Goal: Task Accomplishment & Management: Complete application form

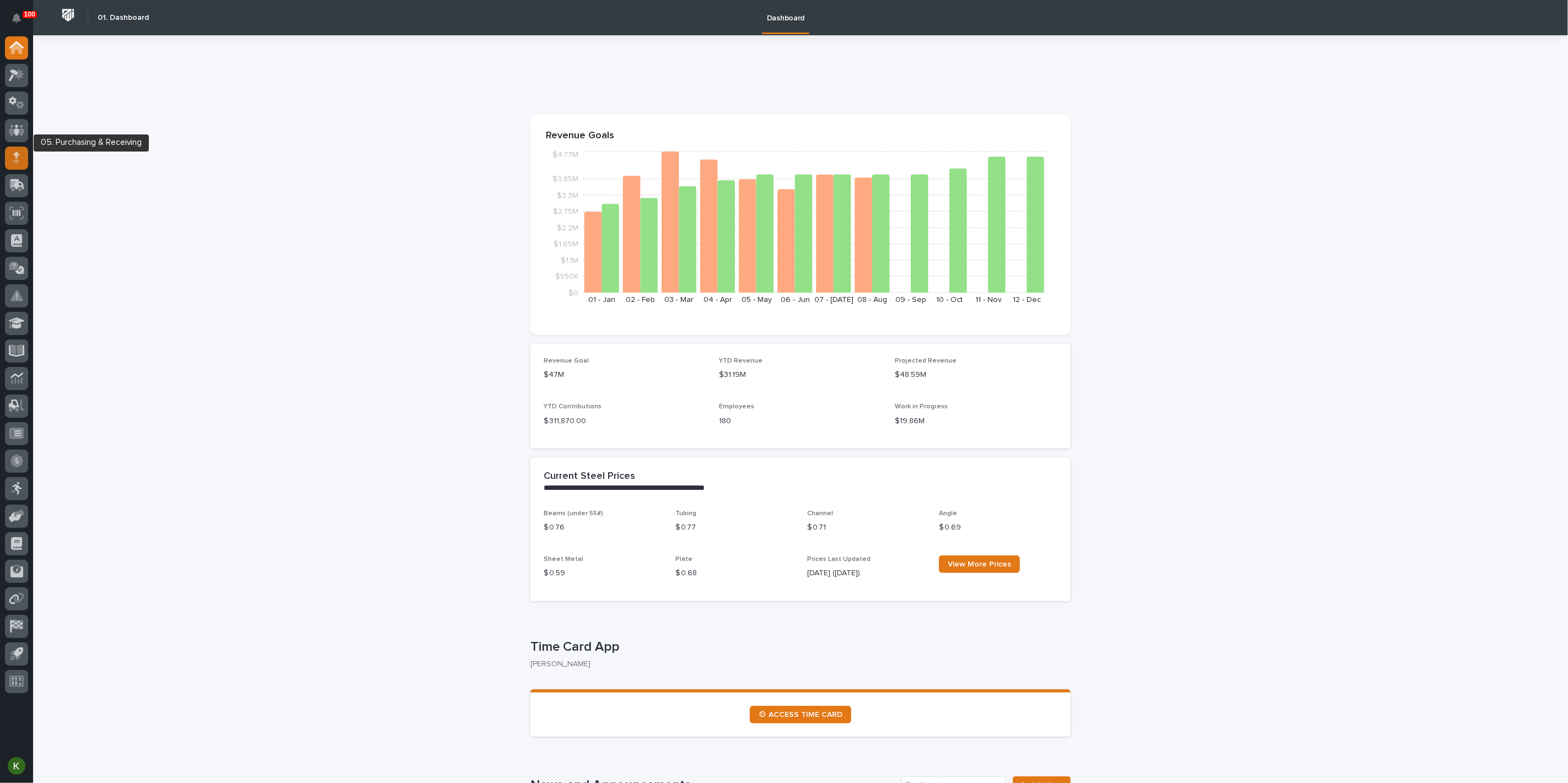
click at [16, 157] on icon at bounding box center [17, 154] width 7 height 6
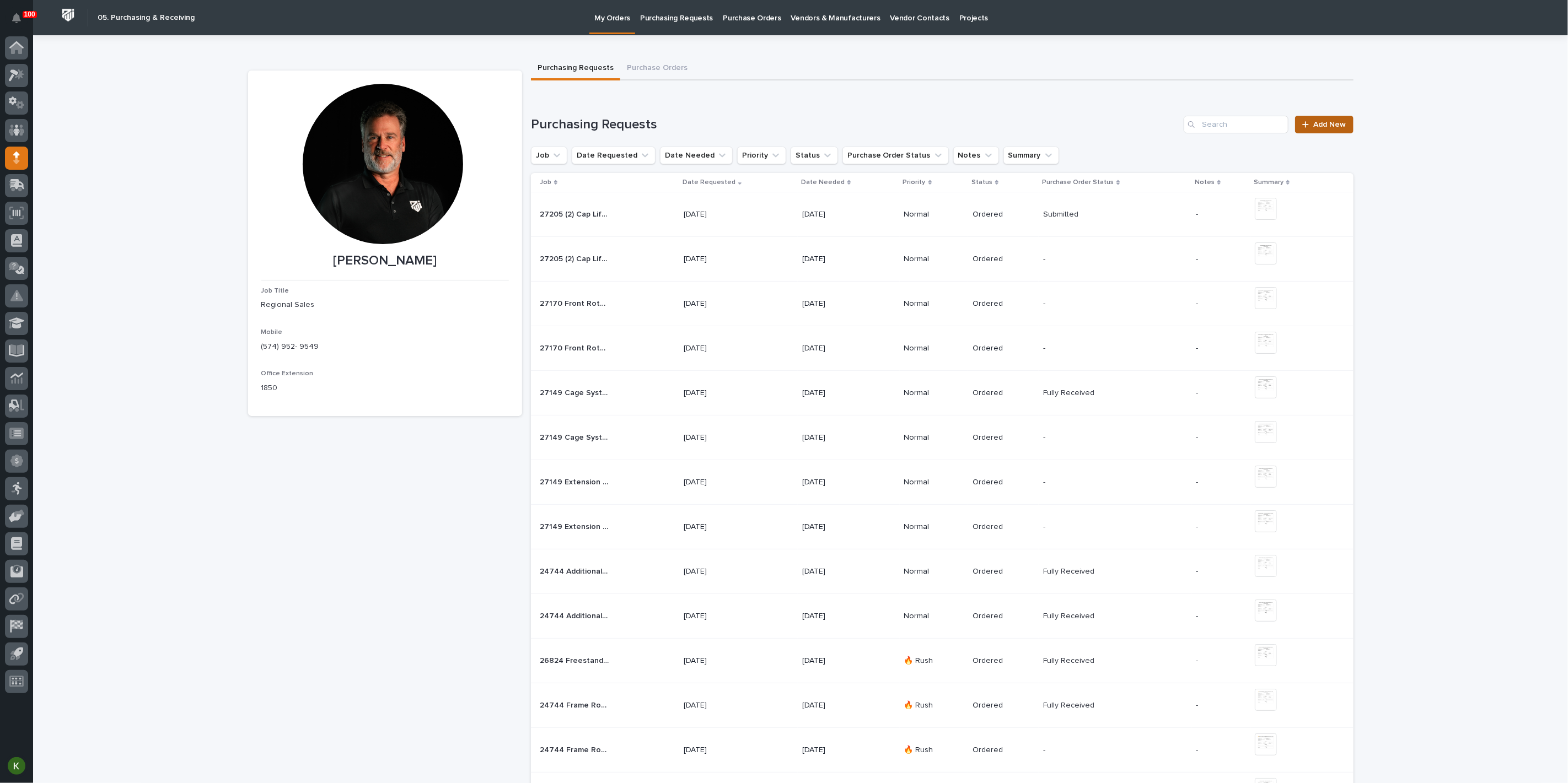
click at [1318, 128] on span "Add New" at bounding box center [1329, 124] width 32 height 8
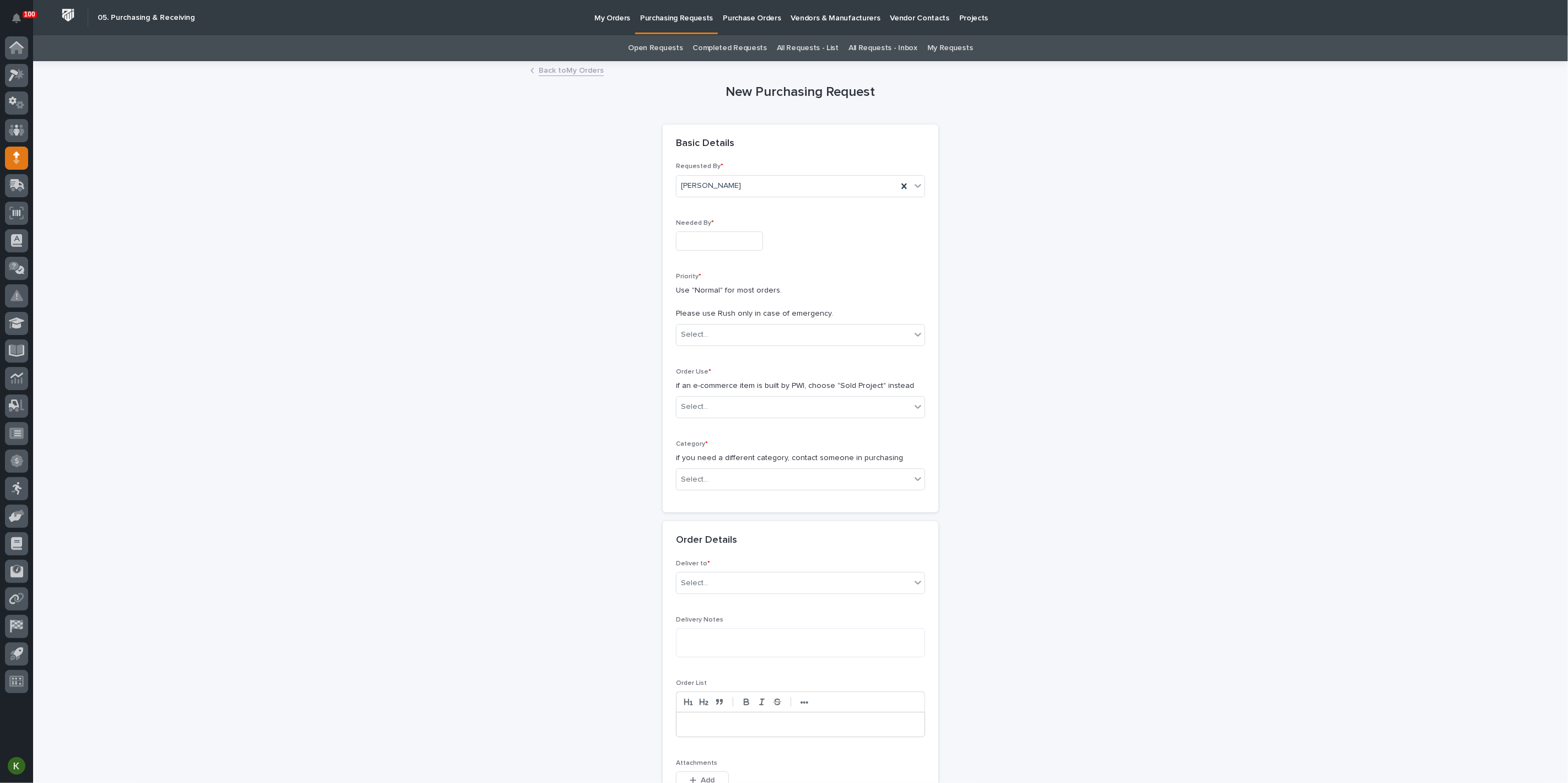
click at [737, 251] on input "text" at bounding box center [719, 241] width 87 height 19
click at [729, 197] on div "24" at bounding box center [736, 204] width 15 height 15
type input "**********"
click at [715, 344] on div "Select..." at bounding box center [794, 335] width 234 height 18
click at [706, 445] on div "Normal" at bounding box center [796, 451] width 241 height 19
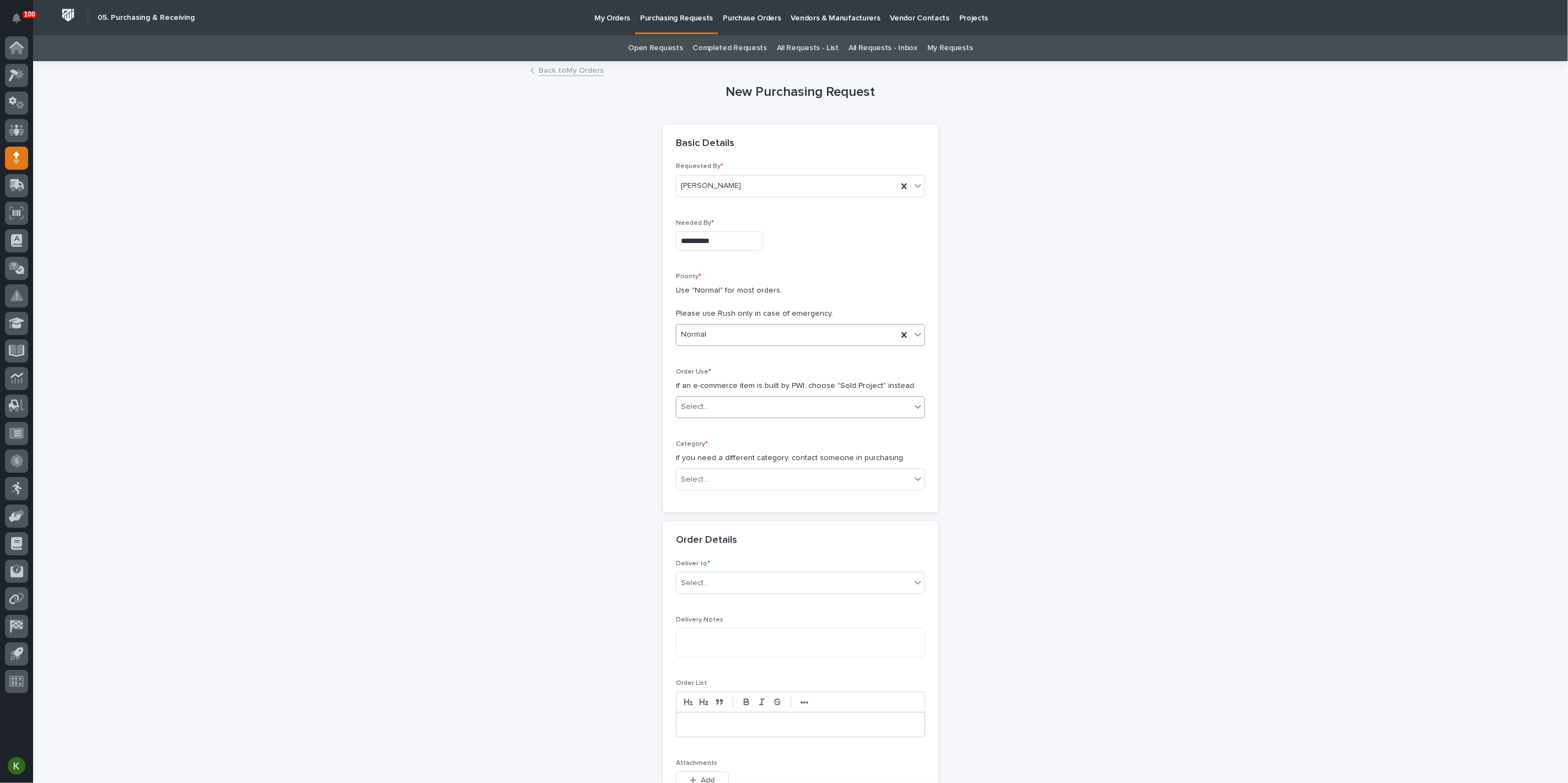
click at [711, 412] on input "text" at bounding box center [710, 406] width 1 height 10
click at [715, 515] on div "Sold Project" at bounding box center [796, 510] width 241 height 19
click at [734, 489] on div "Select..." at bounding box center [794, 480] width 234 height 18
click at [732, 741] on div "Steel" at bounding box center [796, 745] width 241 height 19
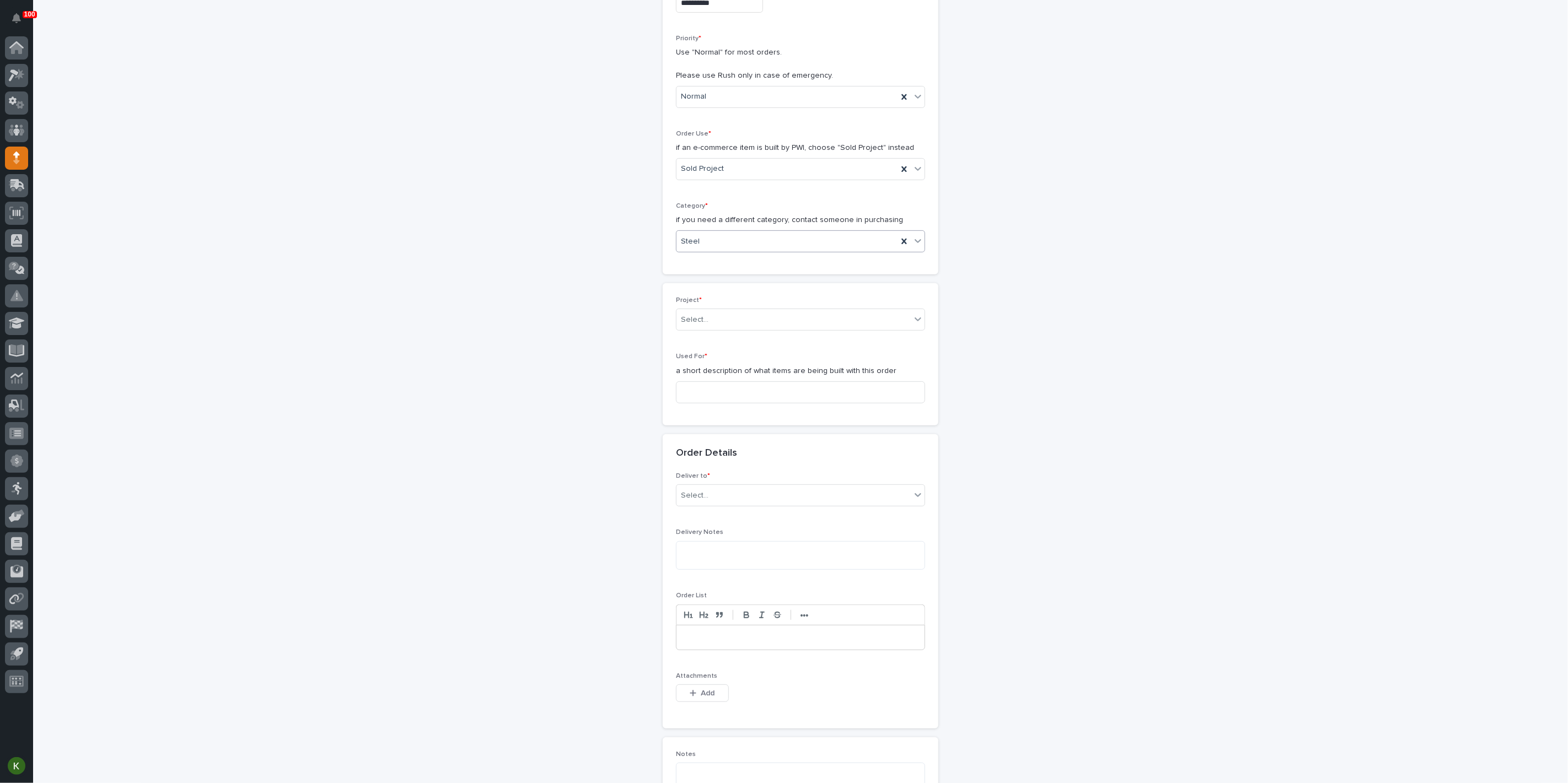
scroll to position [245, 0]
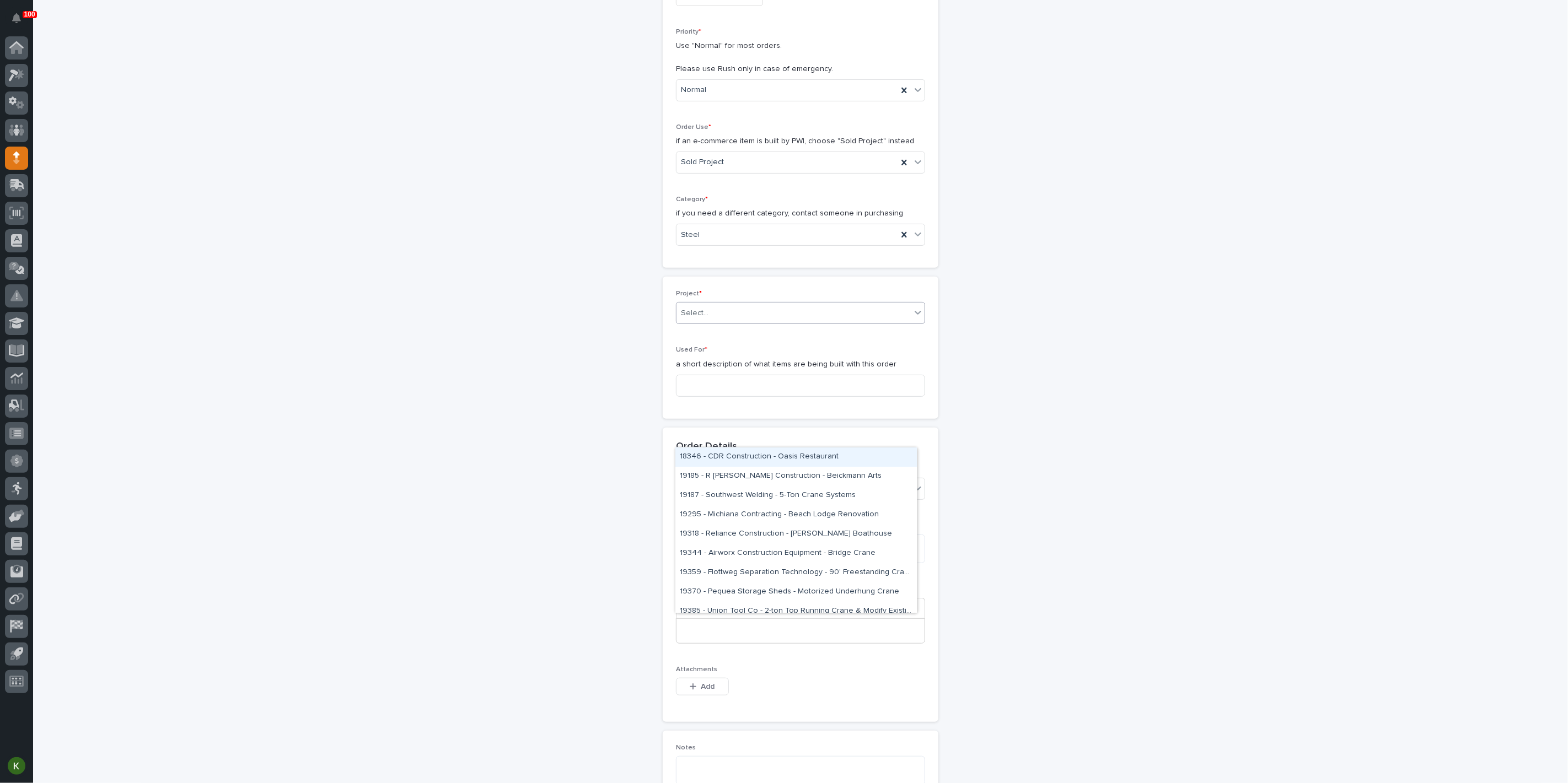
click at [739, 322] on div "Select..." at bounding box center [794, 313] width 234 height 18
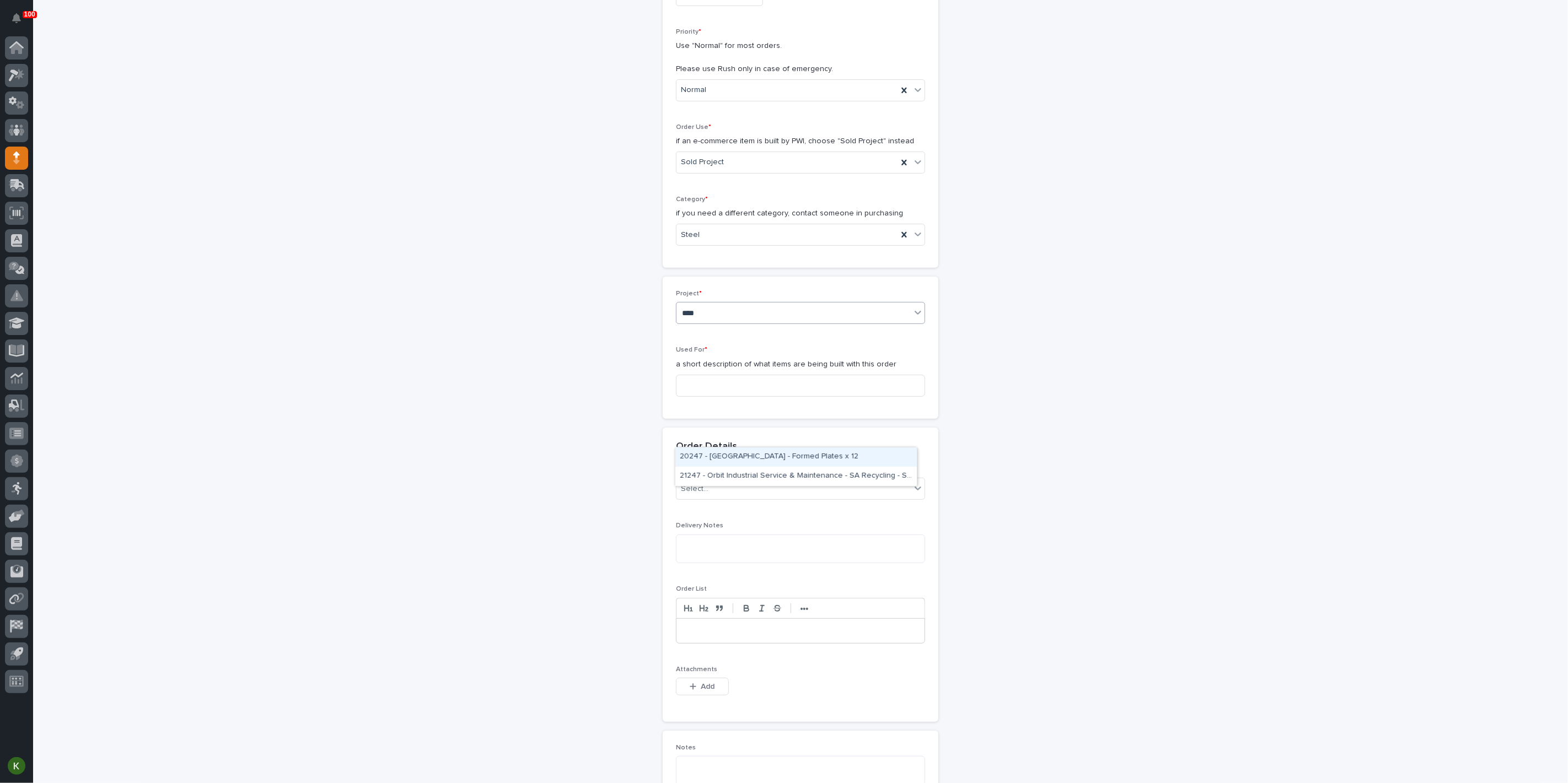
type input "*****"
click at [743, 451] on div "24744 - DJ Construction - [PERSON_NAME] Plant 7 Setup" at bounding box center [796, 457] width 241 height 19
click at [732, 397] on input at bounding box center [800, 385] width 249 height 22
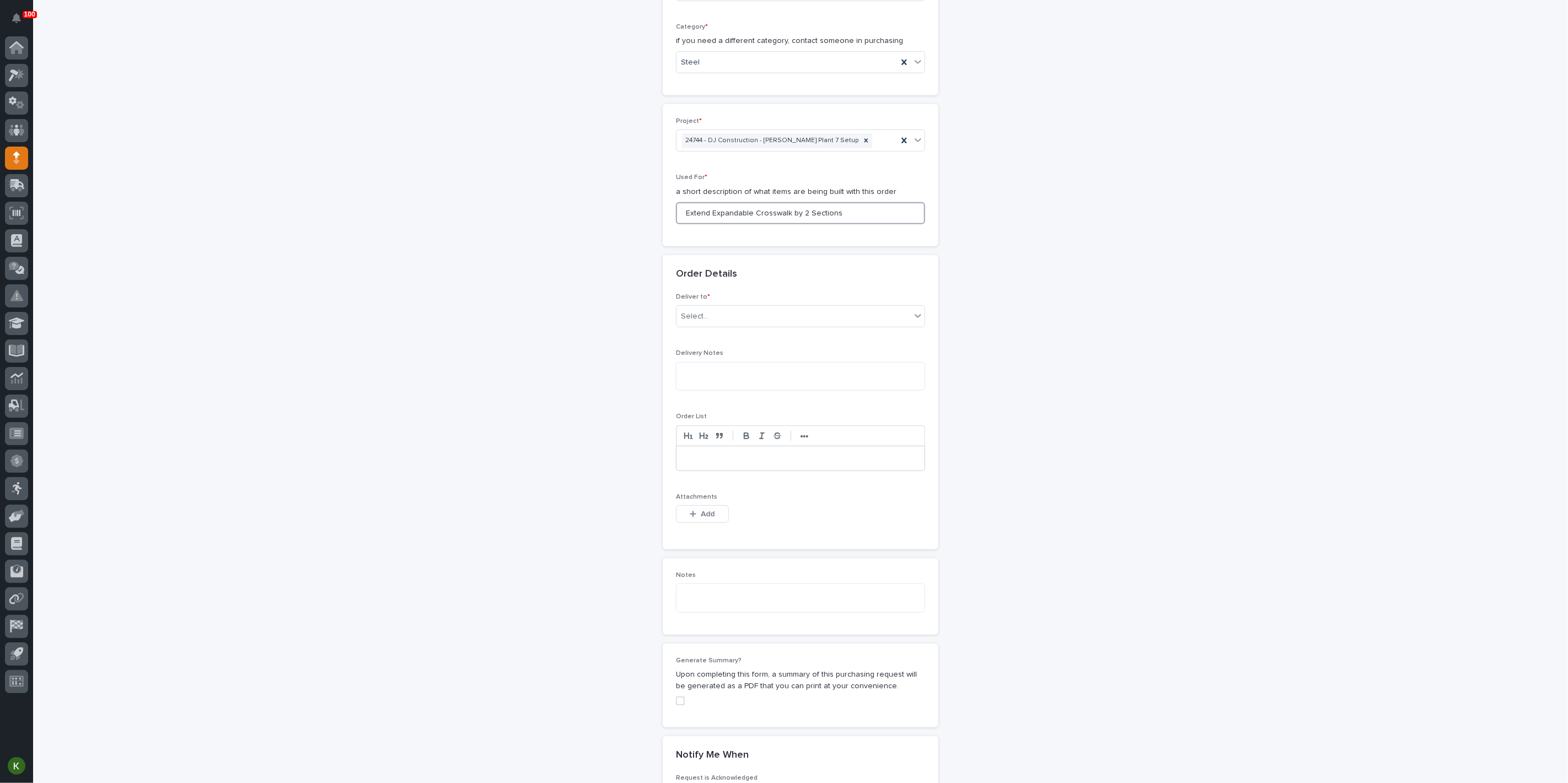
scroll to position [429, 0]
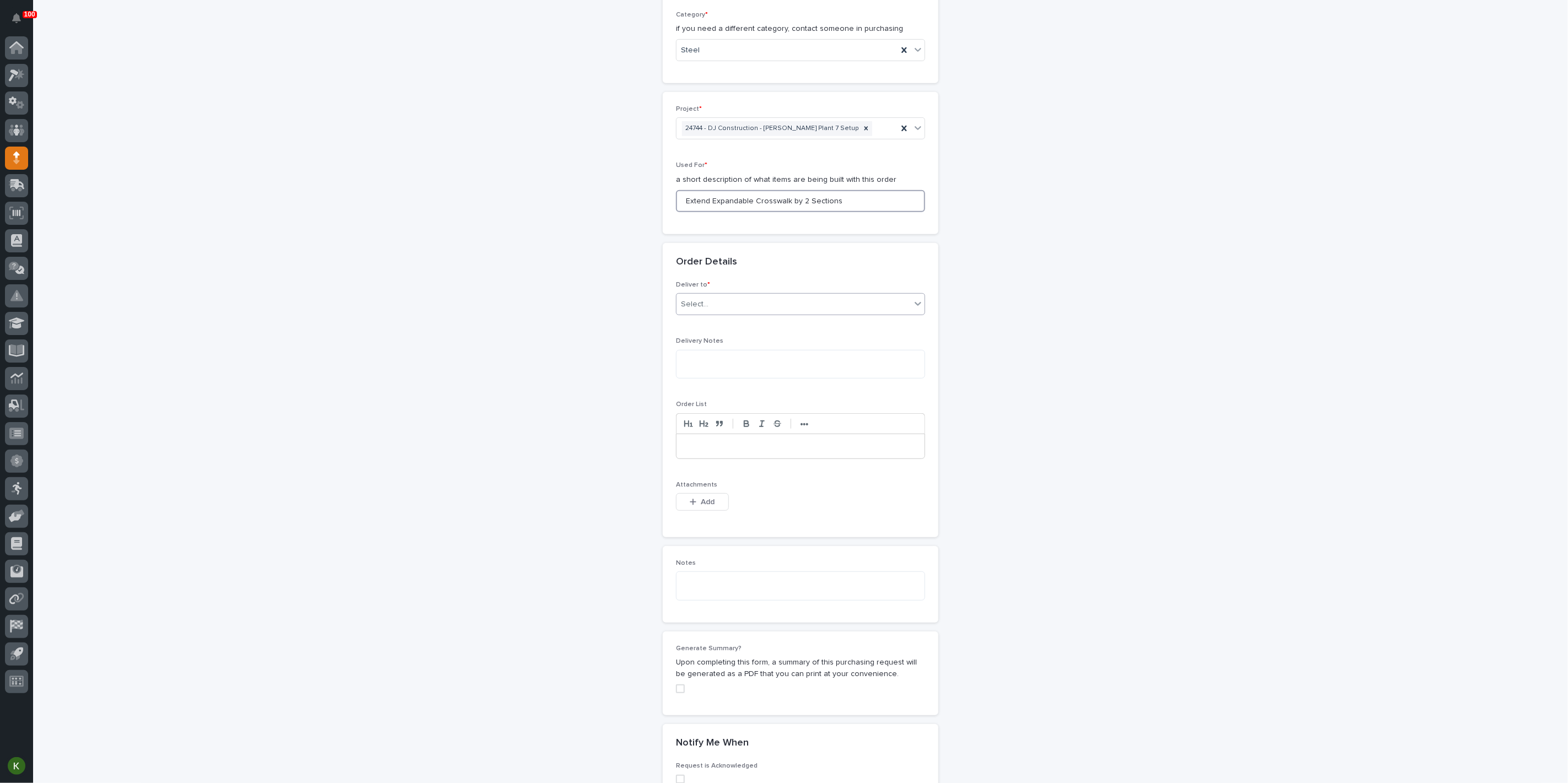
type input "Extend Expandable Crosswalk by 2 Sections"
click at [773, 314] on div "Select..." at bounding box center [794, 304] width 234 height 18
click at [783, 504] on div "PWI" at bounding box center [796, 502] width 241 height 19
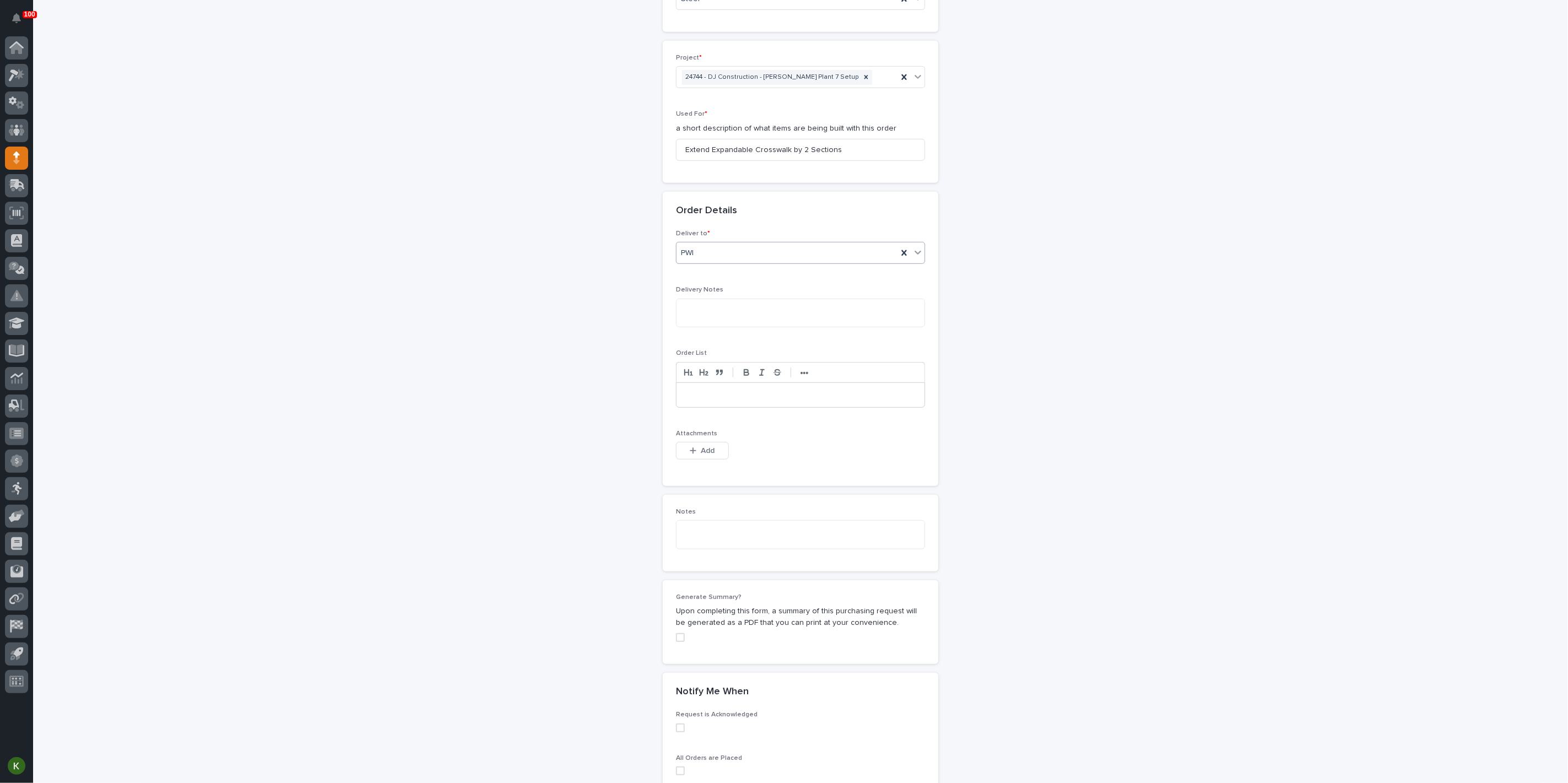
scroll to position [551, 0]
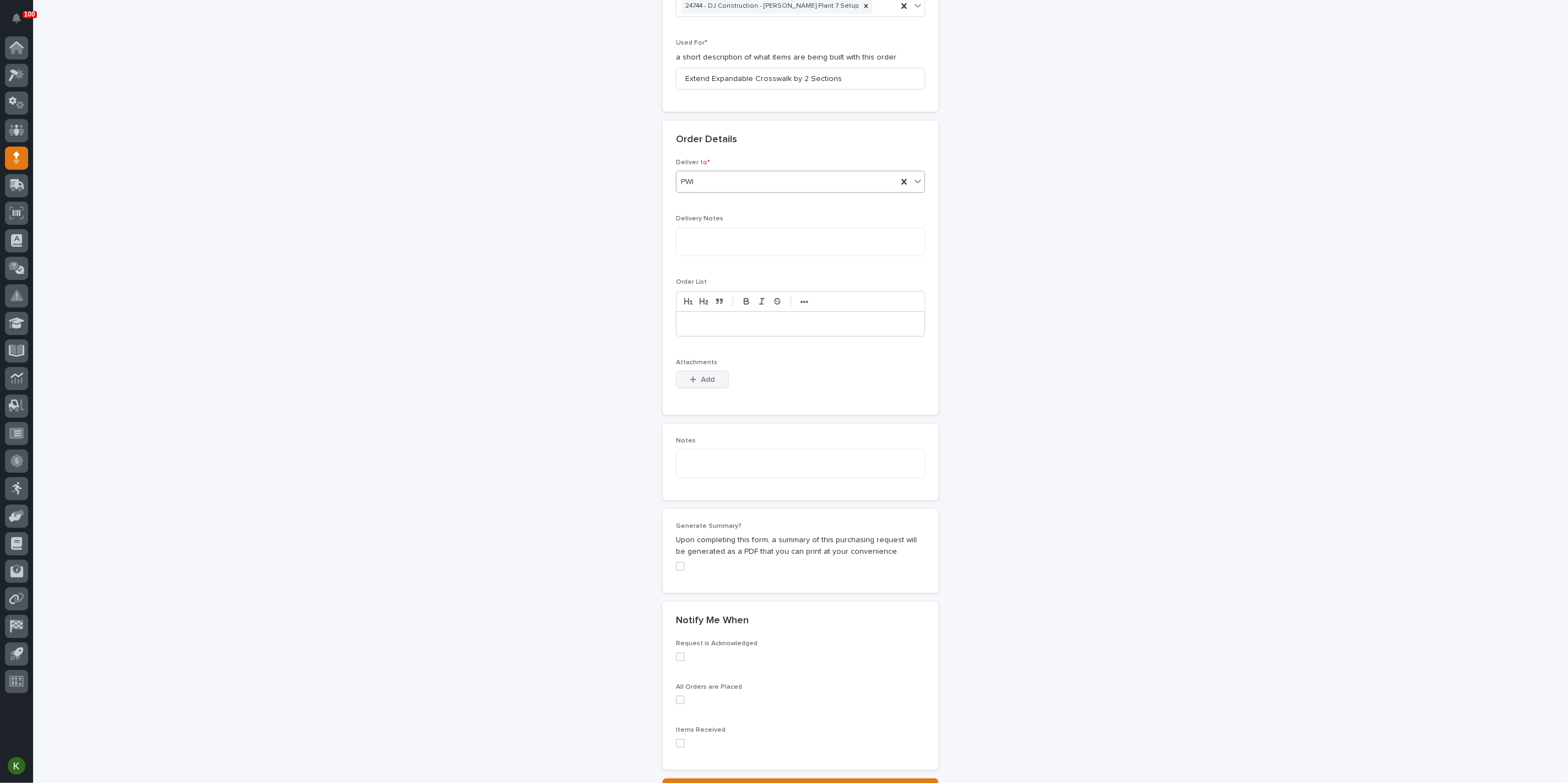
click at [715, 385] on span "Add" at bounding box center [708, 379] width 14 height 10
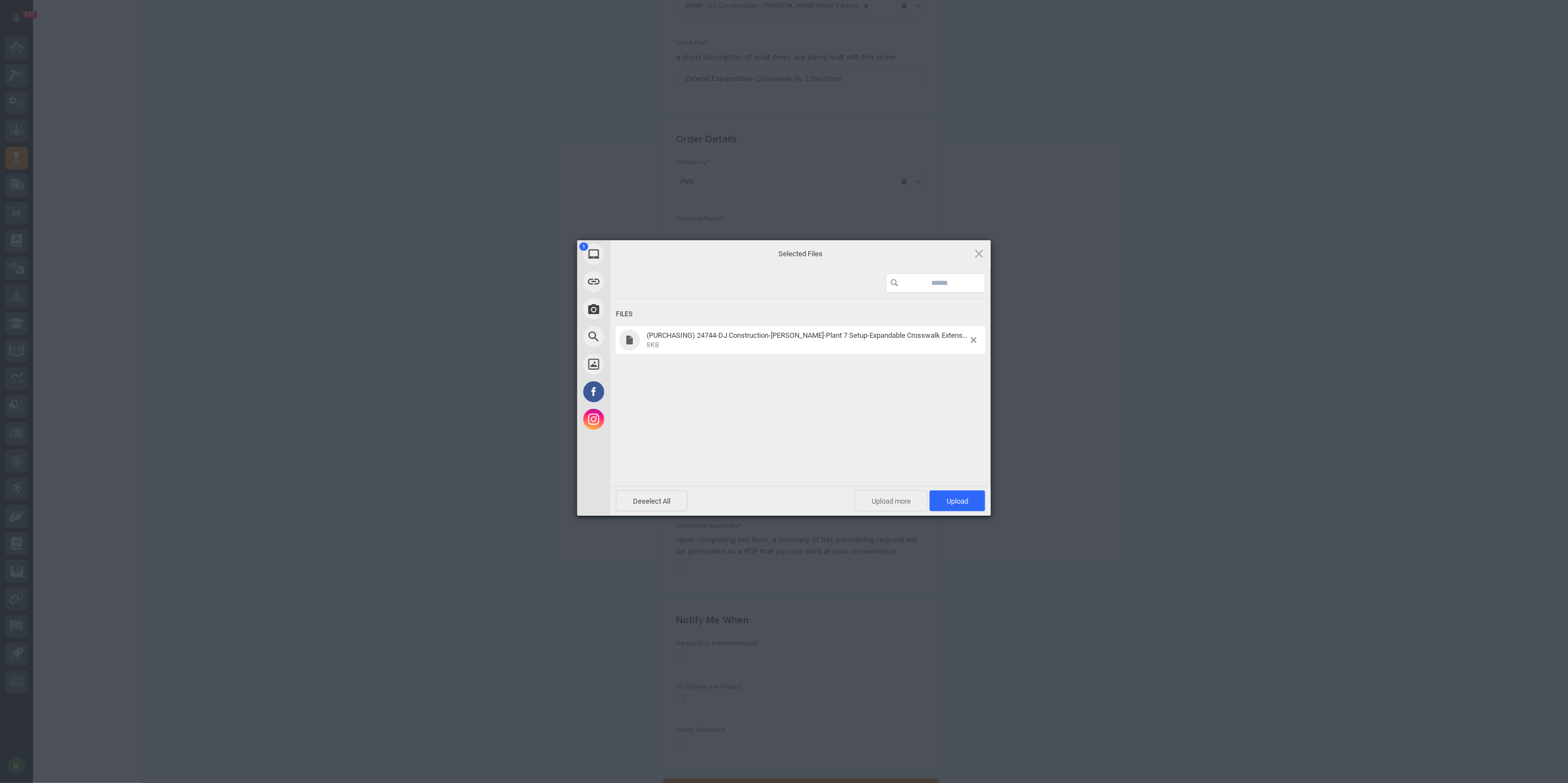
click at [886, 502] on span "Upload more" at bounding box center [892, 501] width 73 height 21
click at [943, 495] on span "View/Edit Selected" at bounding box center [939, 501] width 94 height 21
click at [954, 501] on span "Upload 1" at bounding box center [957, 501] width 22 height 8
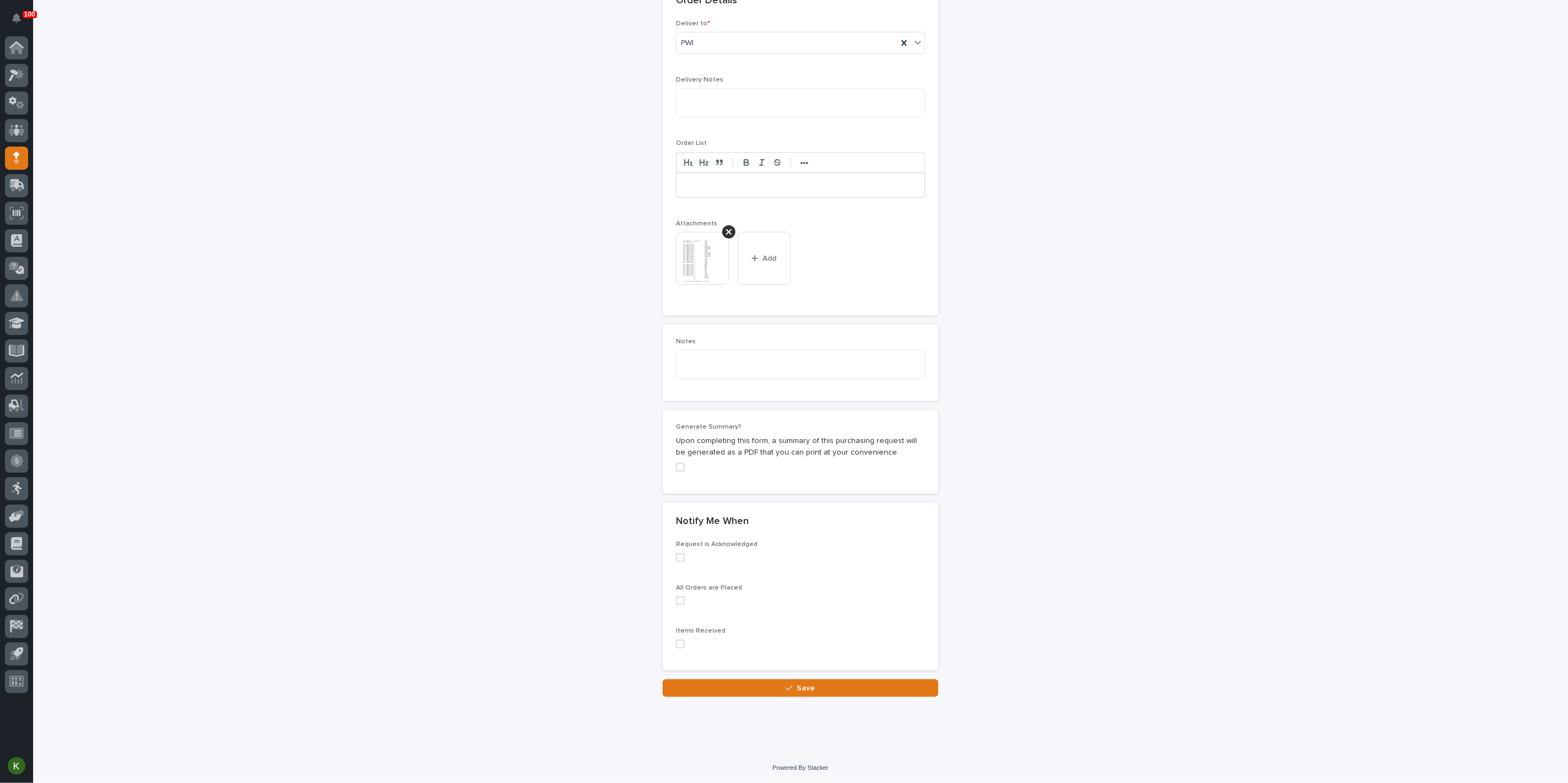
scroll to position [1002, 0]
click at [752, 690] on button "Save" at bounding box center [800, 689] width 275 height 17
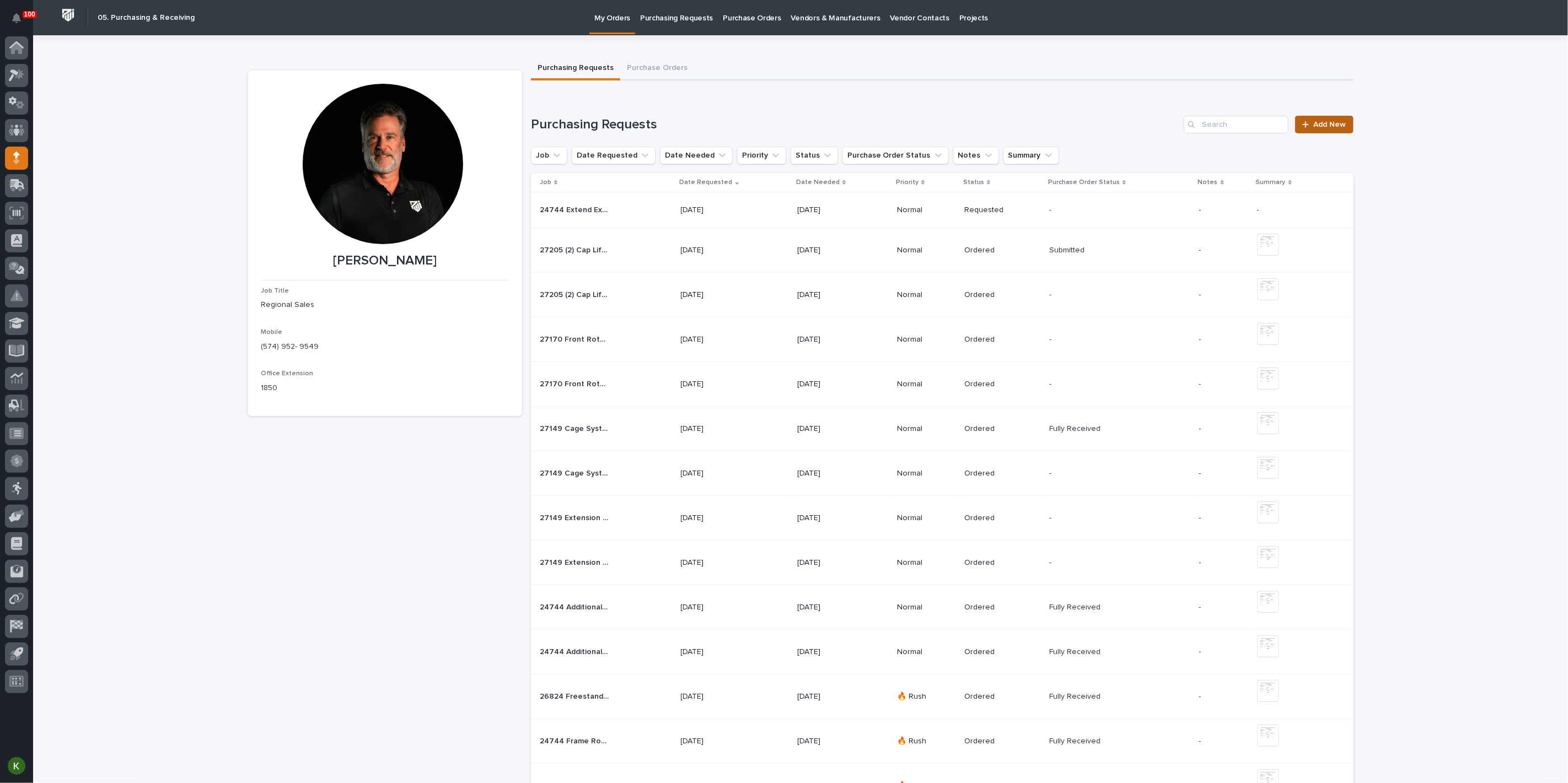
click at [1318, 134] on link "Add New" at bounding box center [1324, 124] width 58 height 17
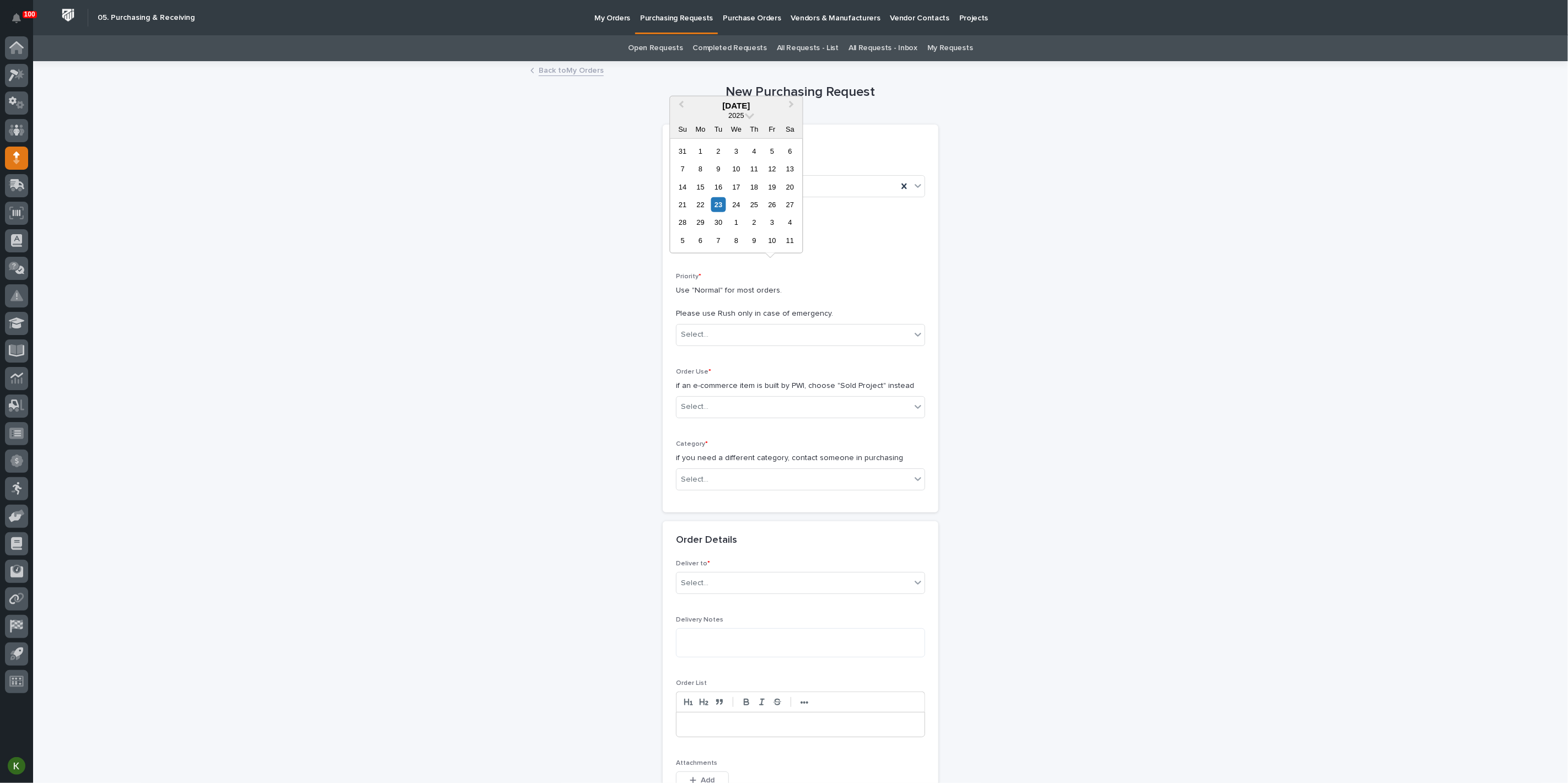
click at [731, 251] on input "text" at bounding box center [719, 241] width 87 height 19
click at [729, 197] on div "24" at bounding box center [736, 204] width 15 height 15
type input "**********"
click at [683, 341] on div "Select..." at bounding box center [695, 335] width 28 height 11
drag, startPoint x: 695, startPoint y: 440, endPoint x: 696, endPoint y: 461, distance: 21.0
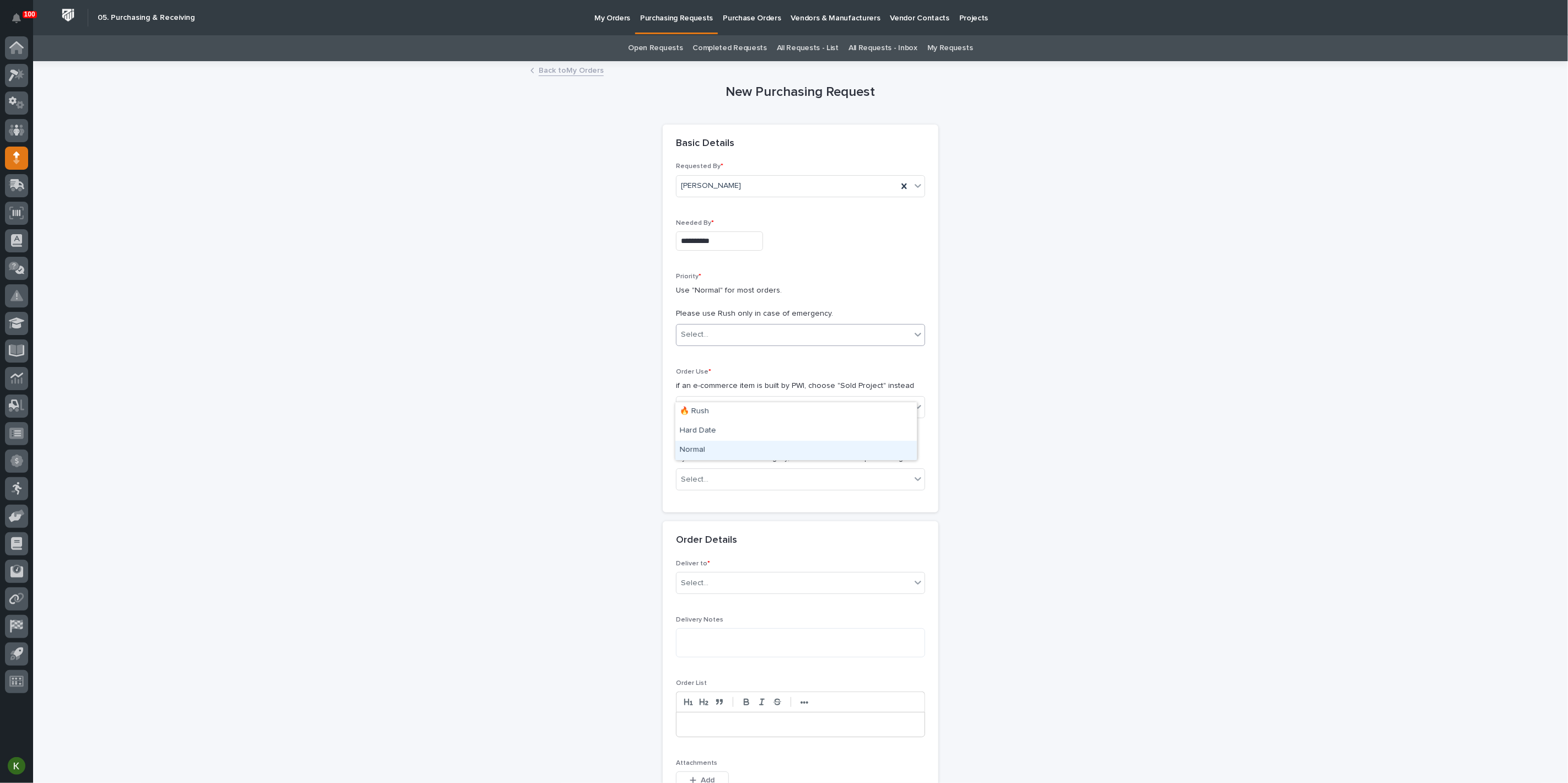
click at [694, 449] on div "Normal" at bounding box center [796, 451] width 241 height 19
click at [696, 412] on div "Select..." at bounding box center [695, 406] width 28 height 11
click at [696, 509] on div "Sold Project" at bounding box center [796, 510] width 241 height 19
click at [696, 486] on div "Select..." at bounding box center [695, 479] width 28 height 11
click at [718, 709] on div "Parts & Hardware" at bounding box center [796, 706] width 241 height 19
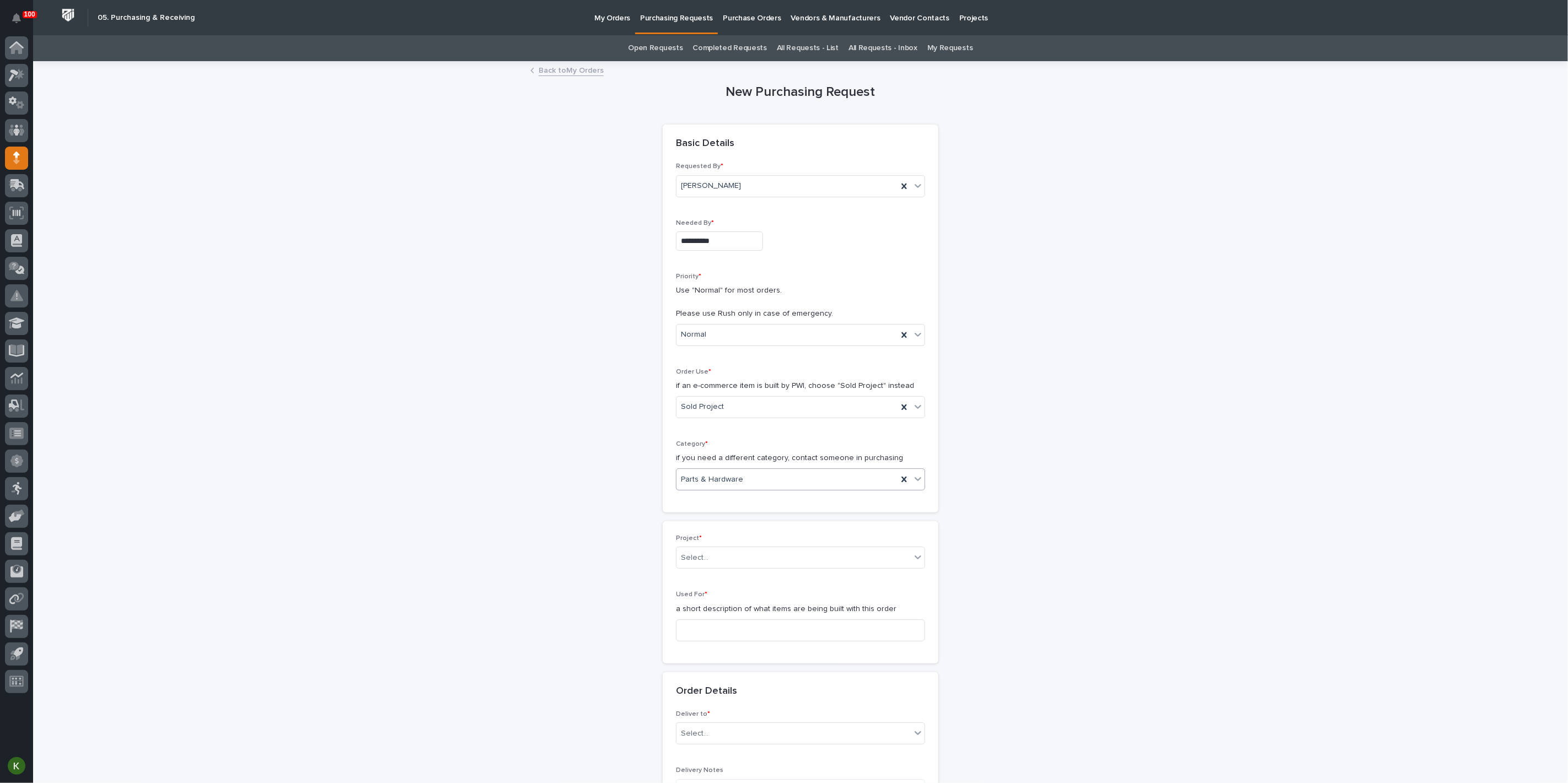
scroll to position [122, 0]
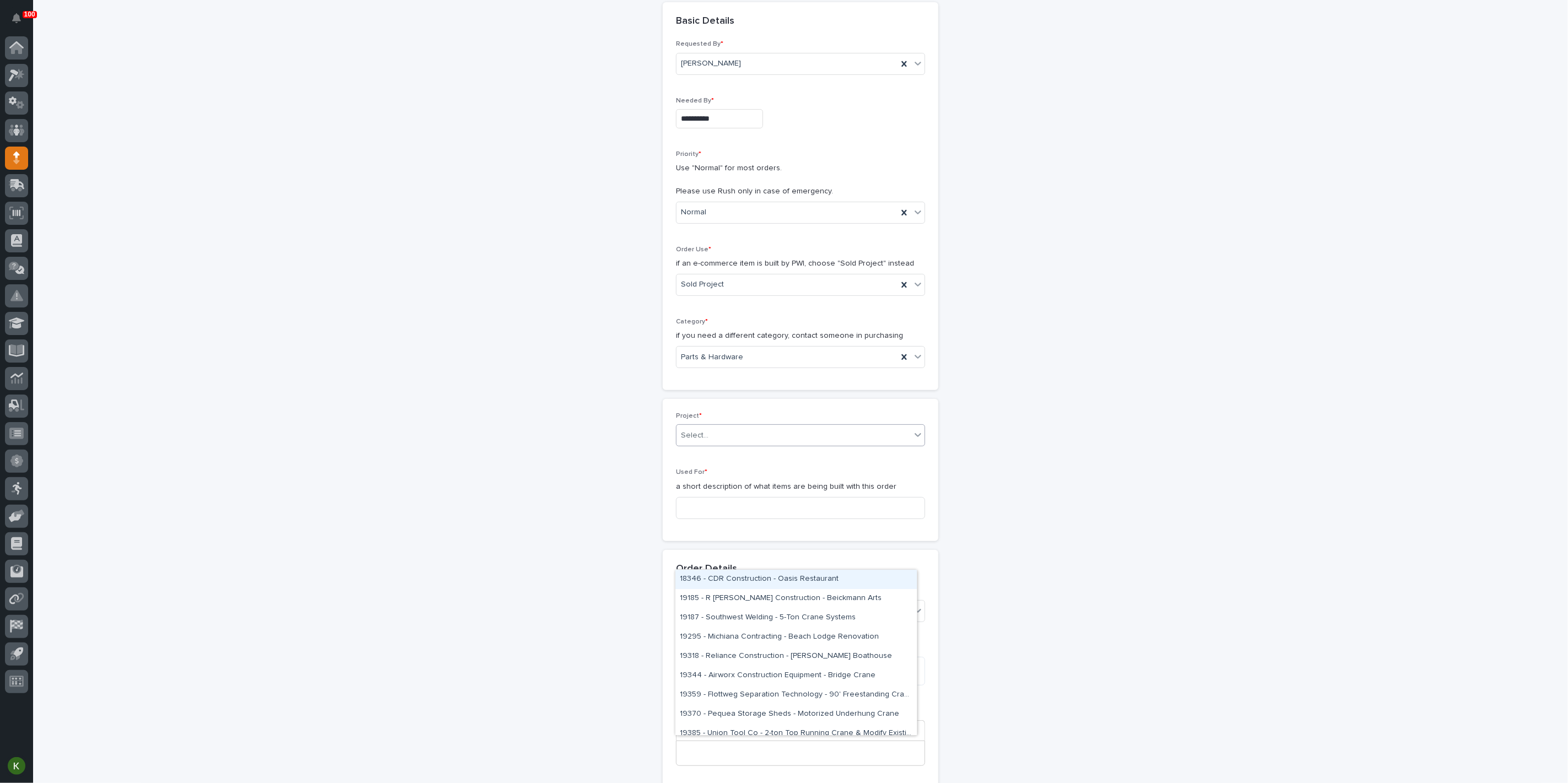
click at [760, 445] on div "Select..." at bounding box center [794, 435] width 234 height 18
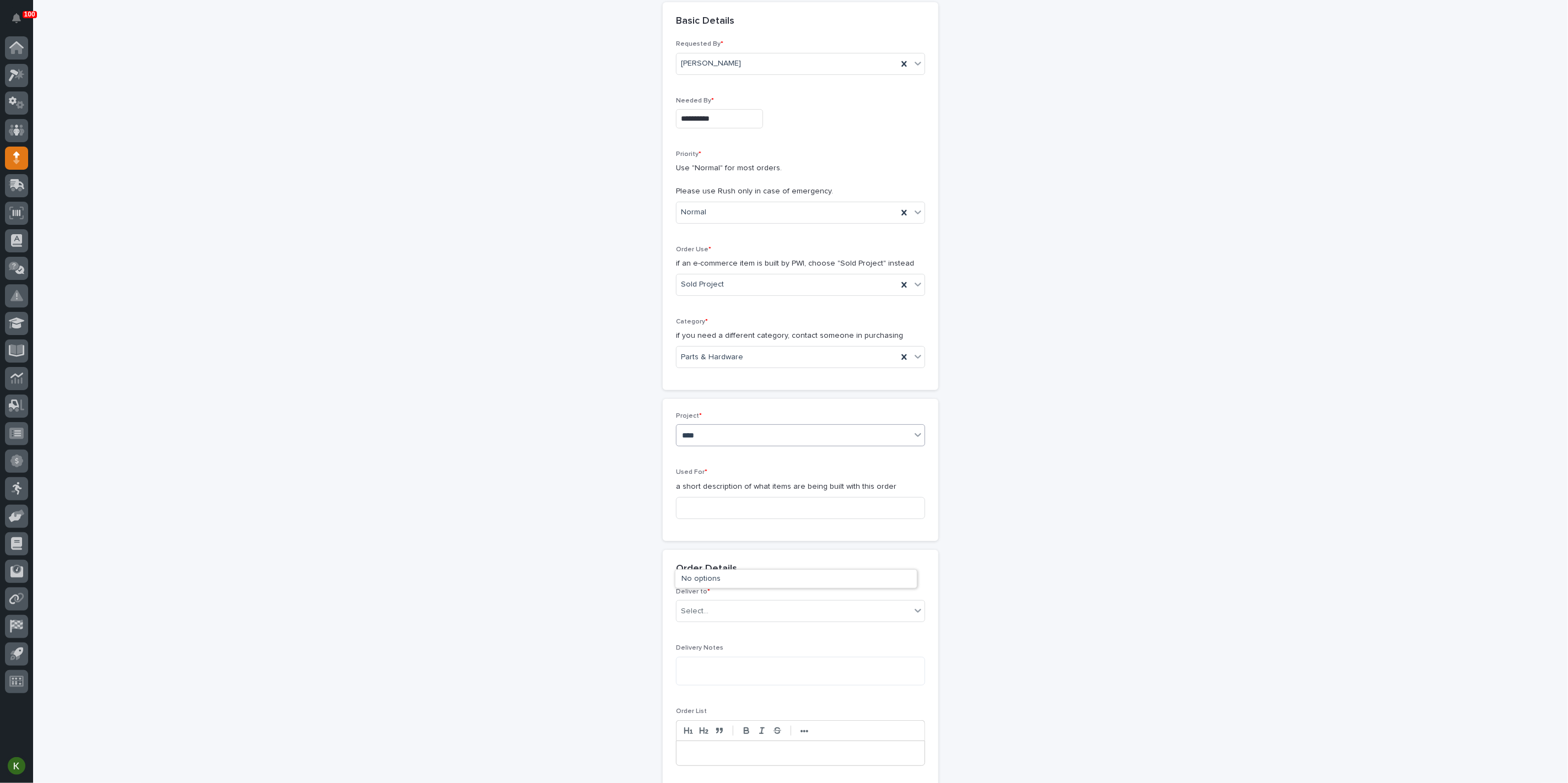
type input "*****"
click at [760, 580] on div "24744 - DJ Construction - [PERSON_NAME] Plant 7 Setup" at bounding box center [796, 579] width 241 height 19
click at [739, 519] on input at bounding box center [800, 507] width 249 height 22
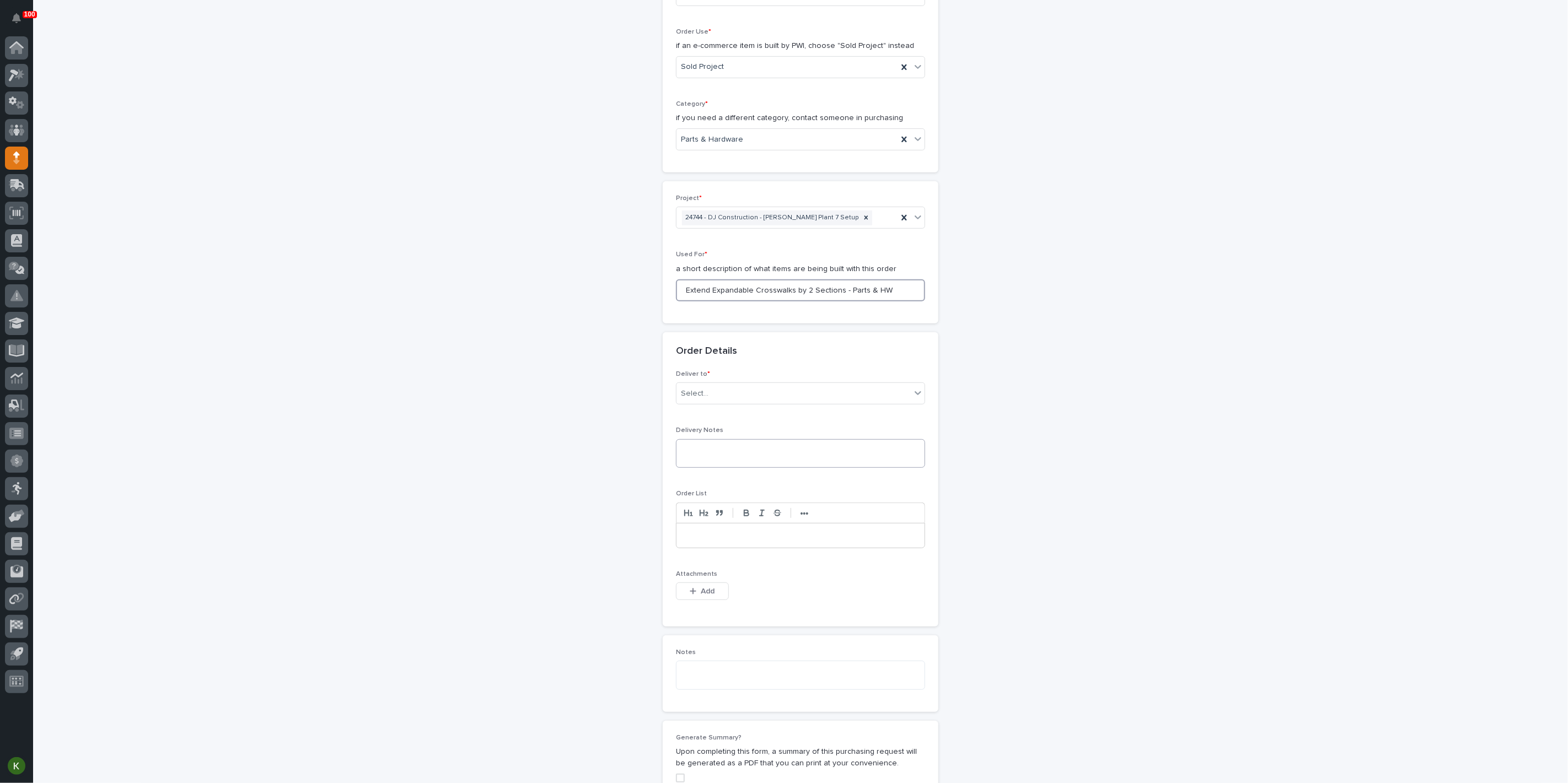
scroll to position [368, 0]
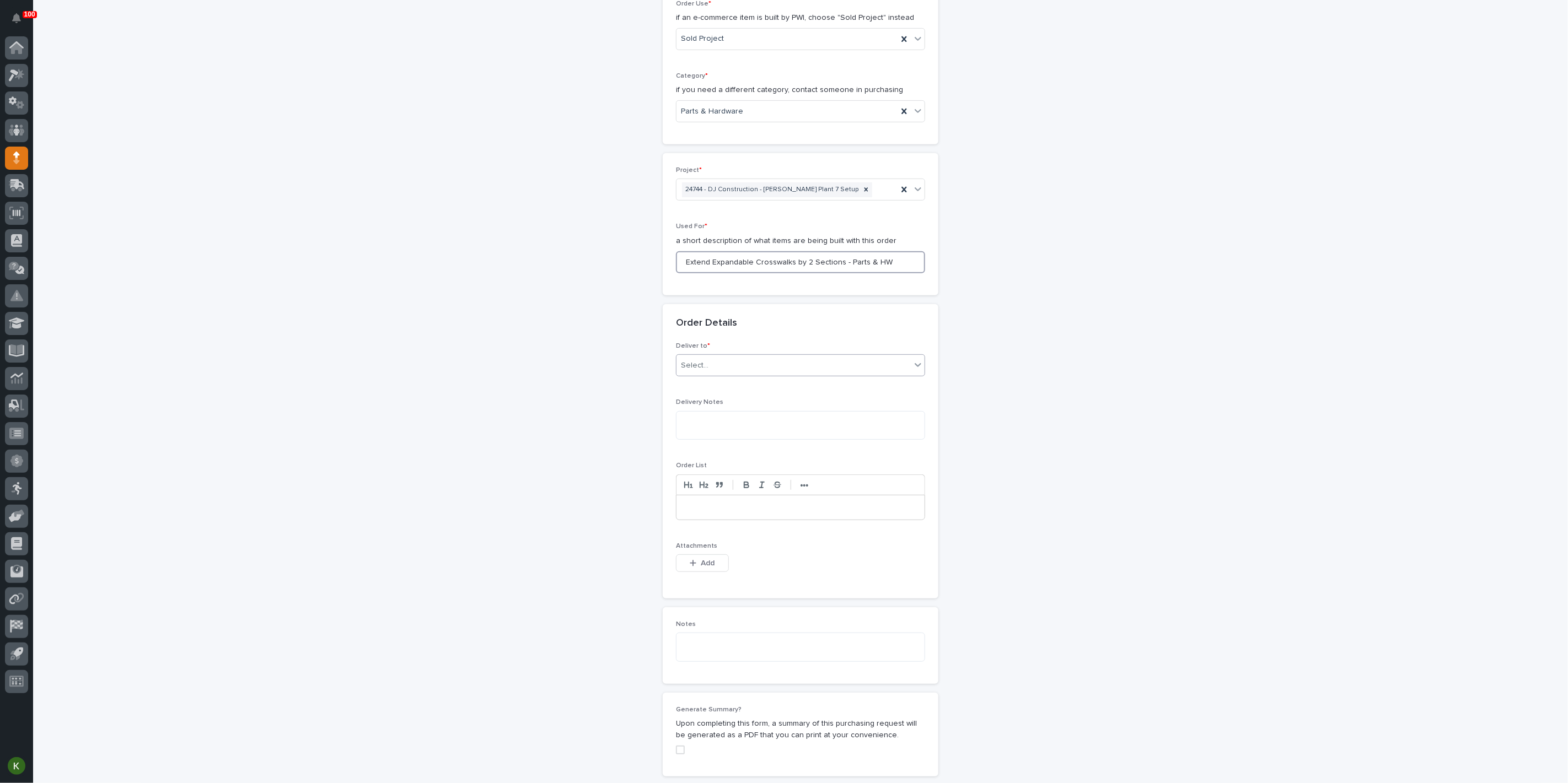
type input "Extend Expandable Crosswalks by 2 Sections - Parts & HW"
click at [792, 375] on div "Select..." at bounding box center [794, 365] width 234 height 18
click at [780, 567] on div "PWI" at bounding box center [796, 563] width 241 height 19
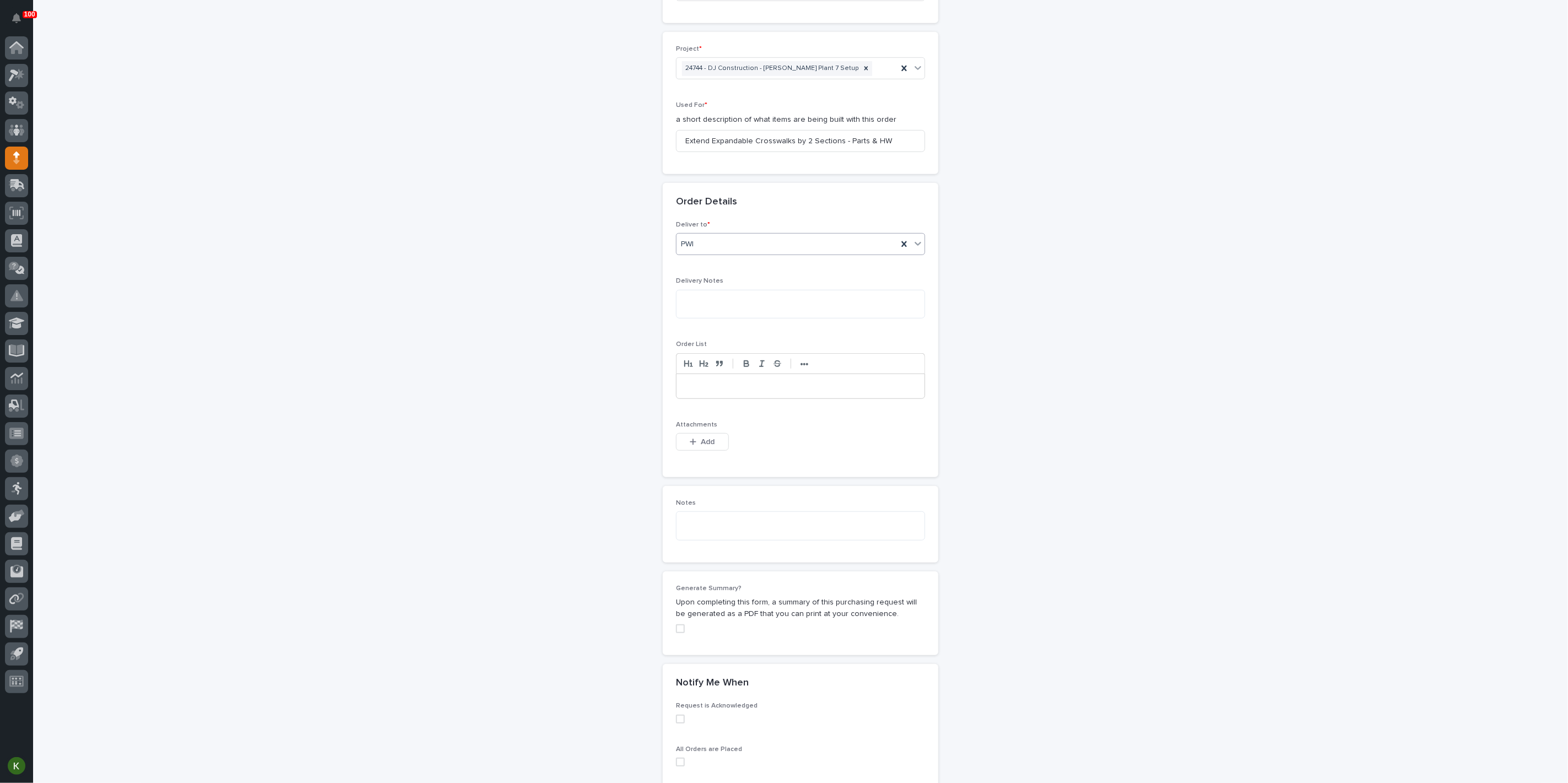
scroll to position [490, 0]
click at [705, 446] on span "Add" at bounding box center [708, 440] width 14 height 10
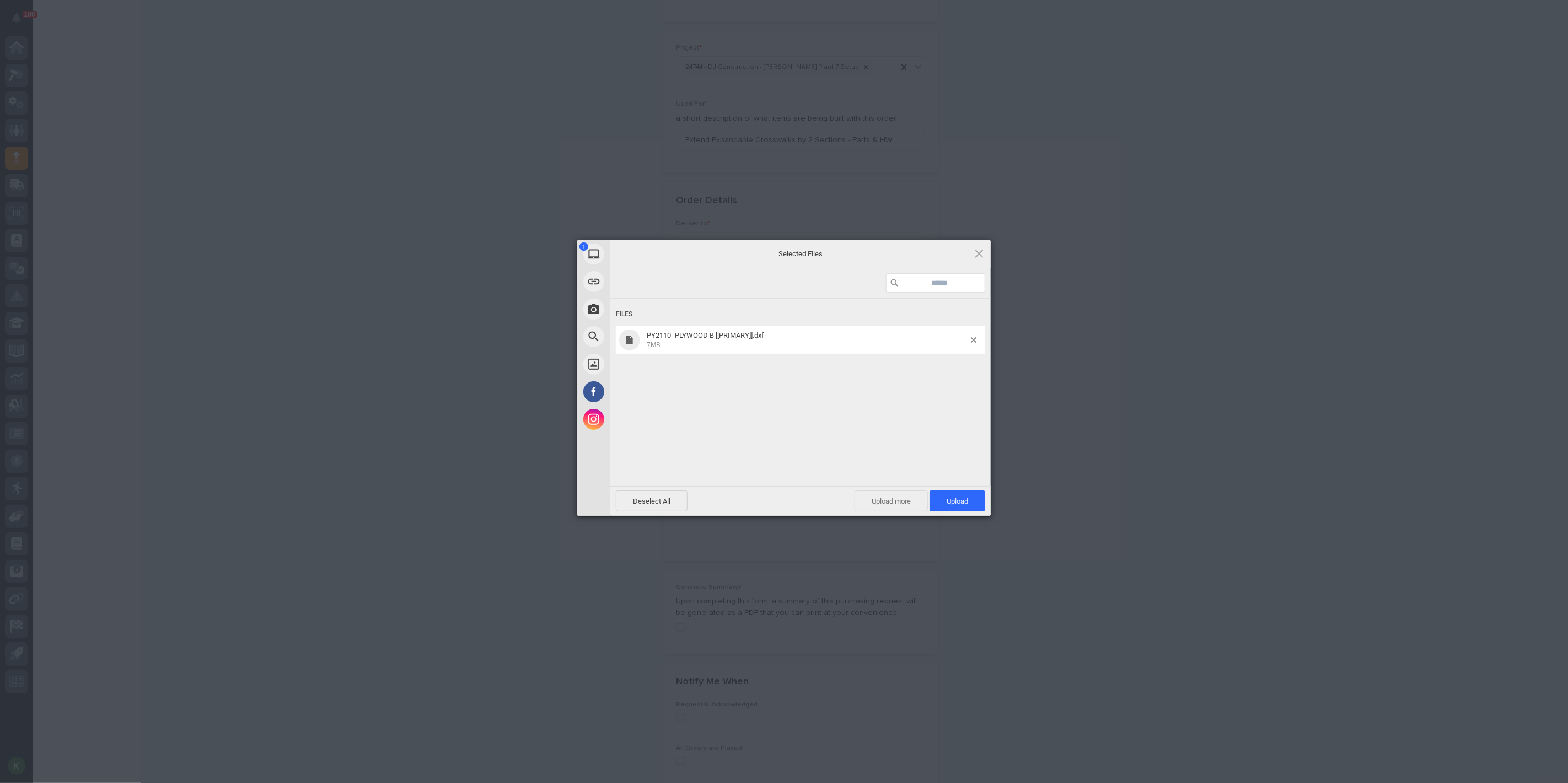
click at [881, 502] on span "Upload more" at bounding box center [892, 501] width 73 height 21
click at [941, 500] on span "Upload 2" at bounding box center [951, 501] width 33 height 8
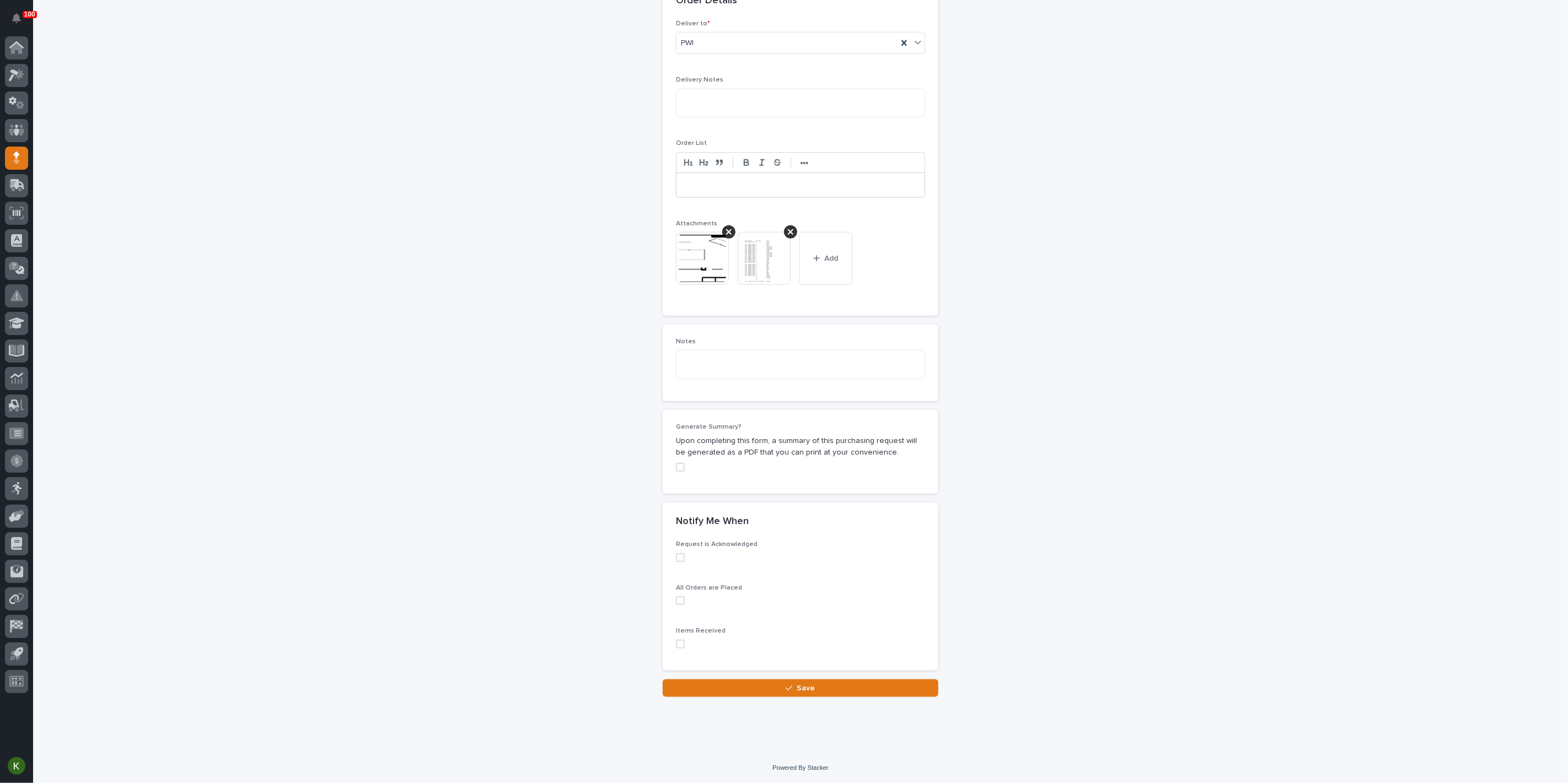
scroll to position [1002, 0]
click at [786, 686] on icon "button" at bounding box center [789, 688] width 7 height 8
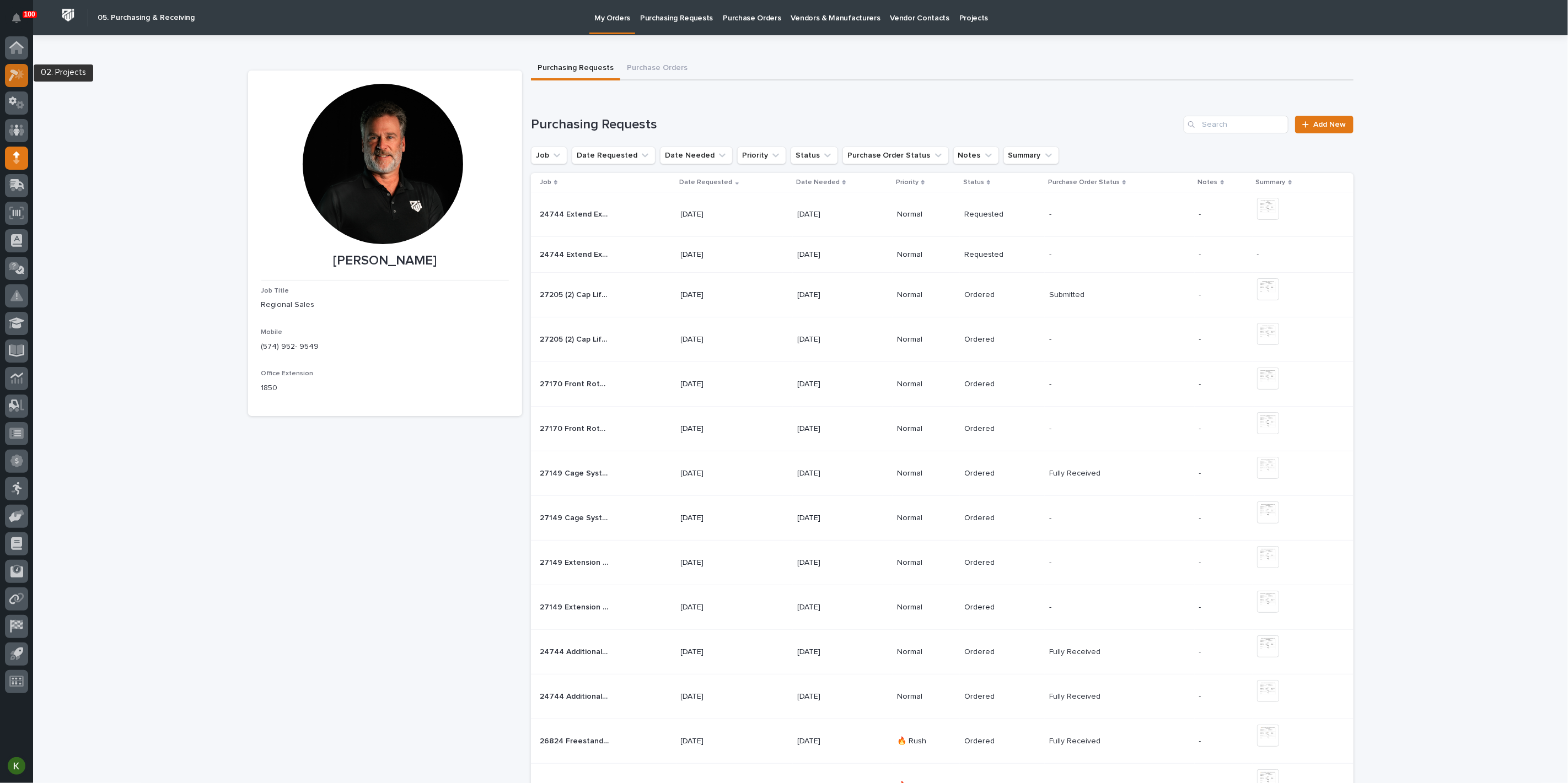
click at [15, 72] on icon at bounding box center [13, 75] width 10 height 12
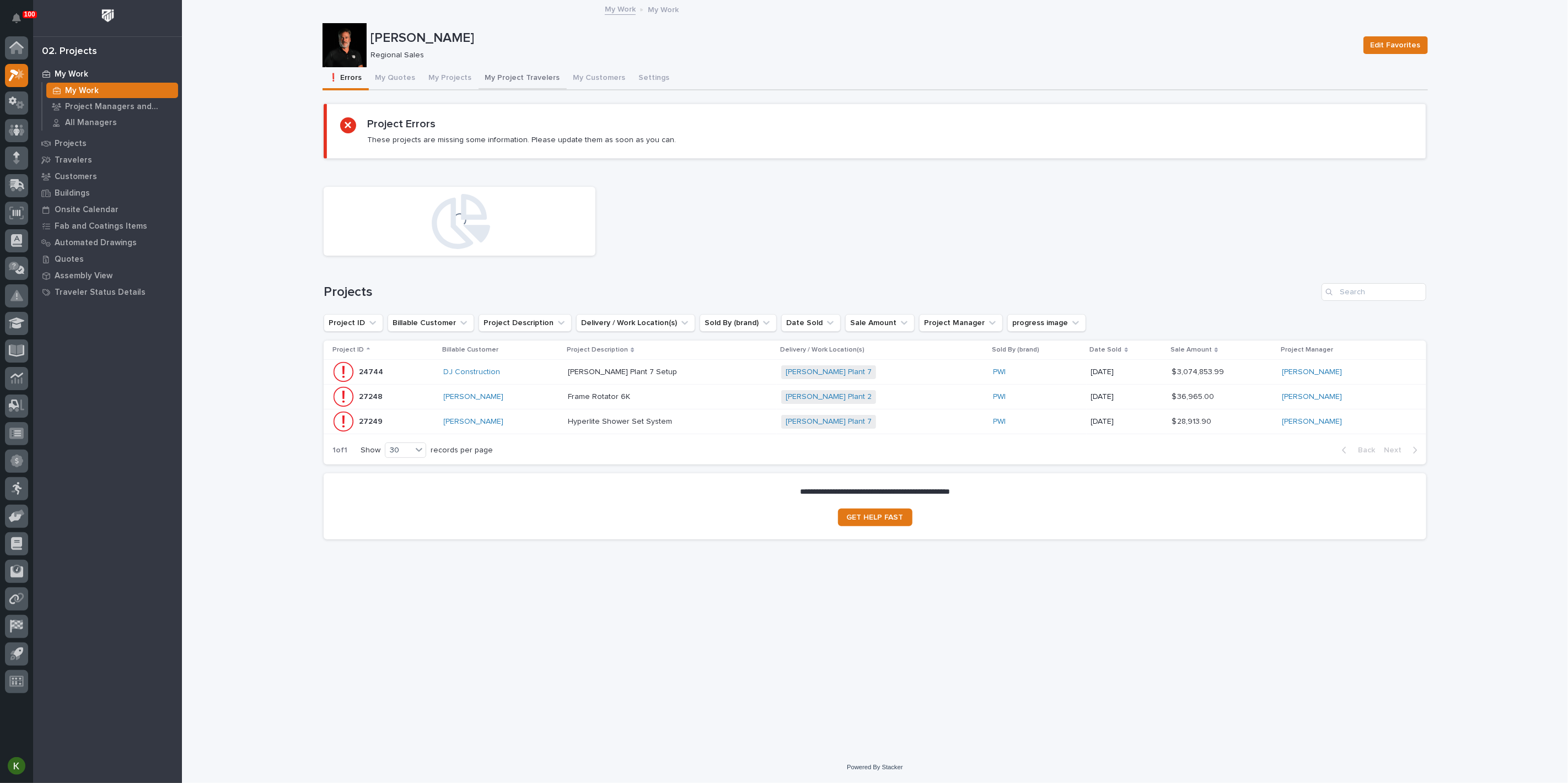
click at [560, 89] on button "My Project Travelers" at bounding box center [523, 79] width 88 height 23
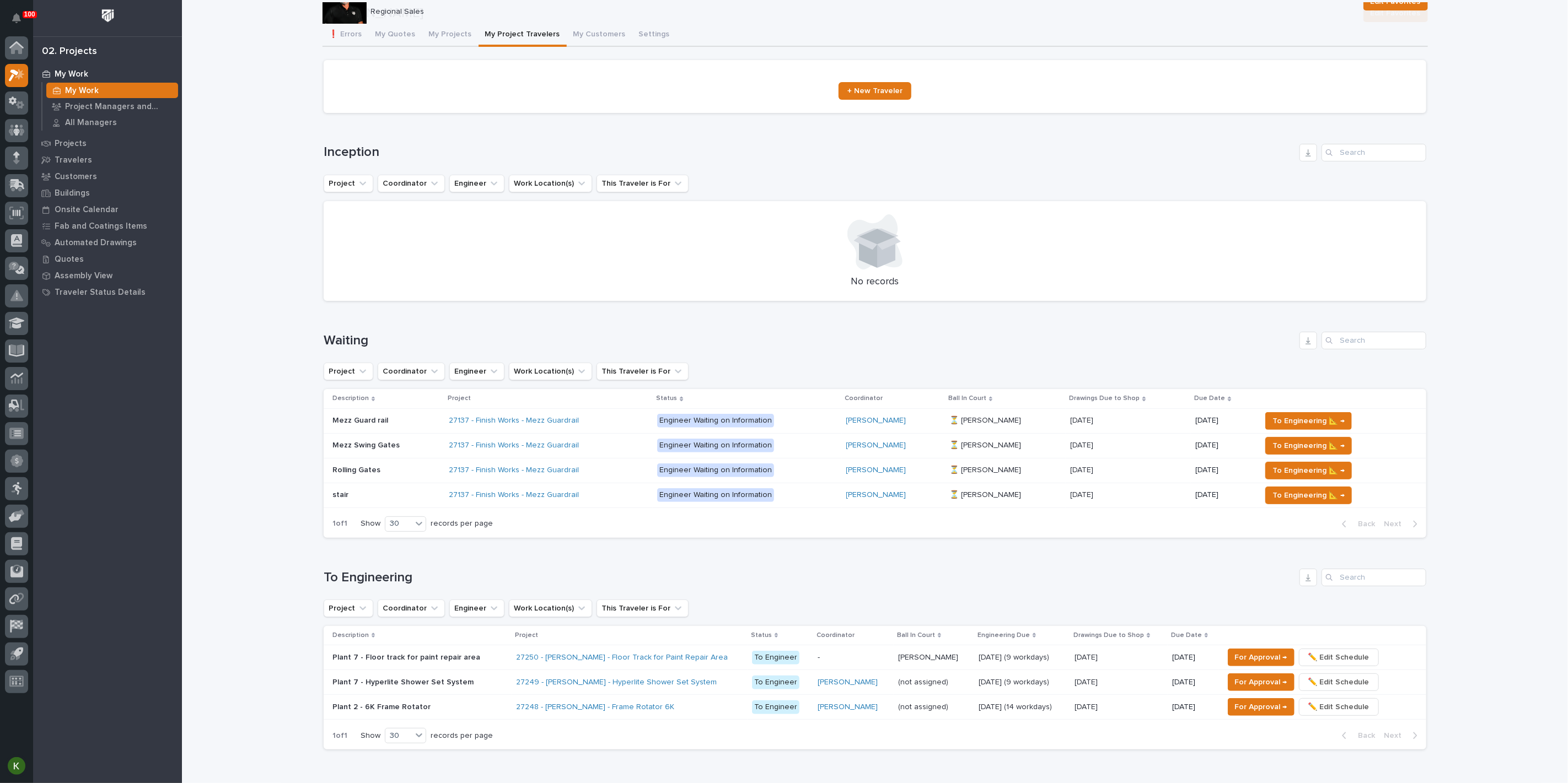
scroll to position [894, 0]
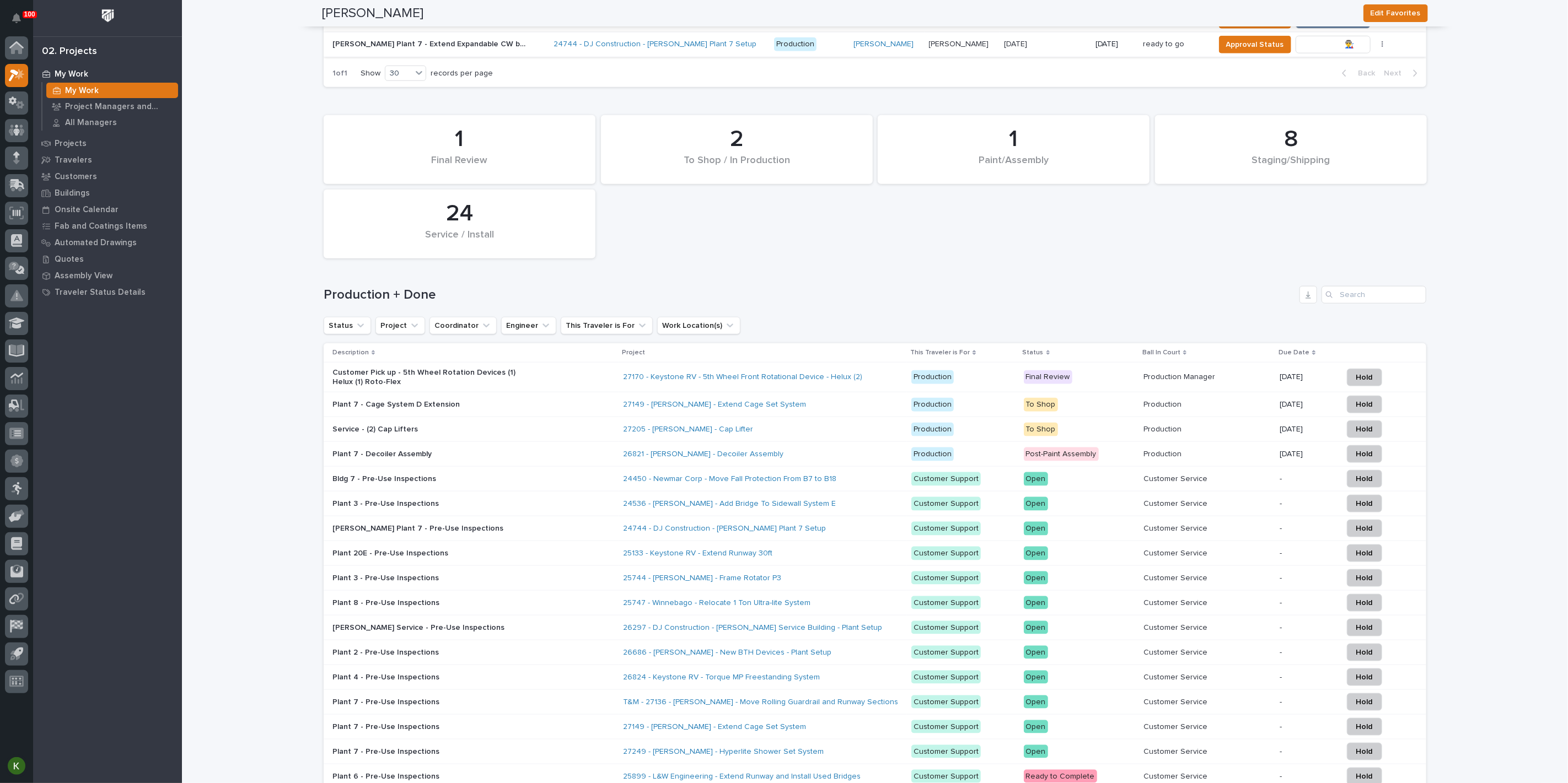
click at [1316, 52] on span "To Review 👨‍🏭 →" at bounding box center [1333, 45] width 56 height 13
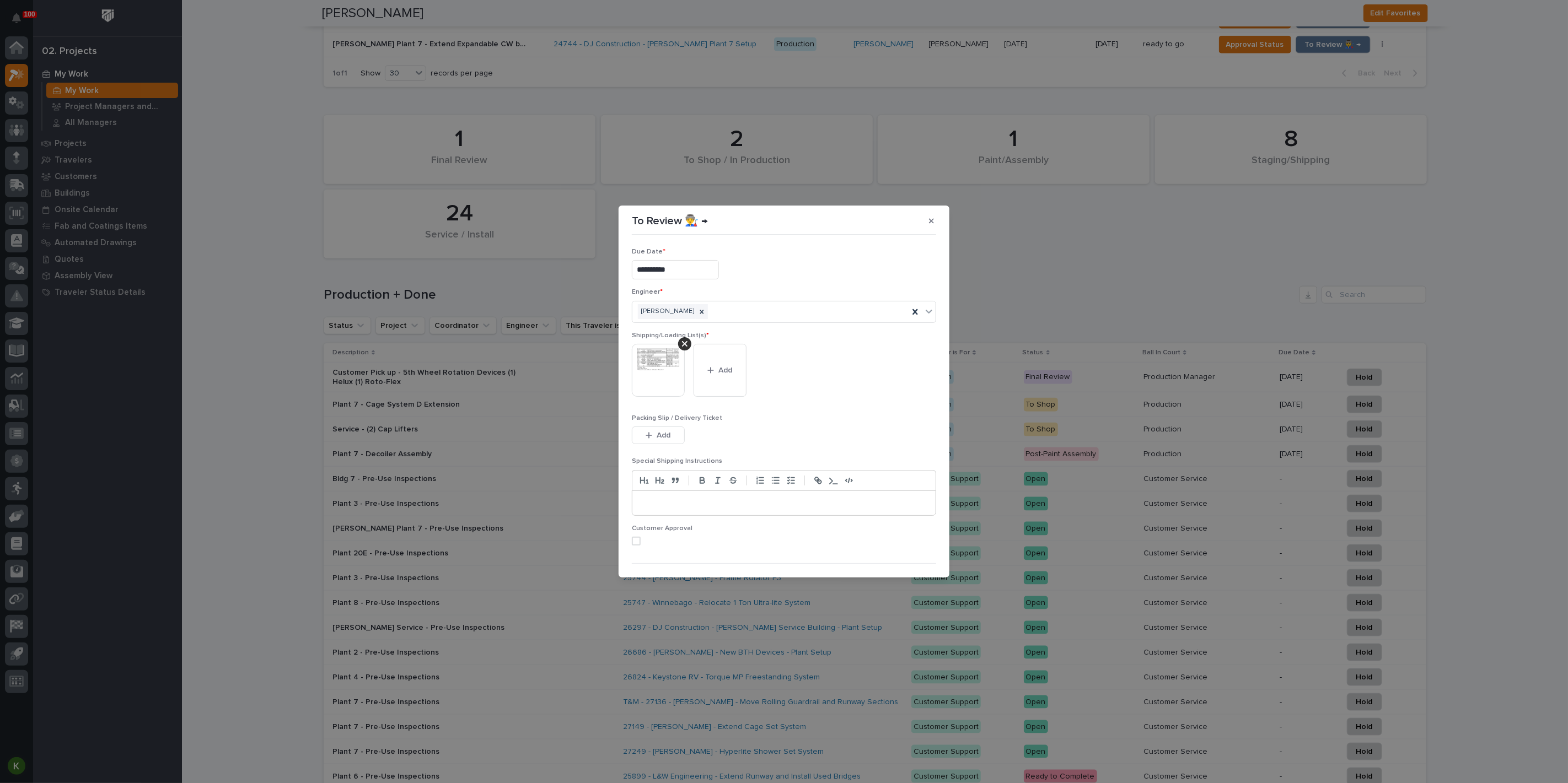
scroll to position [72, 0]
drag, startPoint x: 642, startPoint y: 513, endPoint x: 656, endPoint y: 516, distance: 14.3
click at [641, 514] on span at bounding box center [636, 518] width 9 height 9
click at [909, 557] on span "Save" at bounding box center [918, 558] width 18 height 10
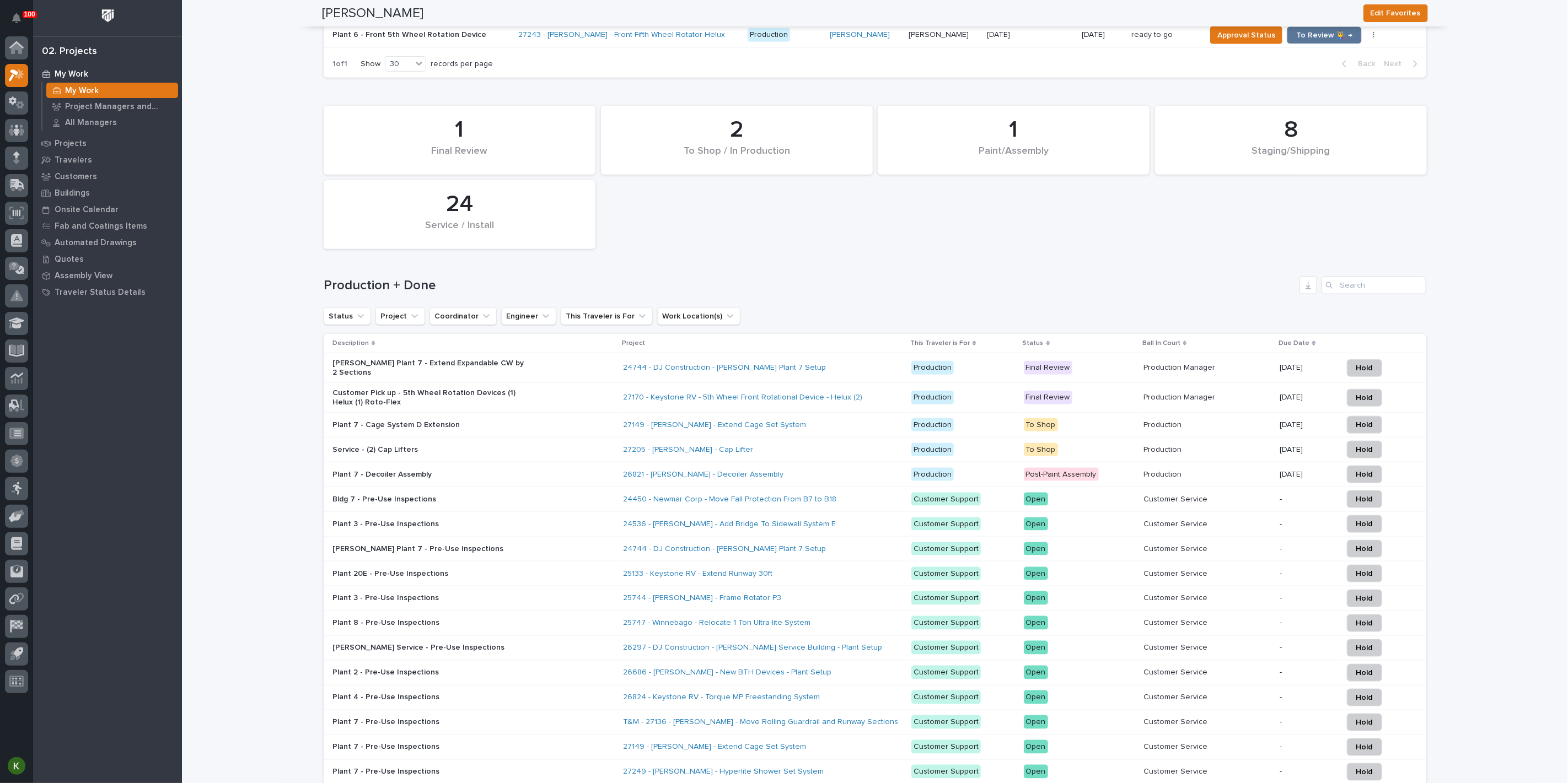
scroll to position [882, 0]
click at [20, 162] on div at bounding box center [17, 158] width 23 height 23
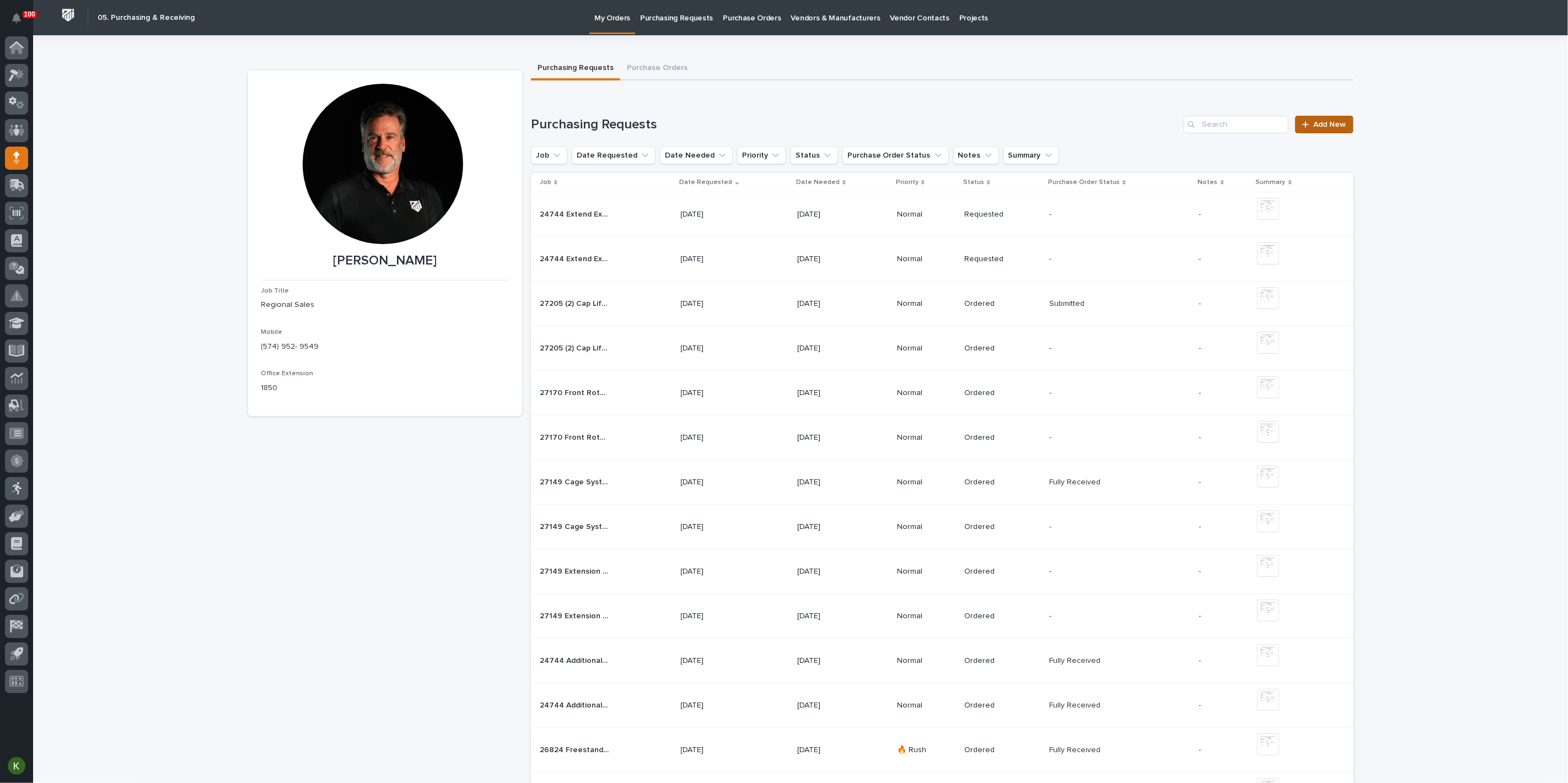
click at [1314, 128] on span "Add New" at bounding box center [1329, 124] width 32 height 8
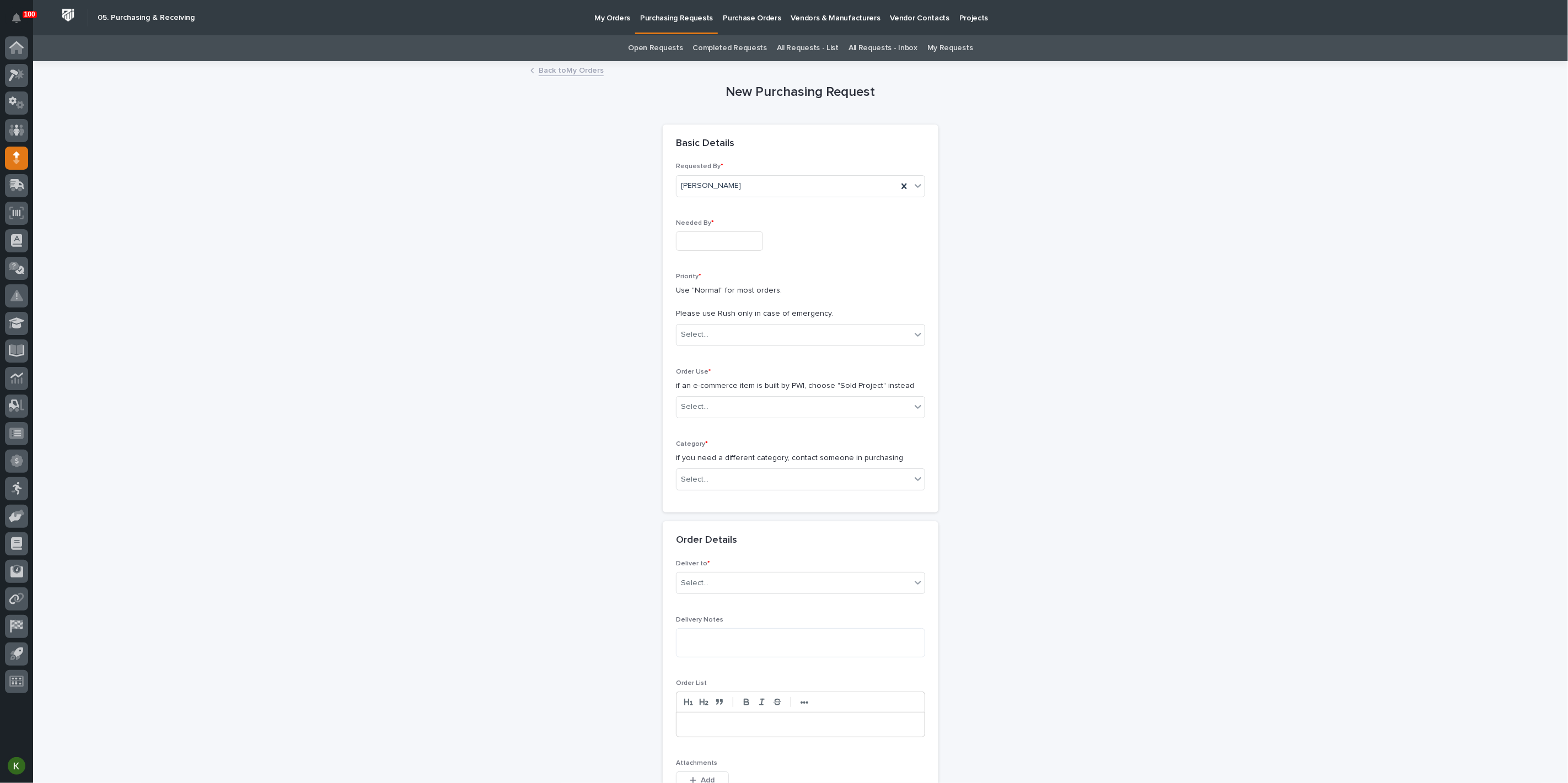
click at [743, 251] on input "text" at bounding box center [719, 241] width 87 height 19
click at [729, 197] on div "24" at bounding box center [736, 204] width 15 height 15
type input "**********"
click at [705, 341] on div "Select..." at bounding box center [695, 335] width 28 height 11
click at [709, 447] on div "Normal" at bounding box center [796, 451] width 241 height 19
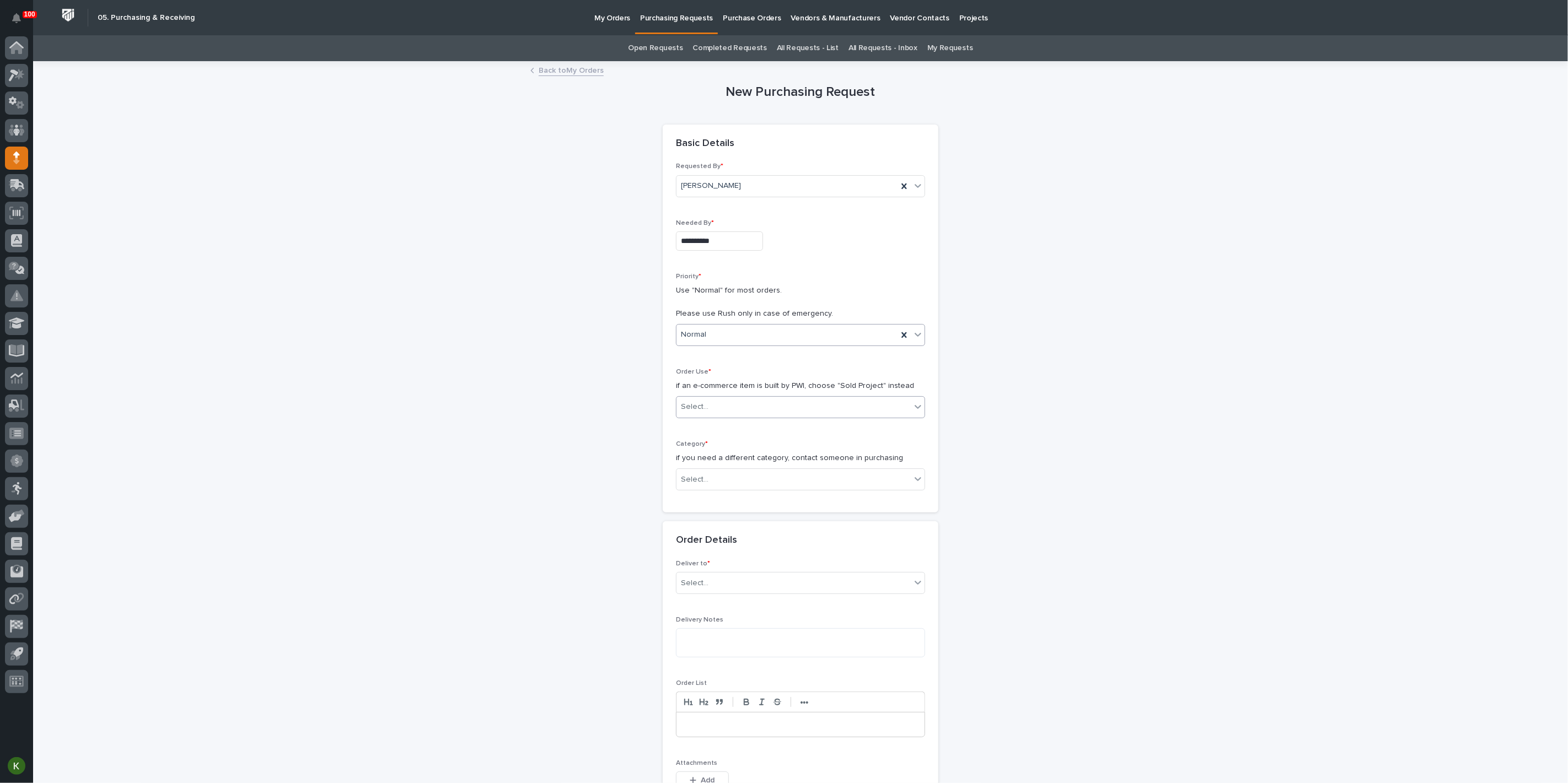
click at [709, 412] on div "Select..." at bounding box center [695, 406] width 28 height 11
click at [710, 507] on div "Sold Project" at bounding box center [796, 510] width 241 height 19
click at [725, 489] on div "Select..." at bounding box center [794, 480] width 234 height 18
click at [720, 739] on div "Steel" at bounding box center [796, 745] width 241 height 19
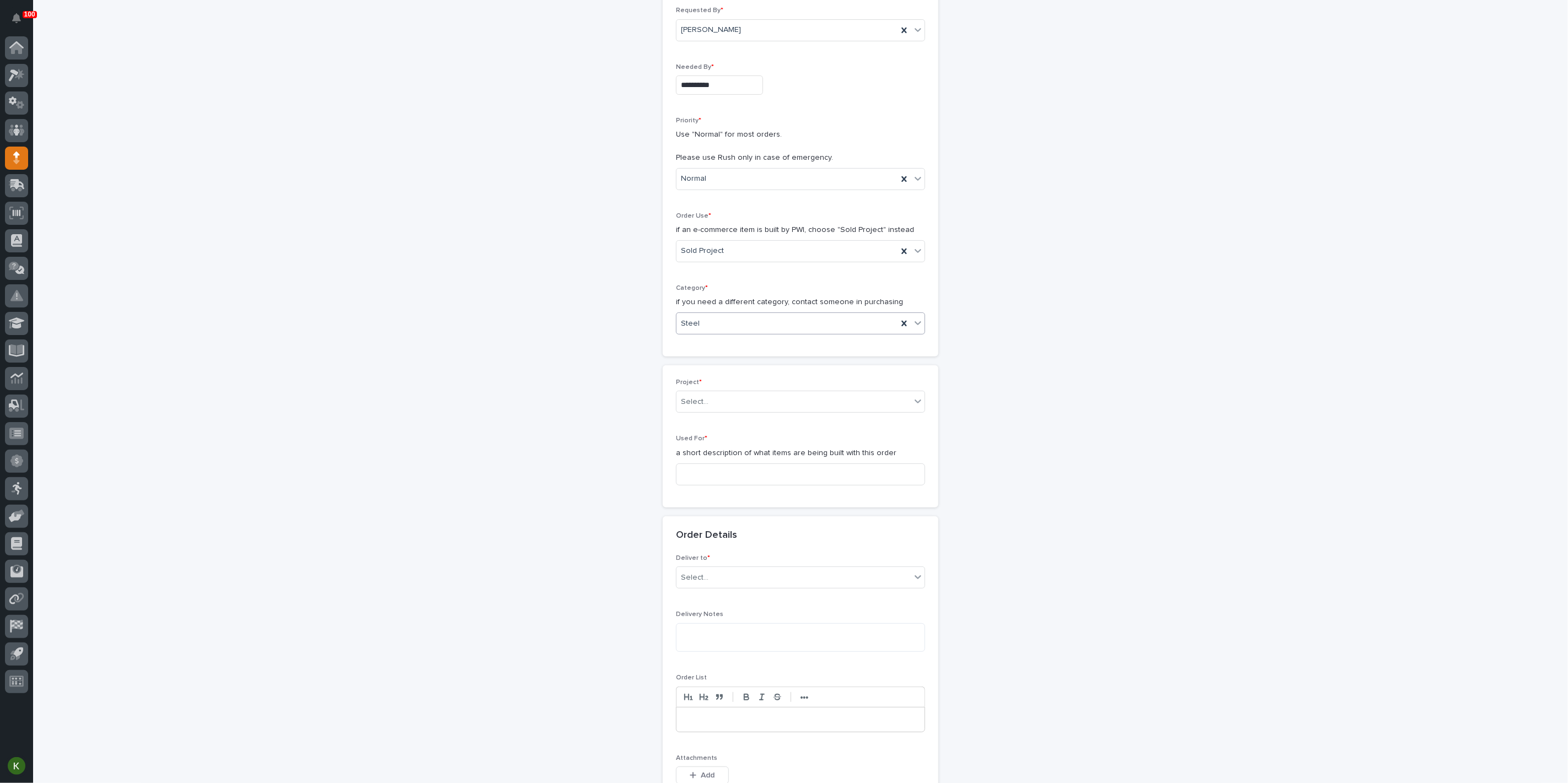
scroll to position [184, 0]
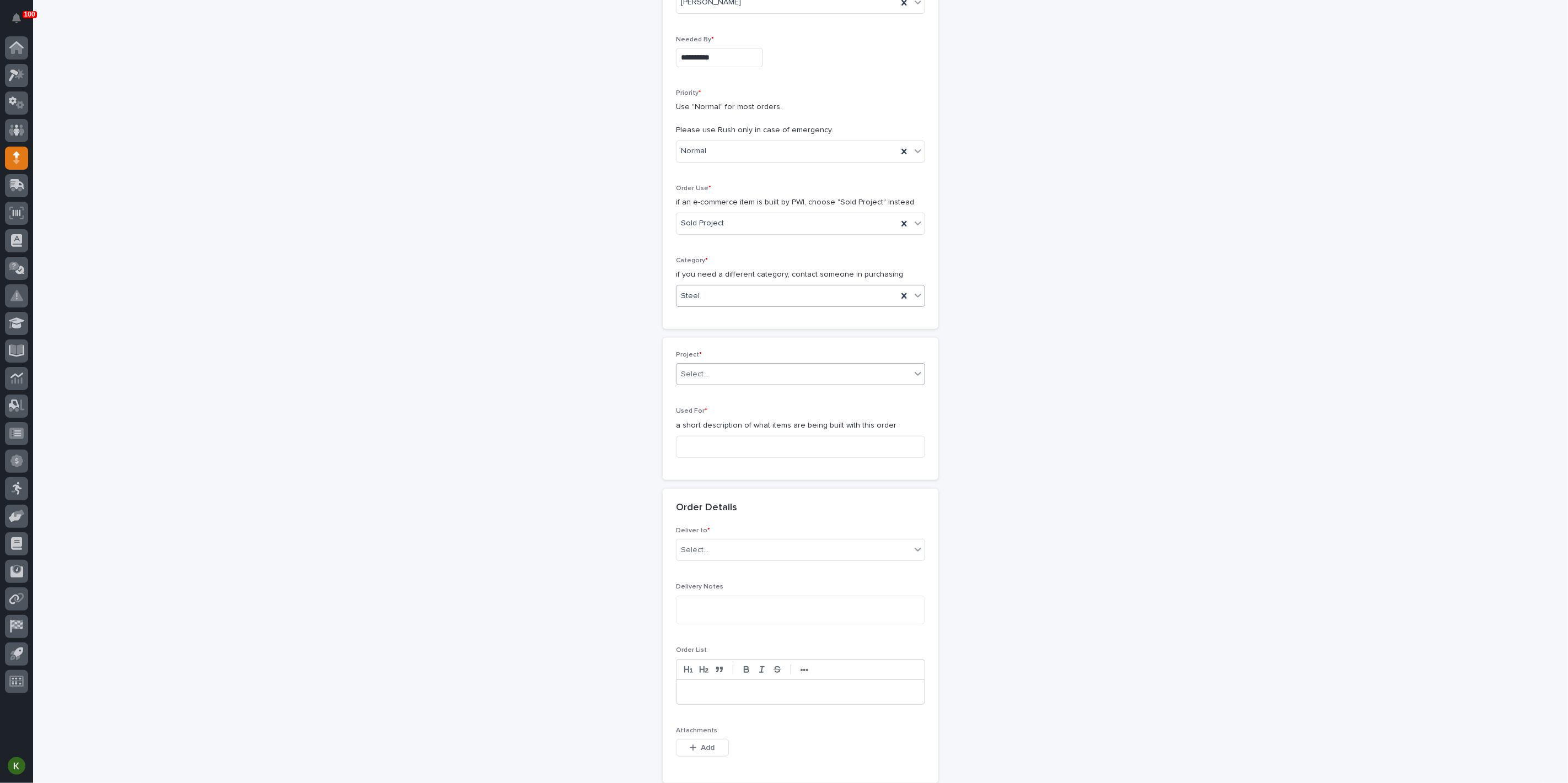
click at [757, 384] on div "Select..." at bounding box center [794, 374] width 234 height 18
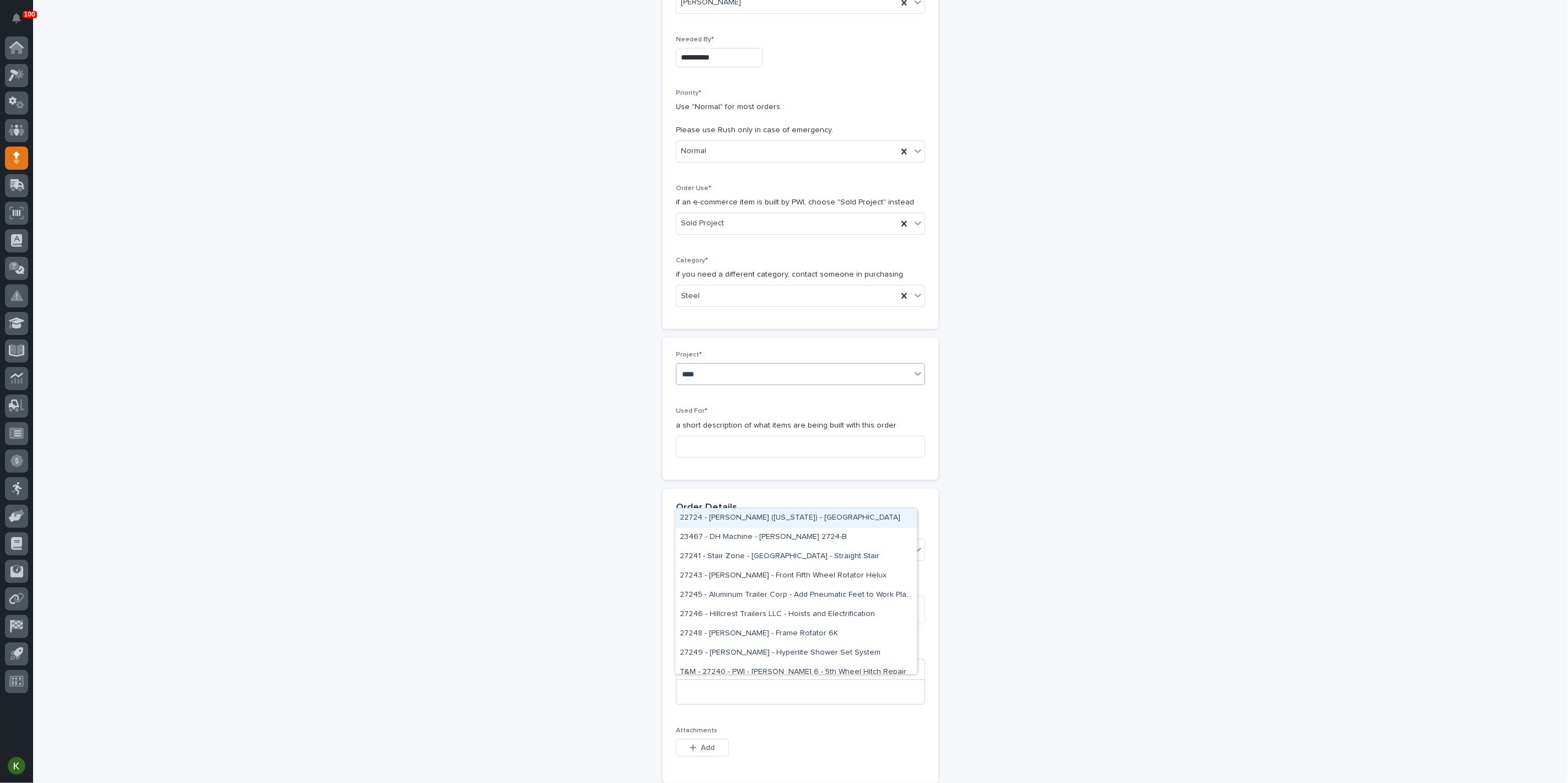
type input "*****"
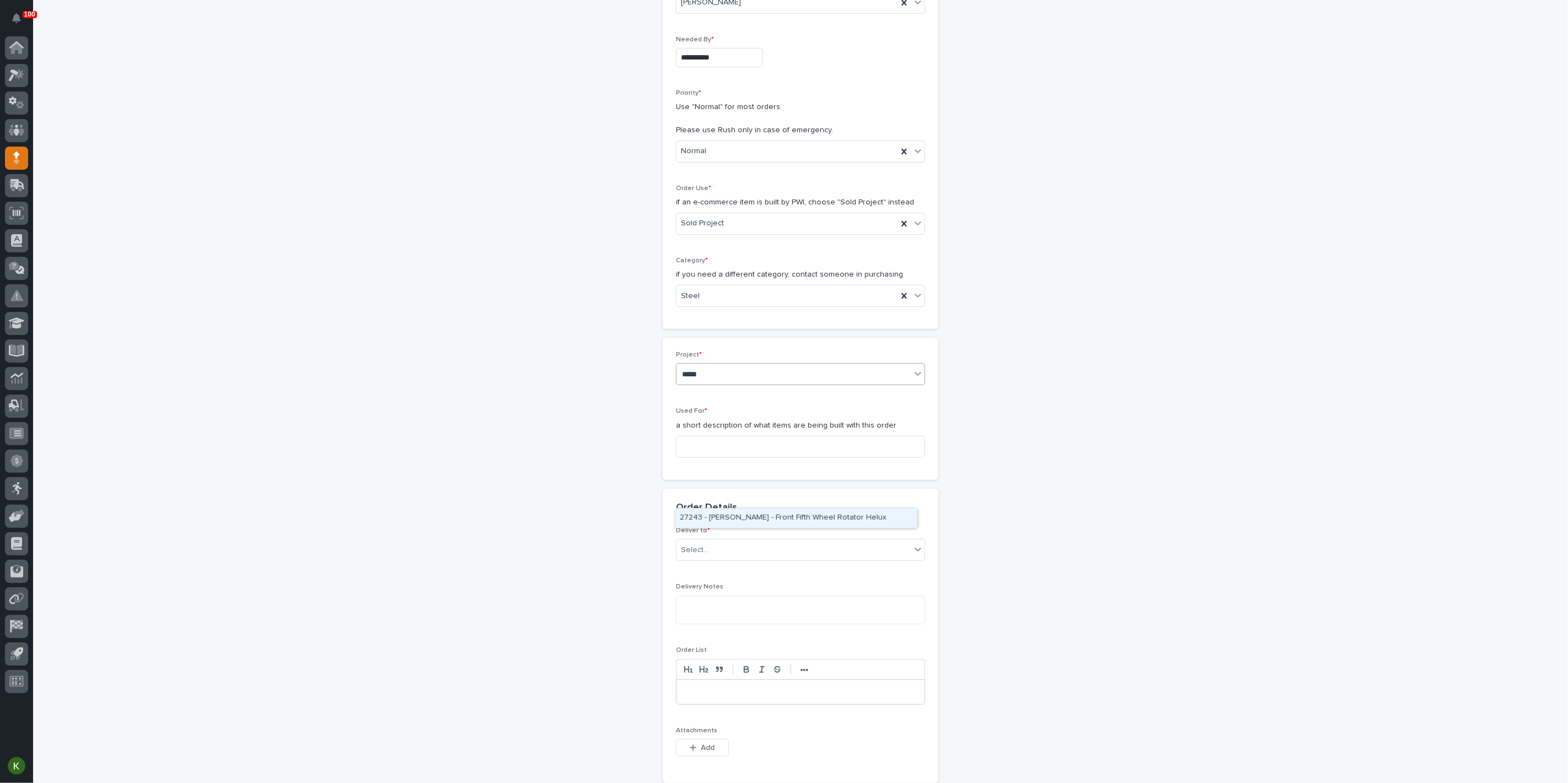
click at [760, 514] on div "27243 - [PERSON_NAME] - Front Fifth Wheel Rotator Helux" at bounding box center [796, 518] width 241 height 19
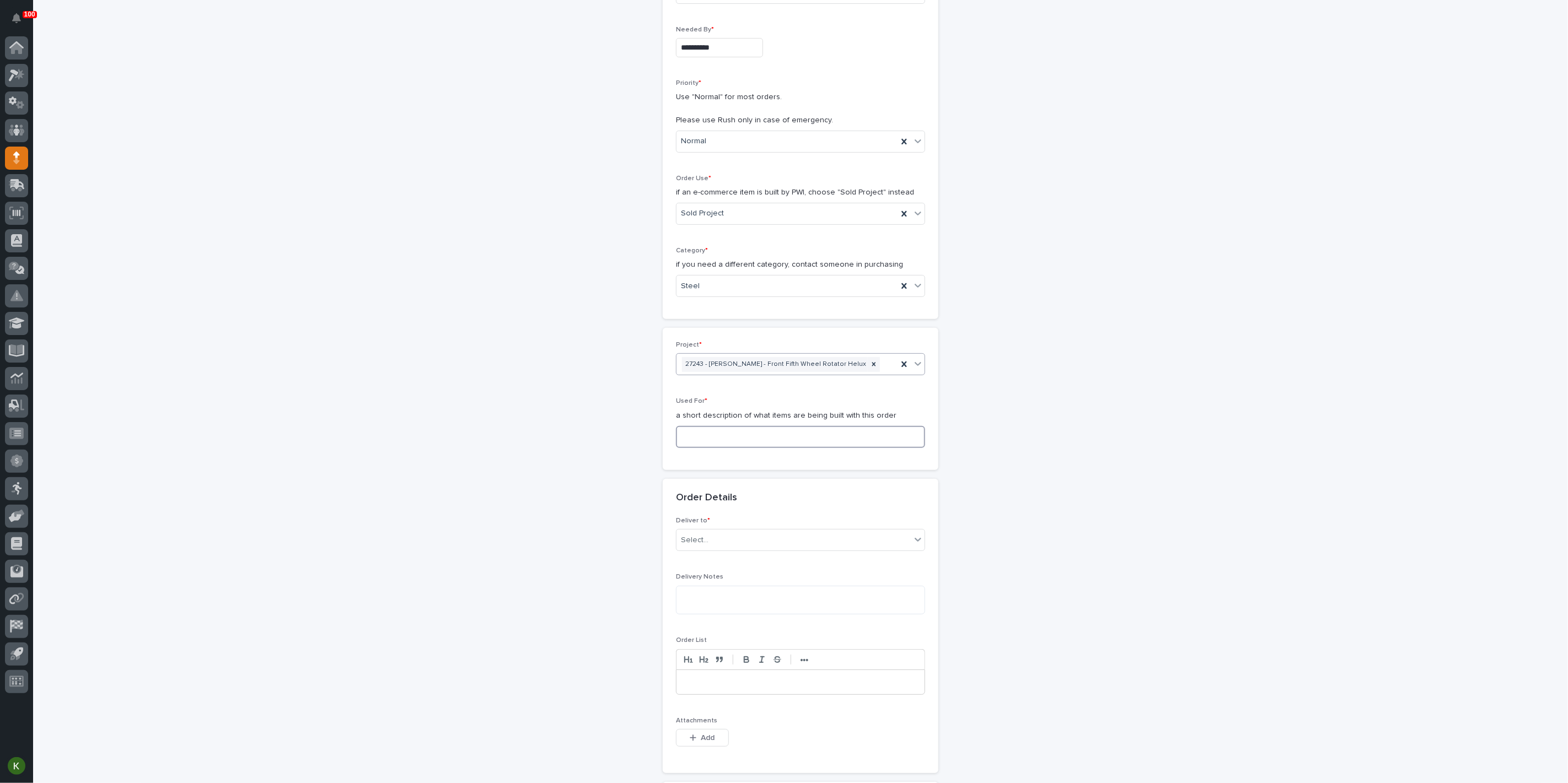
click at [722, 448] on input at bounding box center [800, 437] width 249 height 22
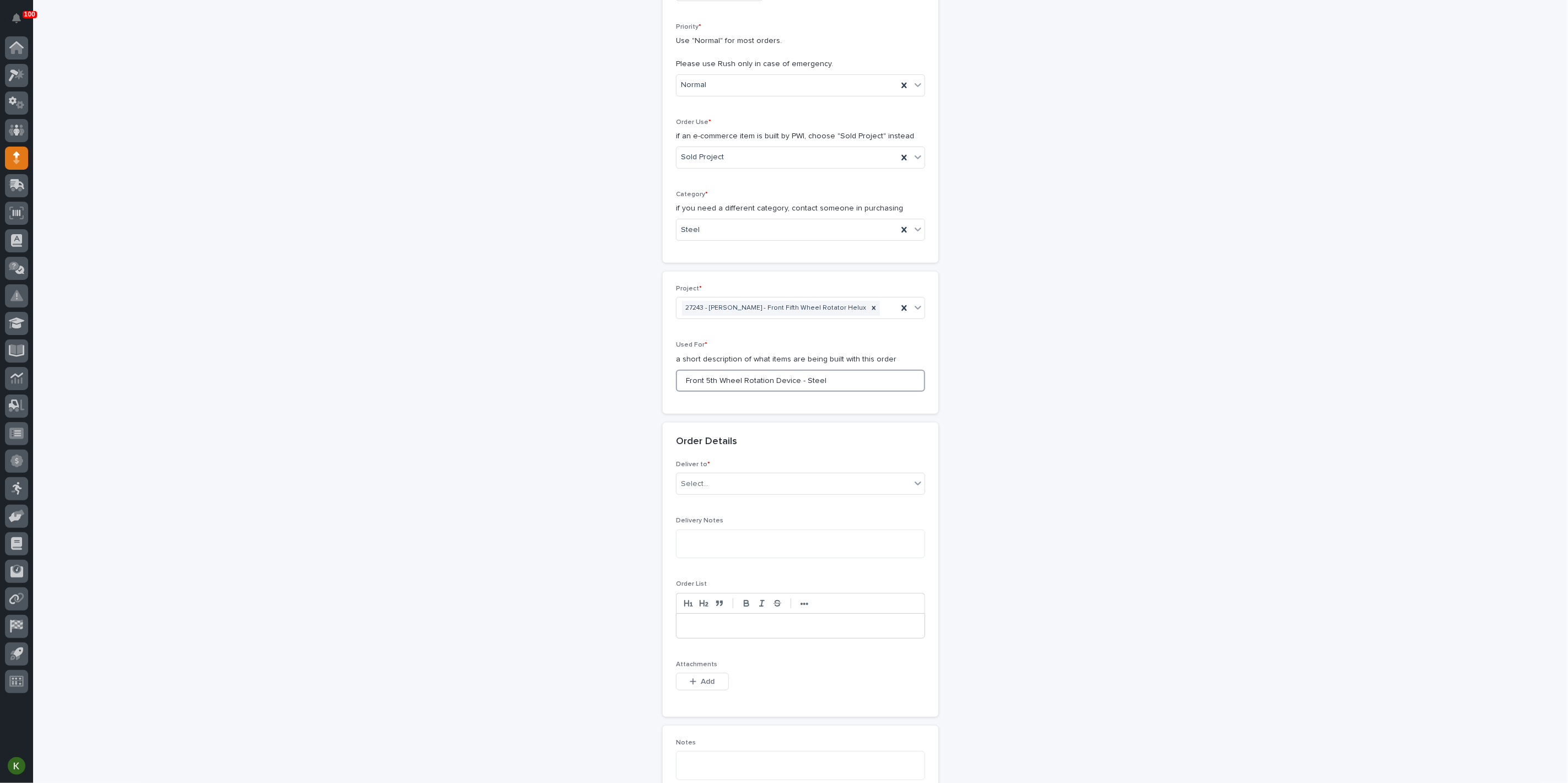
scroll to position [316, 0]
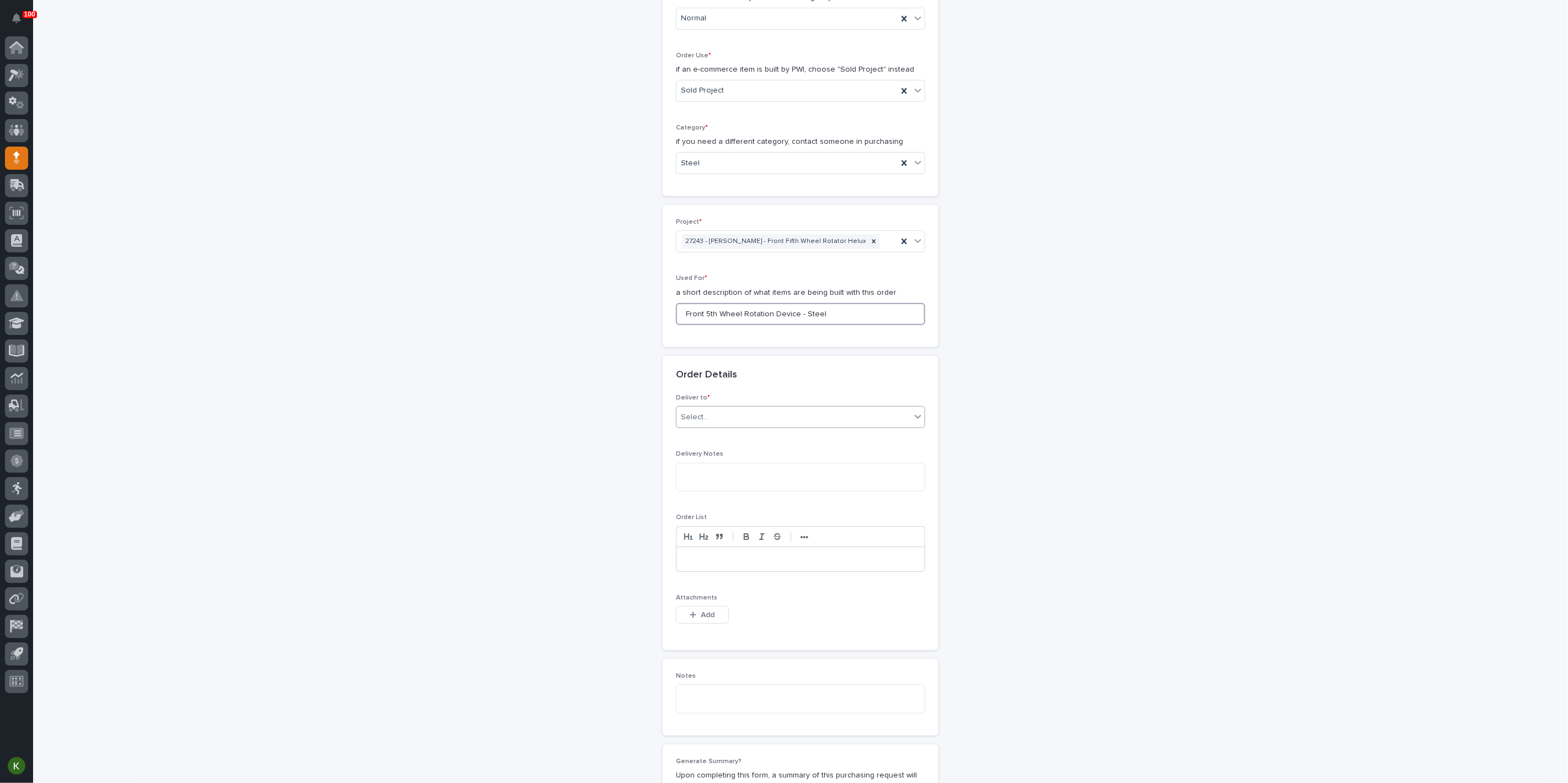
type input "Front 5th Wheel Rotation Device - Steel"
click at [812, 426] on div "Select..." at bounding box center [794, 417] width 234 height 18
click at [798, 634] on div "PWI" at bounding box center [796, 634] width 241 height 19
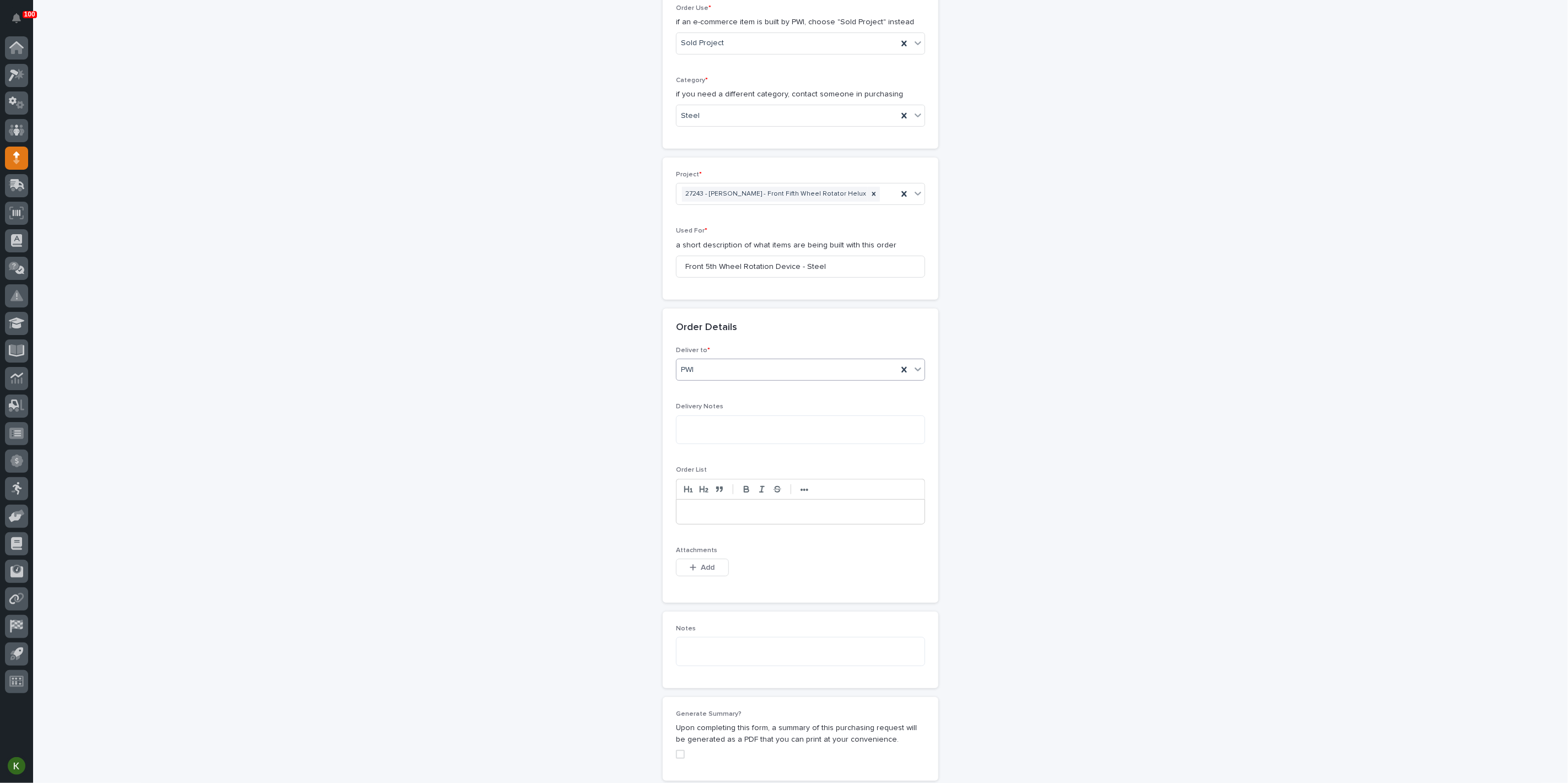
scroll to position [439, 0]
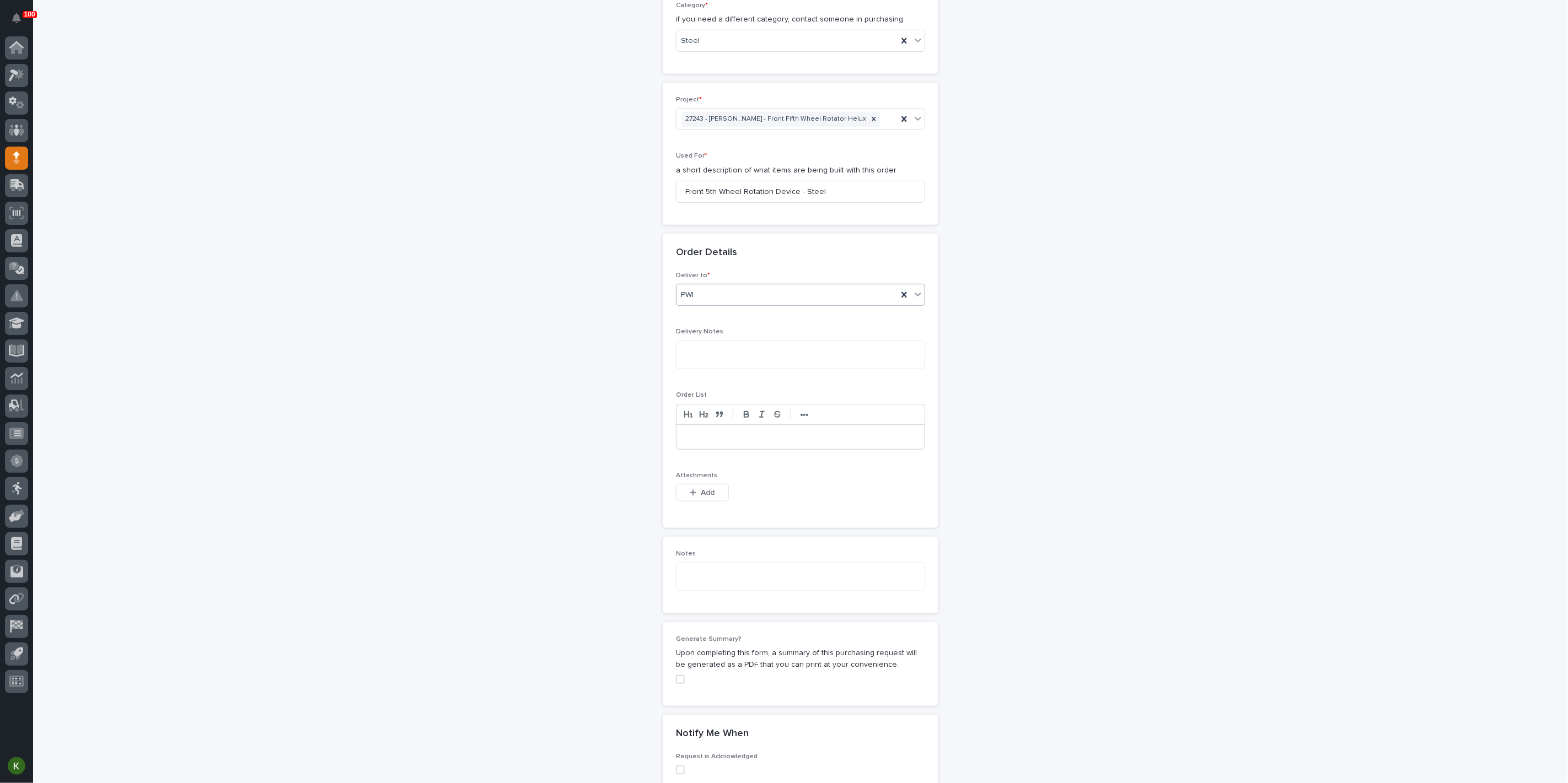
drag, startPoint x: 709, startPoint y: 714, endPoint x: 778, endPoint y: 689, distance: 73.4
click at [712, 498] on span "Add" at bounding box center [708, 492] width 14 height 10
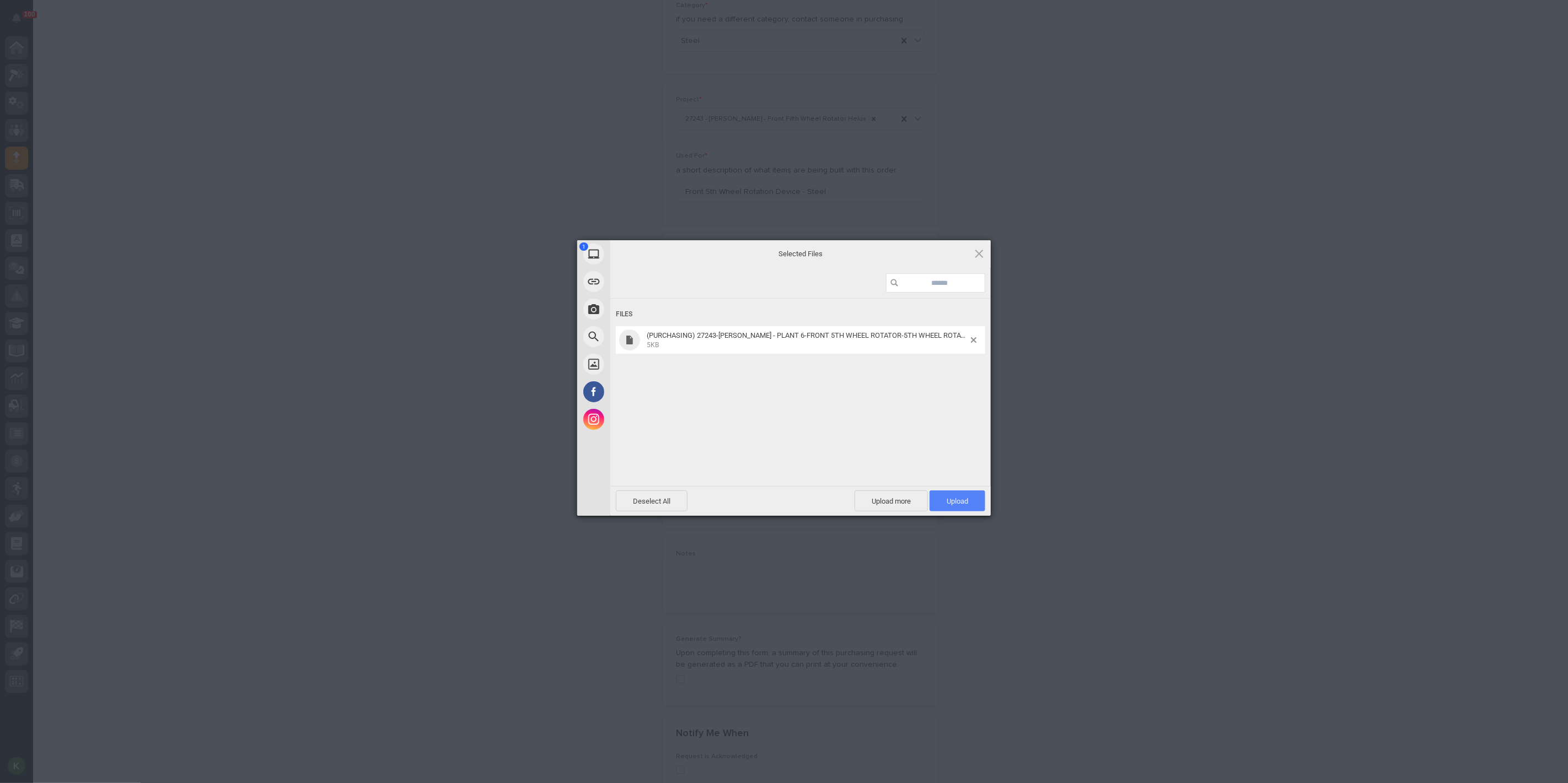
click at [964, 504] on span "Upload 1" at bounding box center [957, 501] width 22 height 8
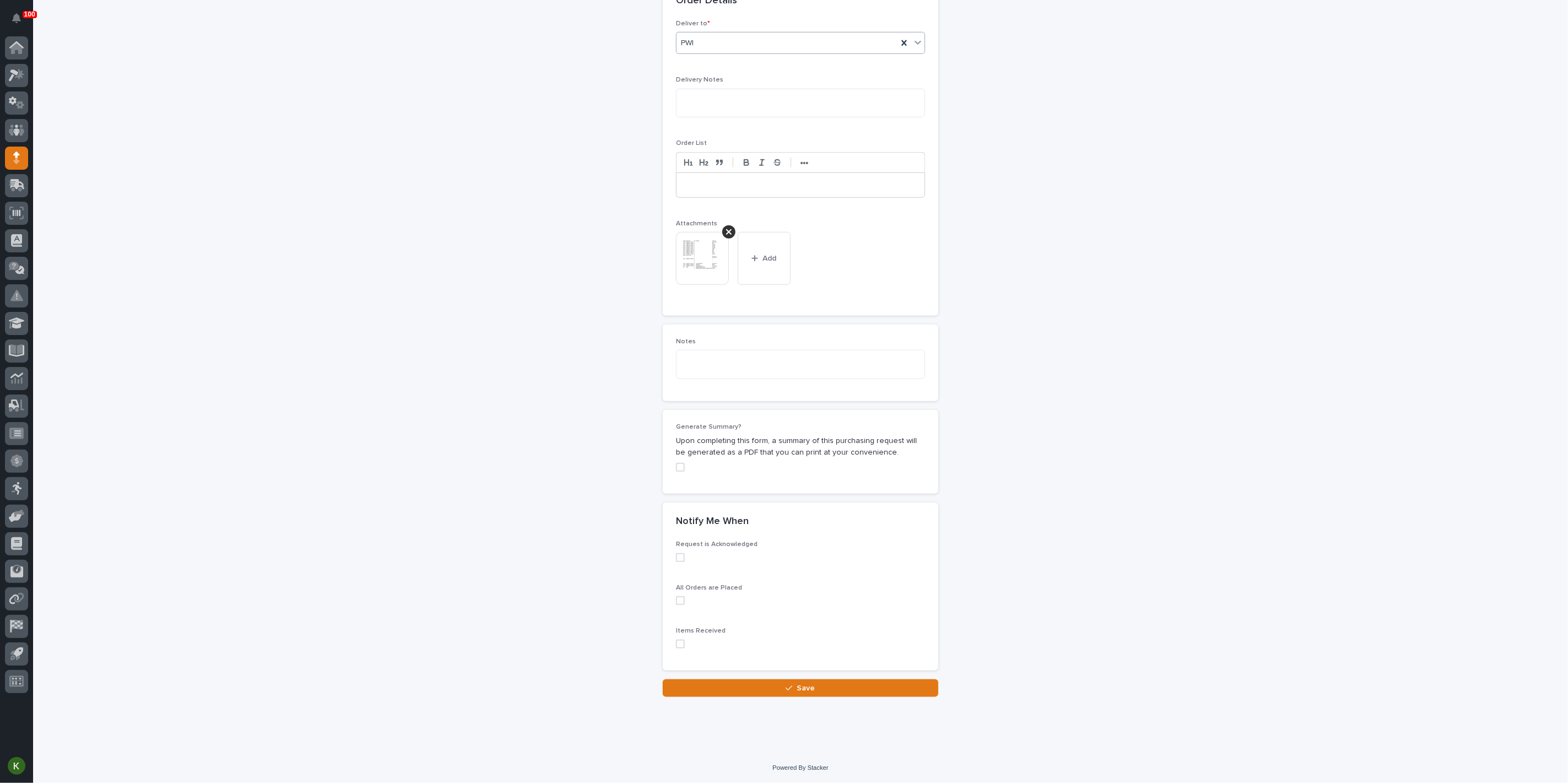
scroll to position [1022, 0]
click at [800, 683] on span "Save" at bounding box center [806, 688] width 18 height 10
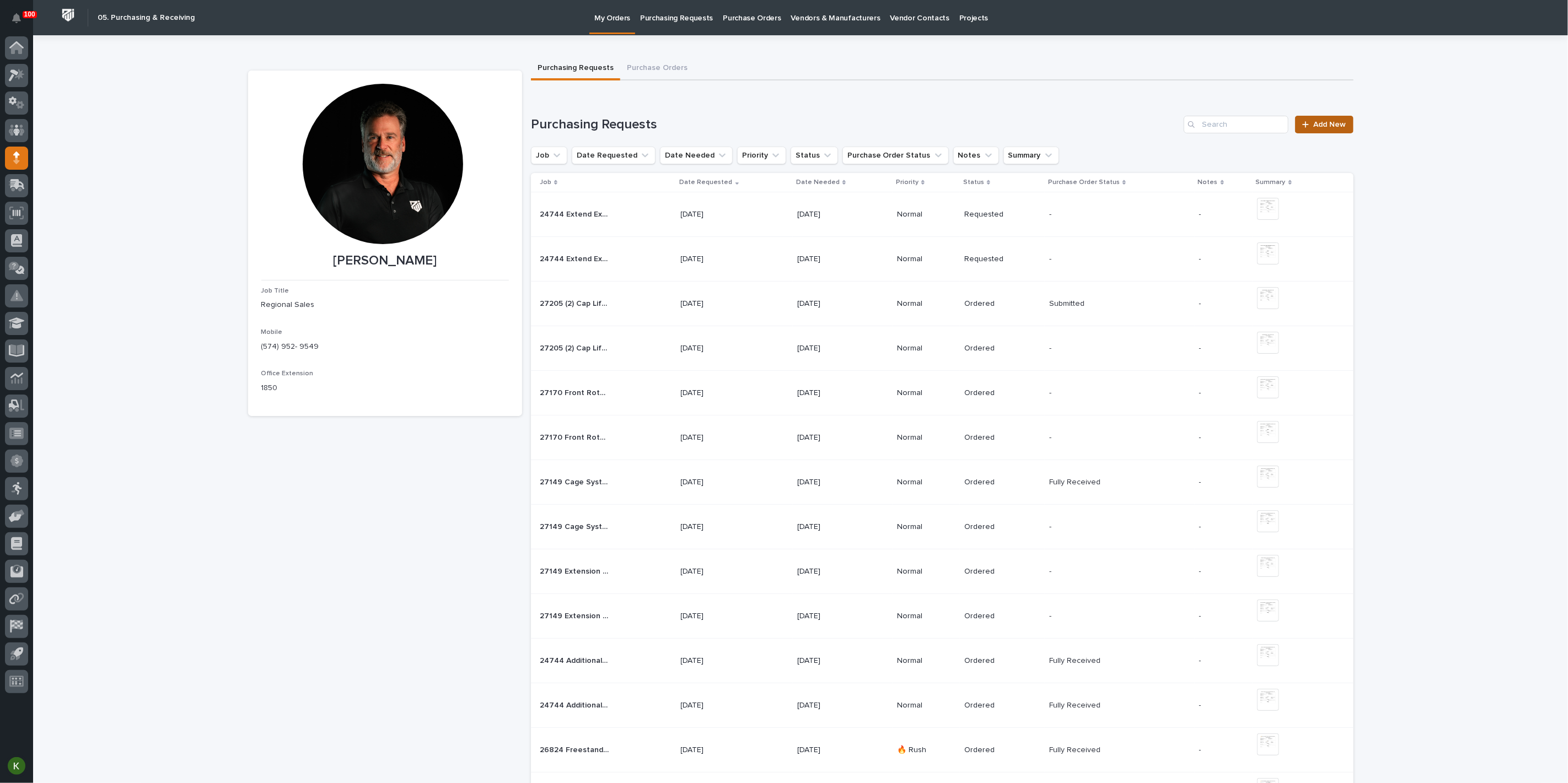
click at [1319, 128] on span "Add New" at bounding box center [1329, 124] width 32 height 8
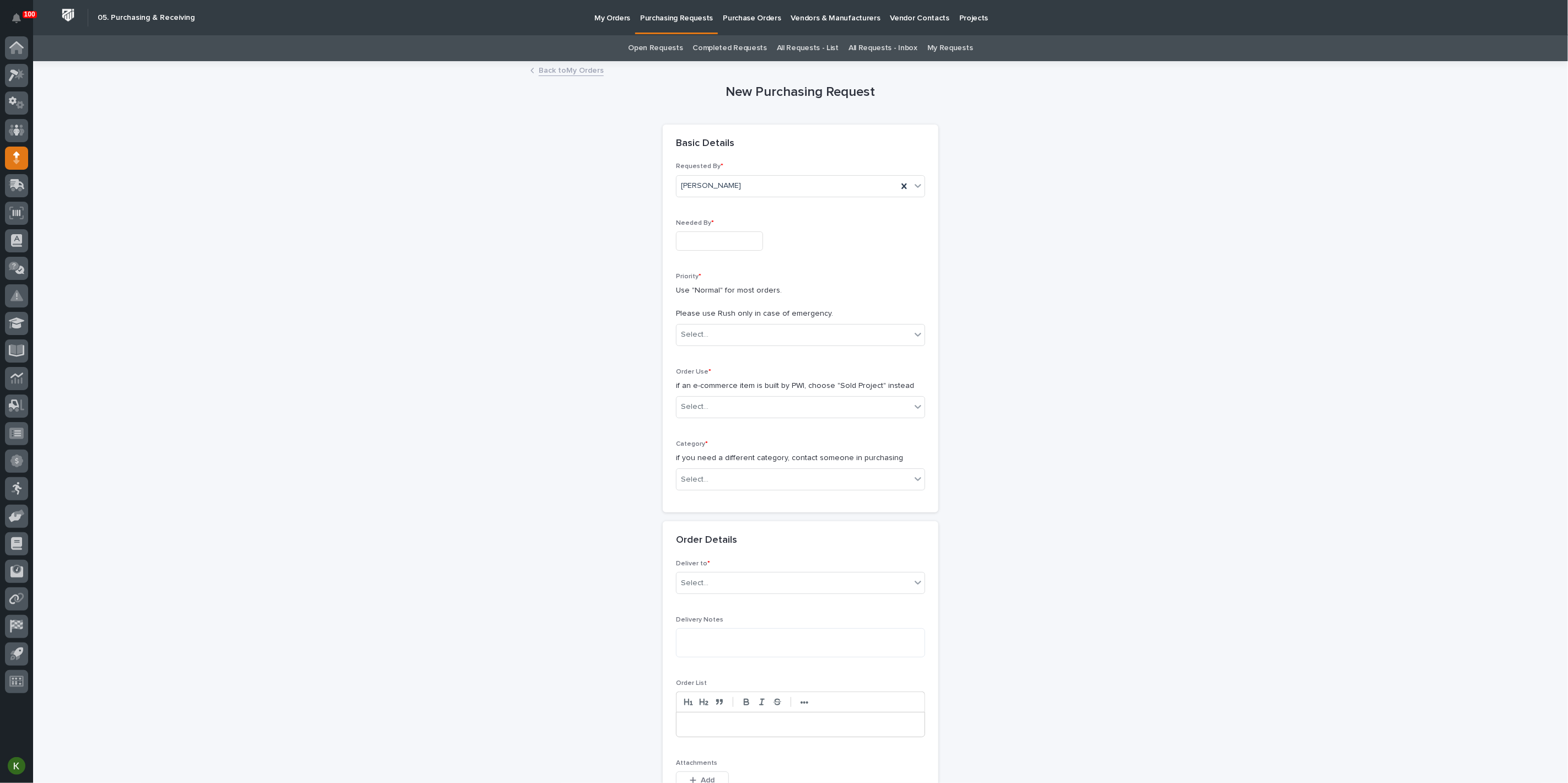
click at [746, 251] on input "text" at bounding box center [719, 241] width 87 height 19
click at [729, 197] on div "24" at bounding box center [736, 204] width 15 height 15
type input "**********"
click at [705, 341] on div "Select..." at bounding box center [695, 335] width 28 height 11
click at [709, 446] on div "Normal" at bounding box center [796, 451] width 241 height 19
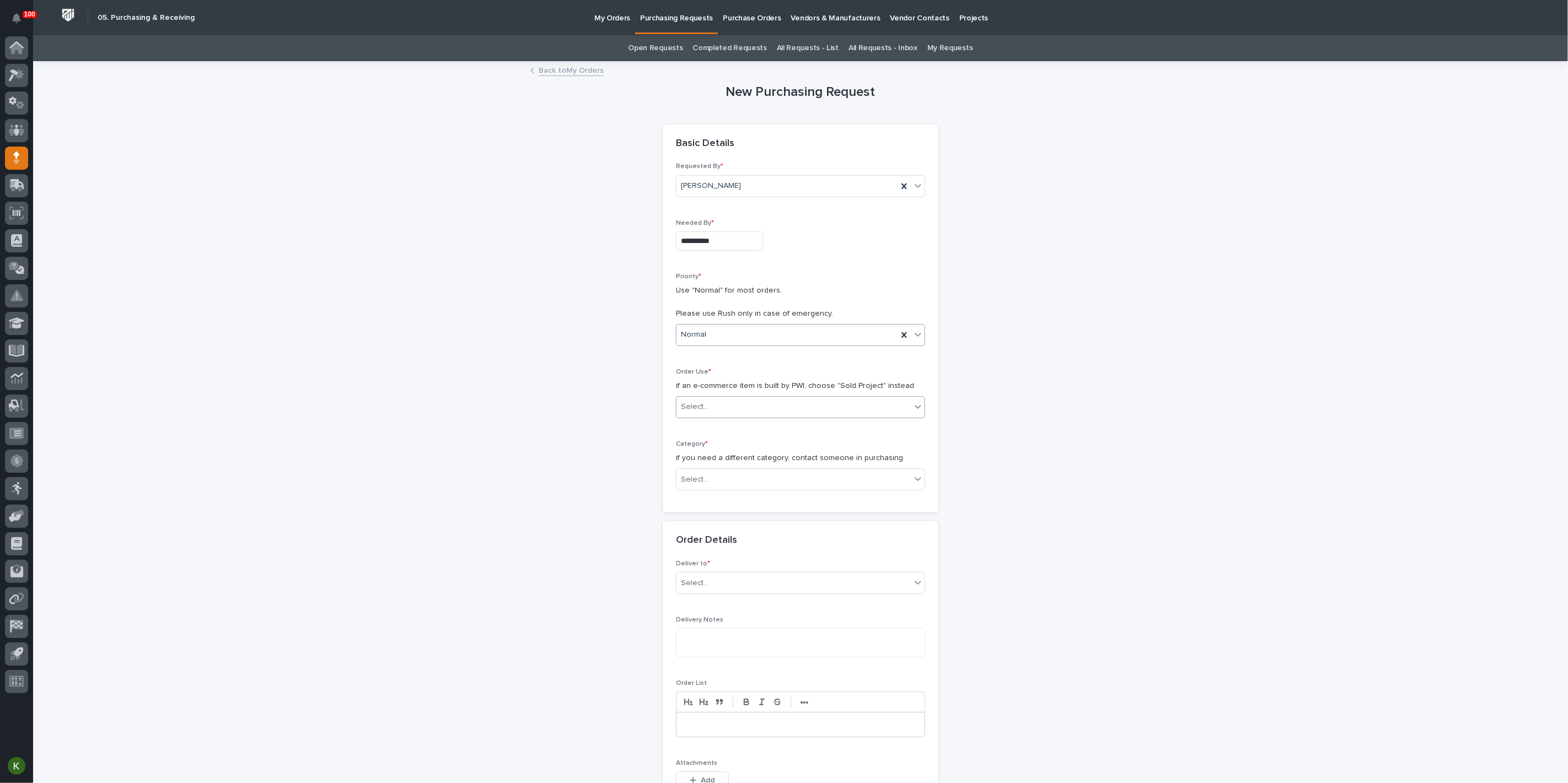
click at [707, 412] on div "Select..." at bounding box center [695, 406] width 28 height 11
drag, startPoint x: 704, startPoint y: 509, endPoint x: 704, endPoint y: 525, distance: 16.0
click at [704, 513] on div "Sold Project" at bounding box center [796, 510] width 241 height 19
click at [704, 486] on div "Select..." at bounding box center [695, 479] width 28 height 11
click at [723, 703] on div "Parts & Hardware" at bounding box center [796, 706] width 241 height 19
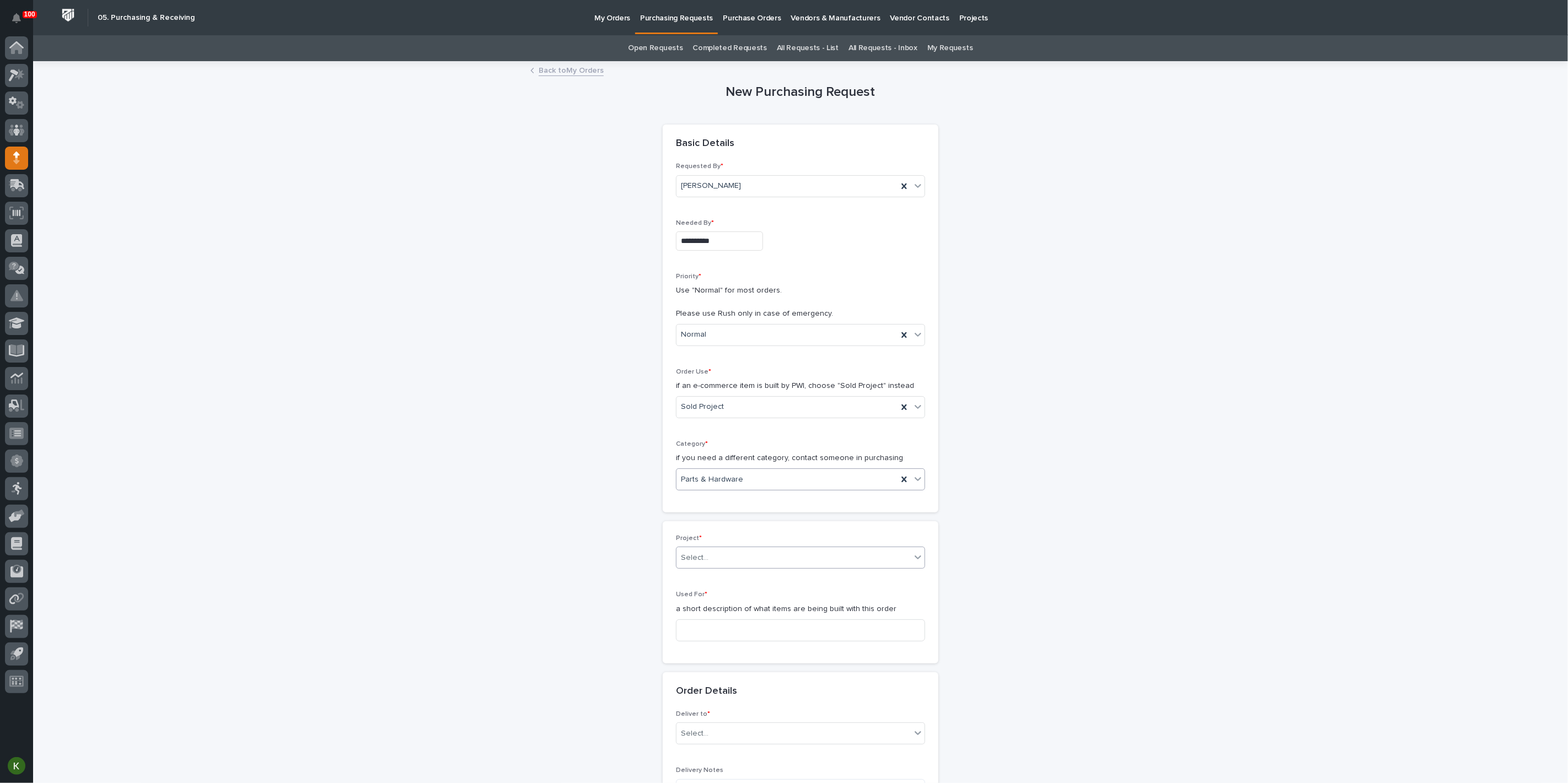
click at [745, 567] on div "Select..." at bounding box center [794, 558] width 234 height 18
type input "*****"
click at [746, 698] on div "24744 - DJ Construction - [PERSON_NAME] Plant 7 Setup" at bounding box center [796, 702] width 241 height 19
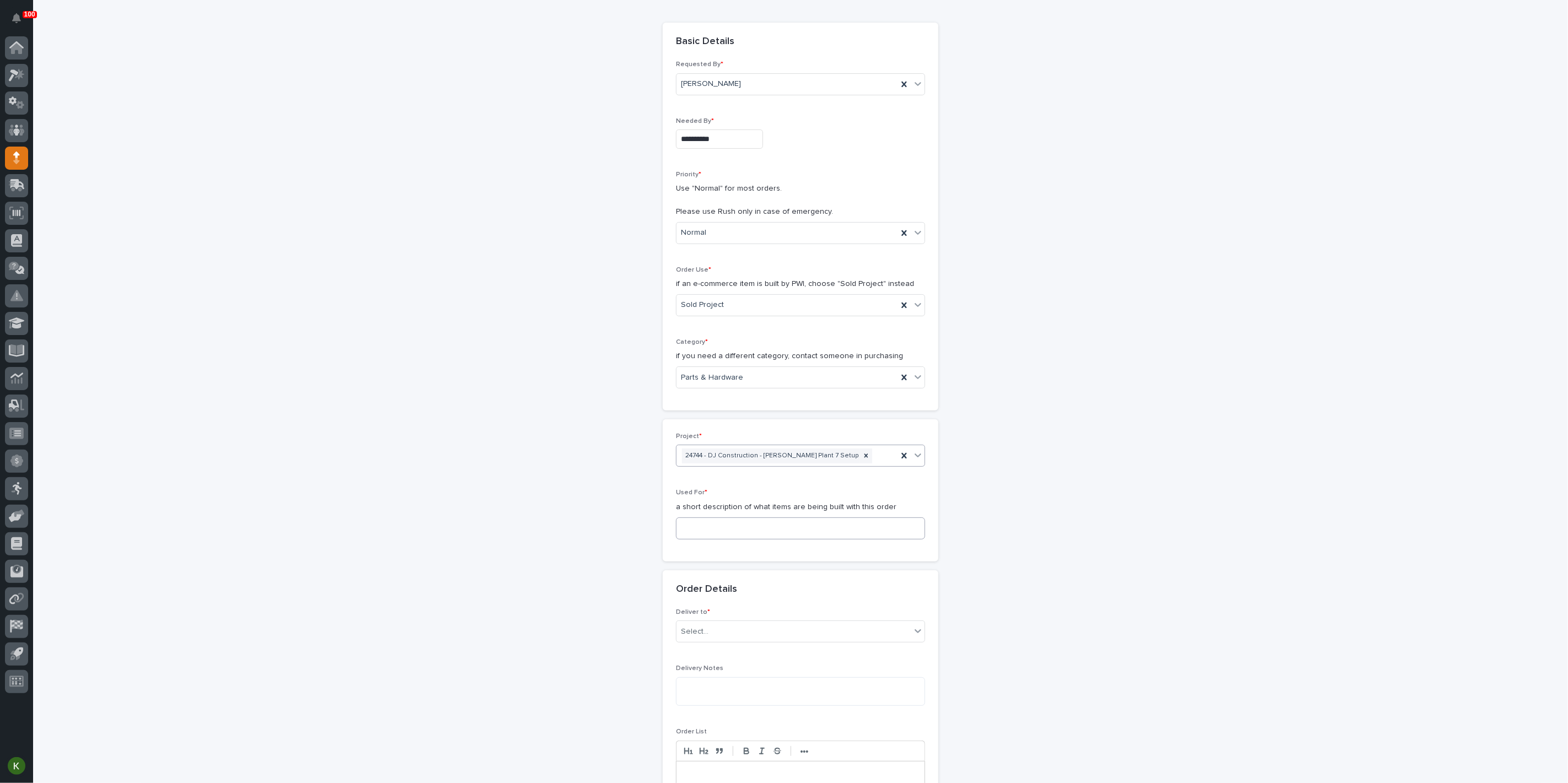
scroll to position [184, 0]
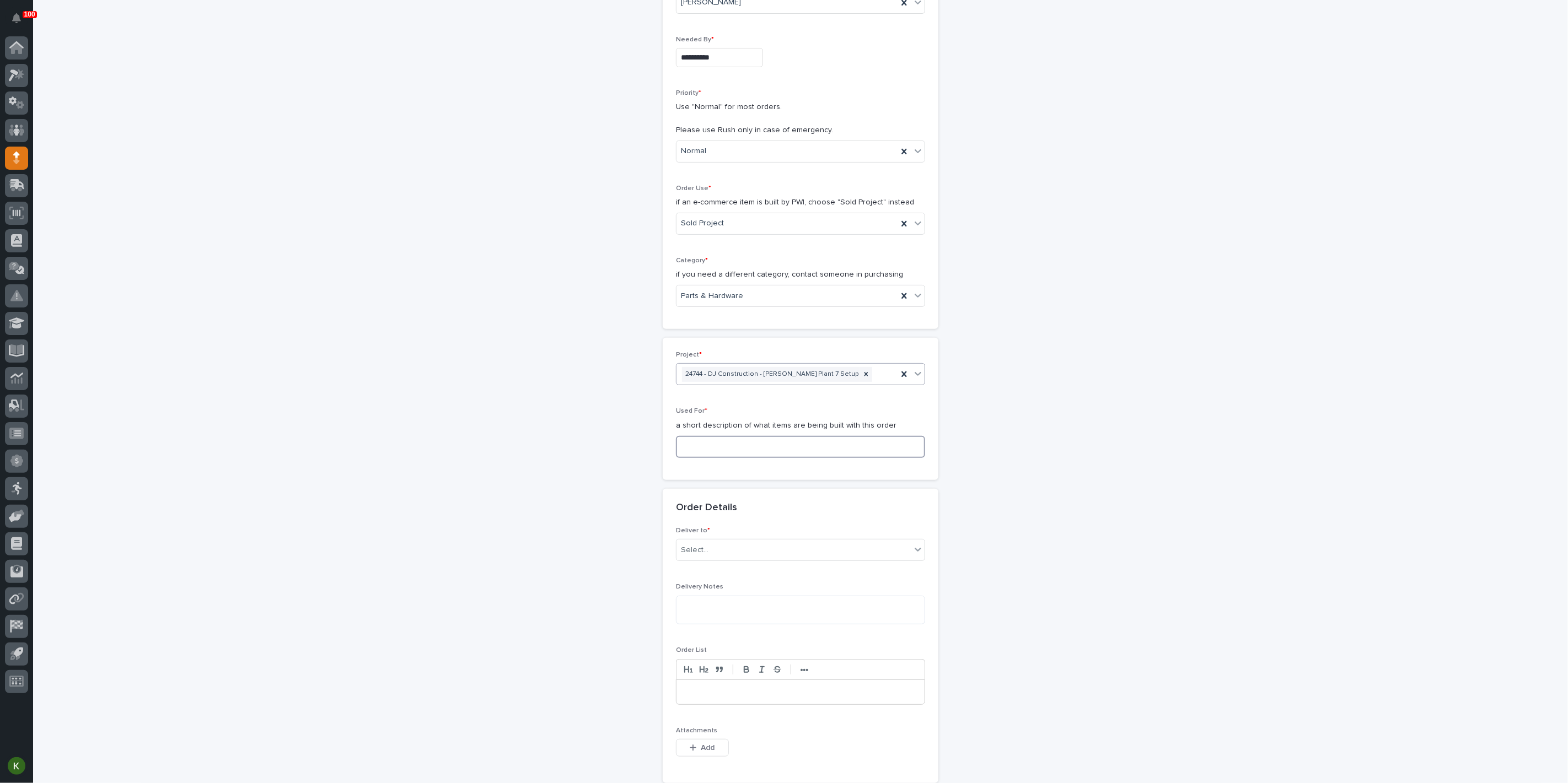
click at [716, 458] on input at bounding box center [800, 447] width 249 height 22
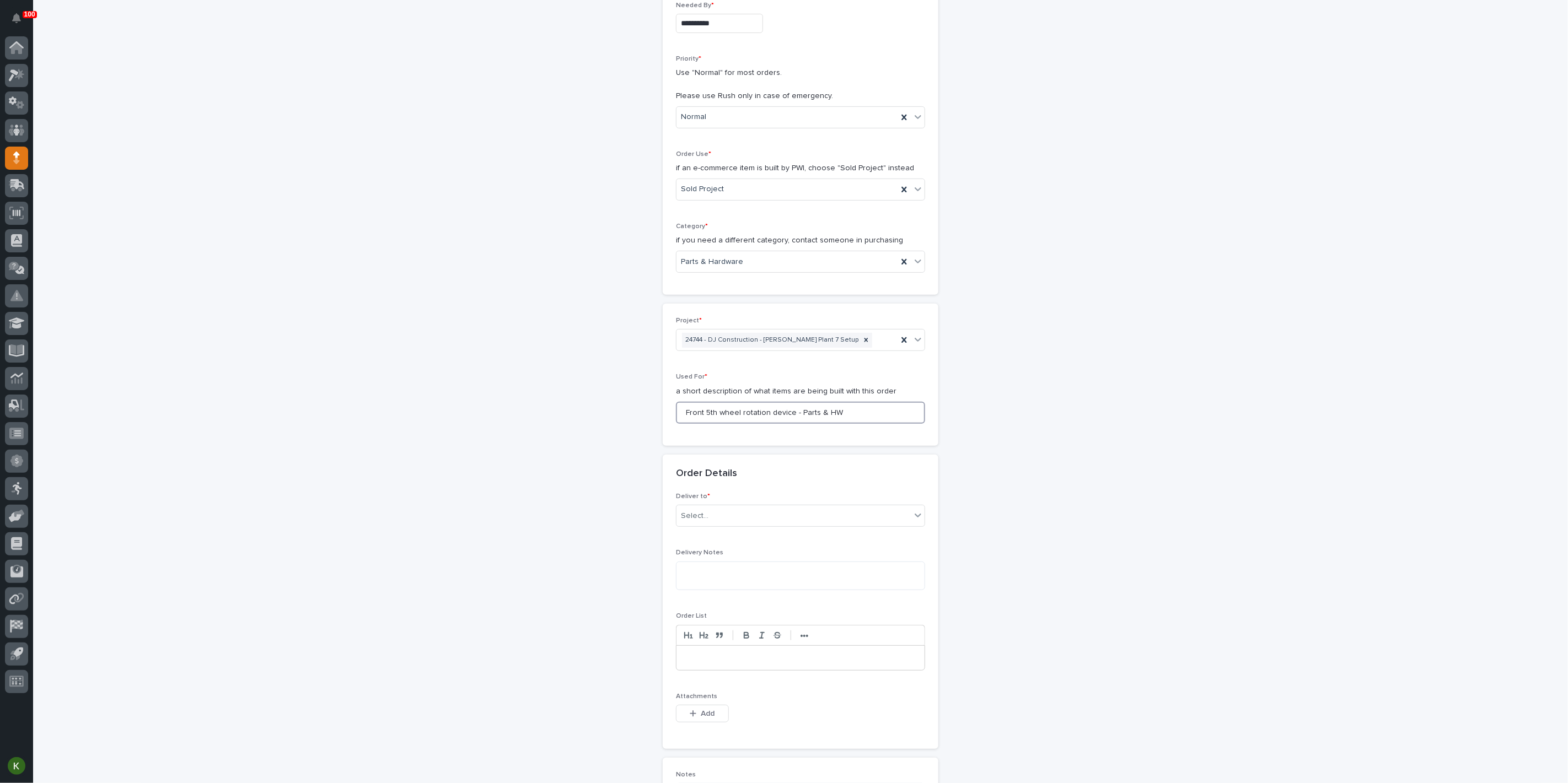
scroll to position [245, 0]
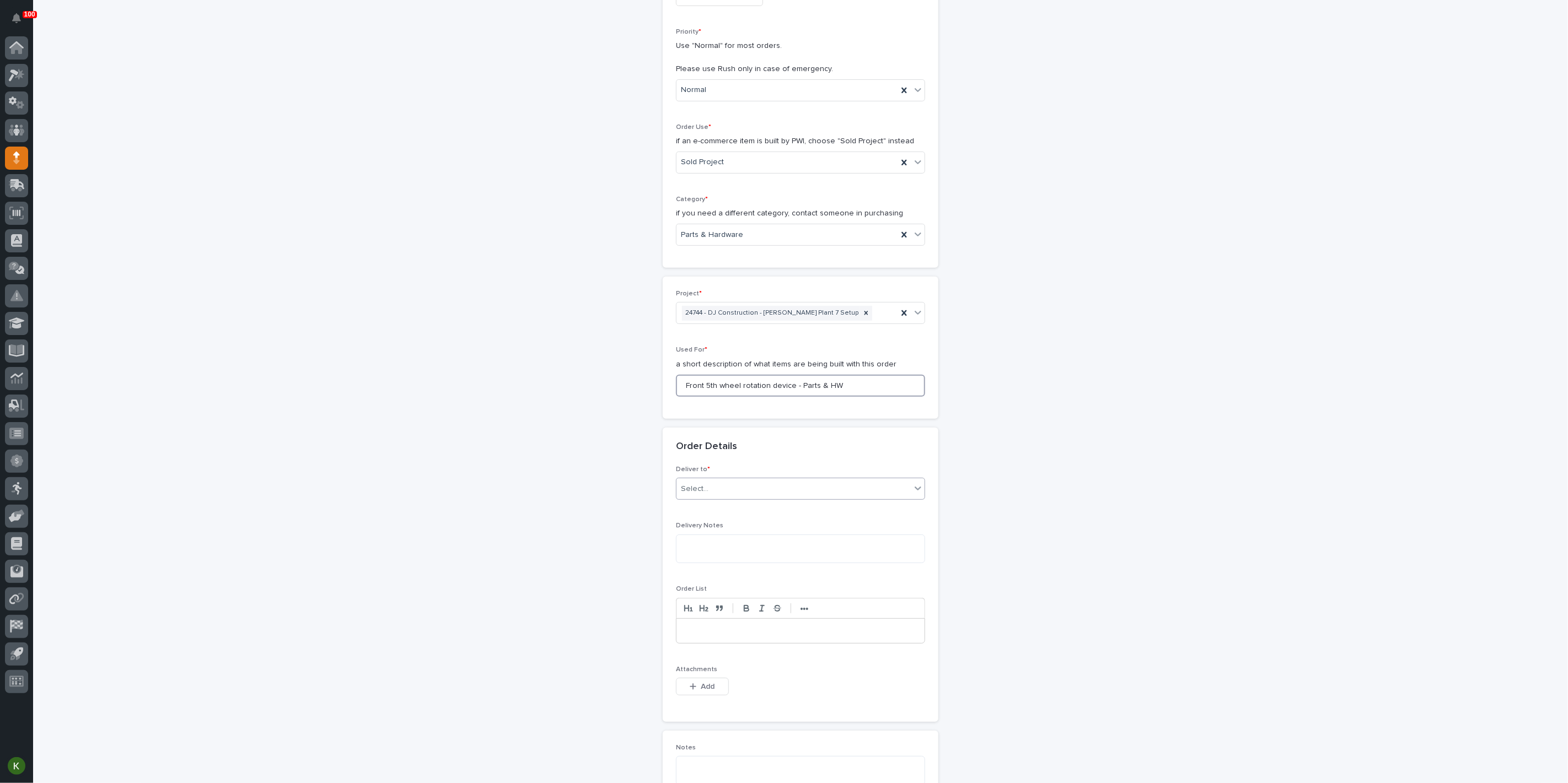
type input "Front 5th wheel rotation device - Parts & HW"
click at [732, 498] on div "Select..." at bounding box center [794, 489] width 234 height 18
click at [729, 683] on div "PWI" at bounding box center [796, 687] width 241 height 19
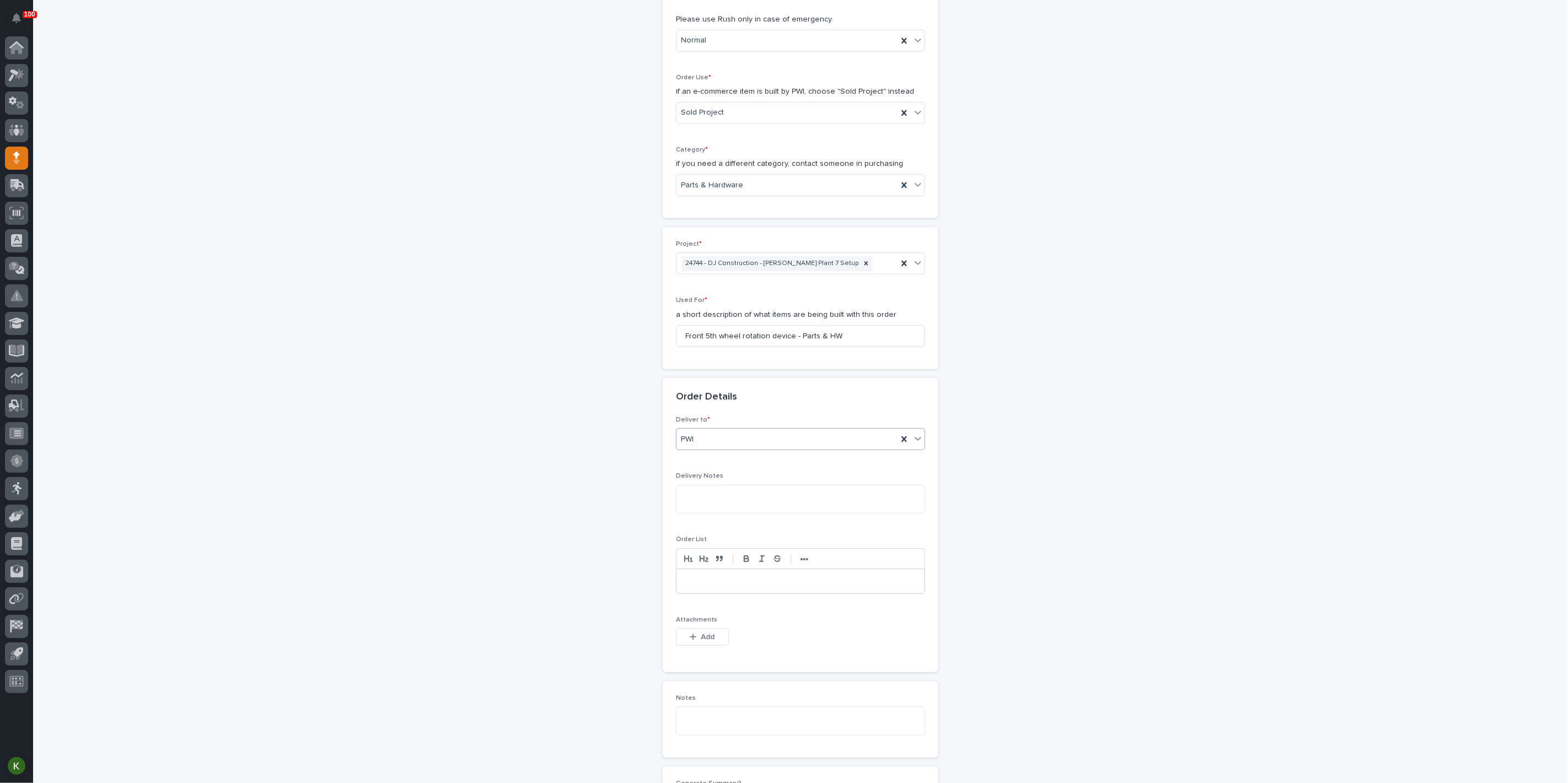
scroll to position [428, 0]
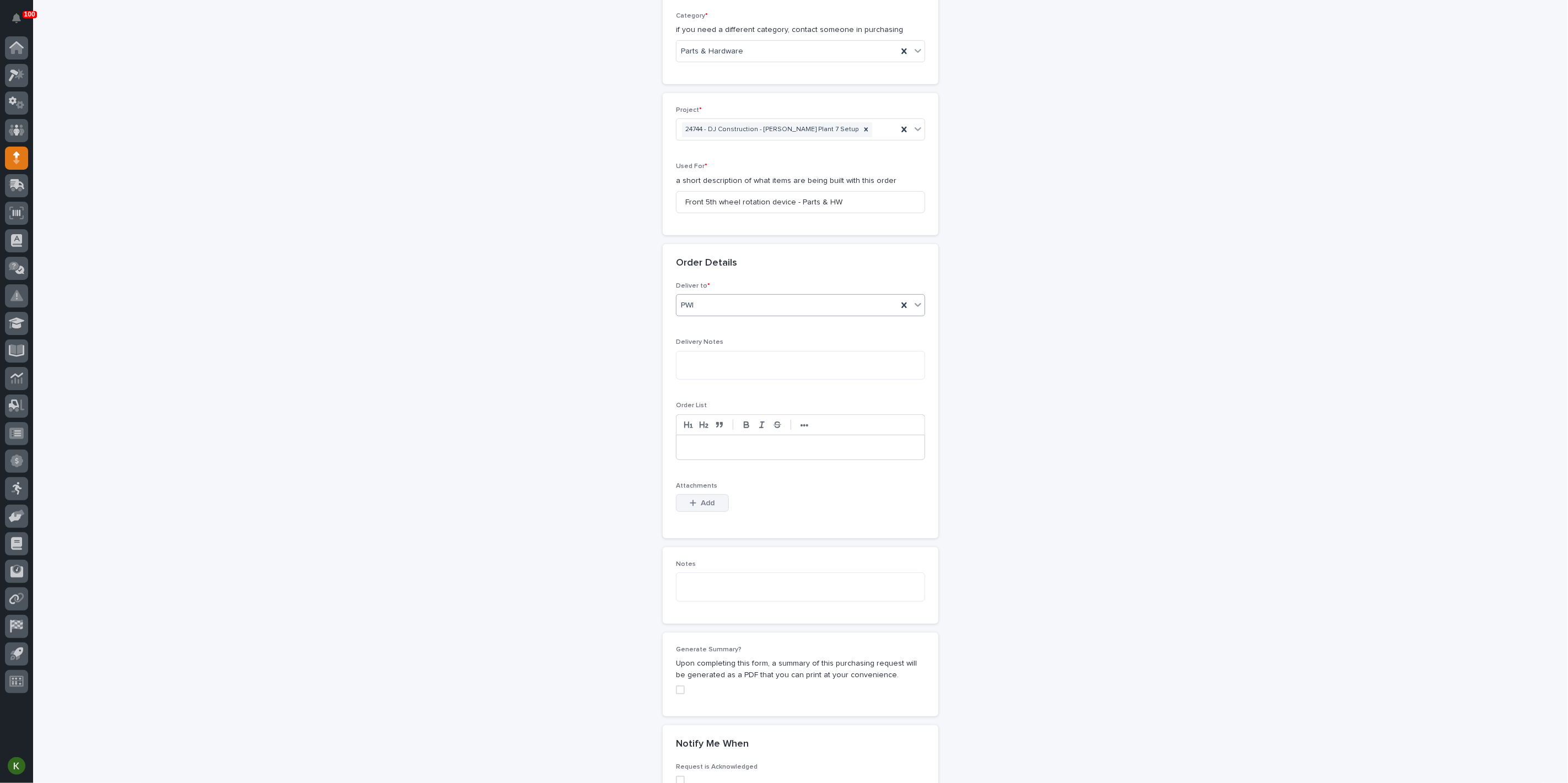
click at [710, 509] on span "Add" at bounding box center [708, 502] width 14 height 10
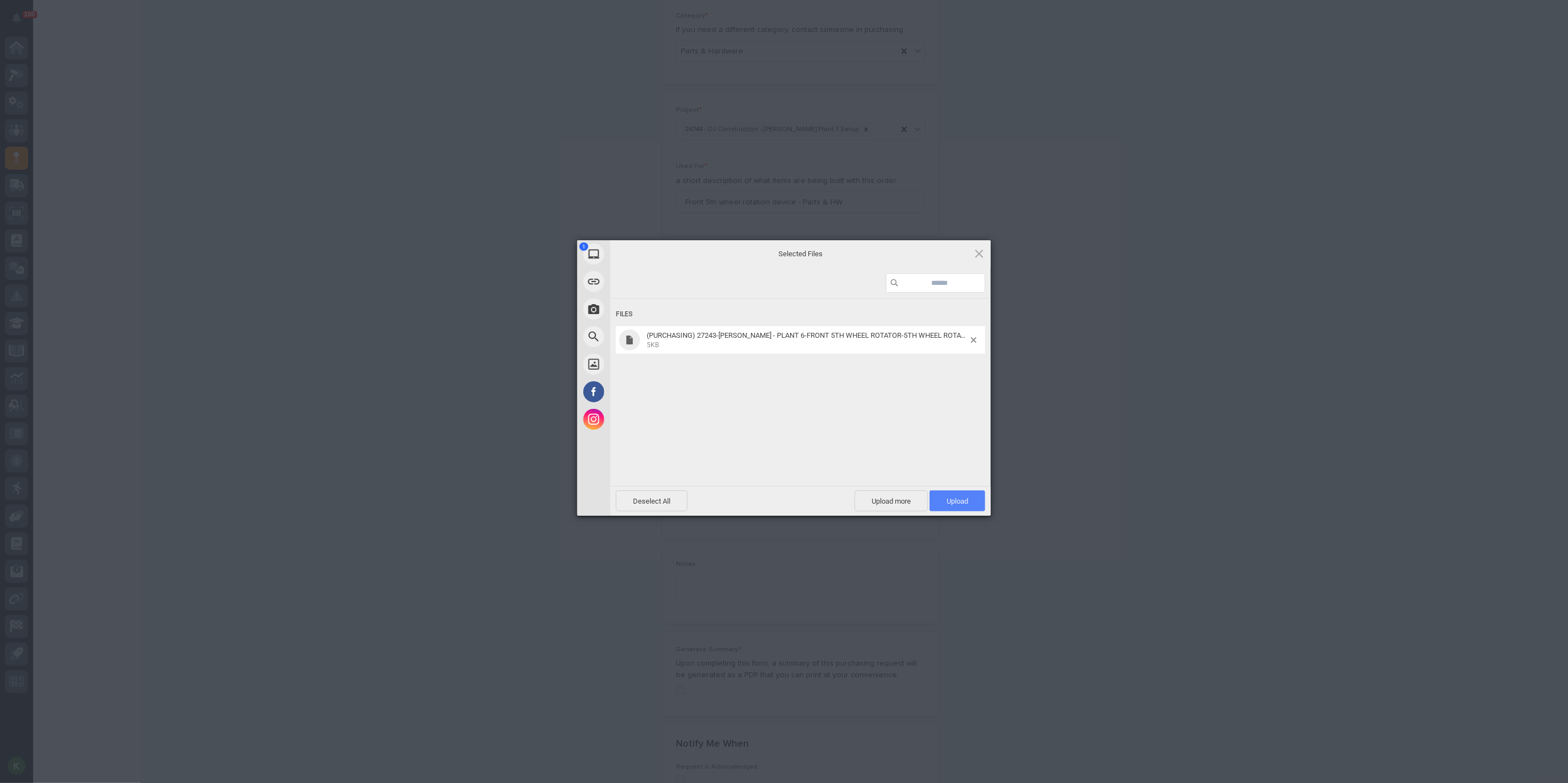
click at [962, 506] on span "Upload 1" at bounding box center [958, 501] width 56 height 21
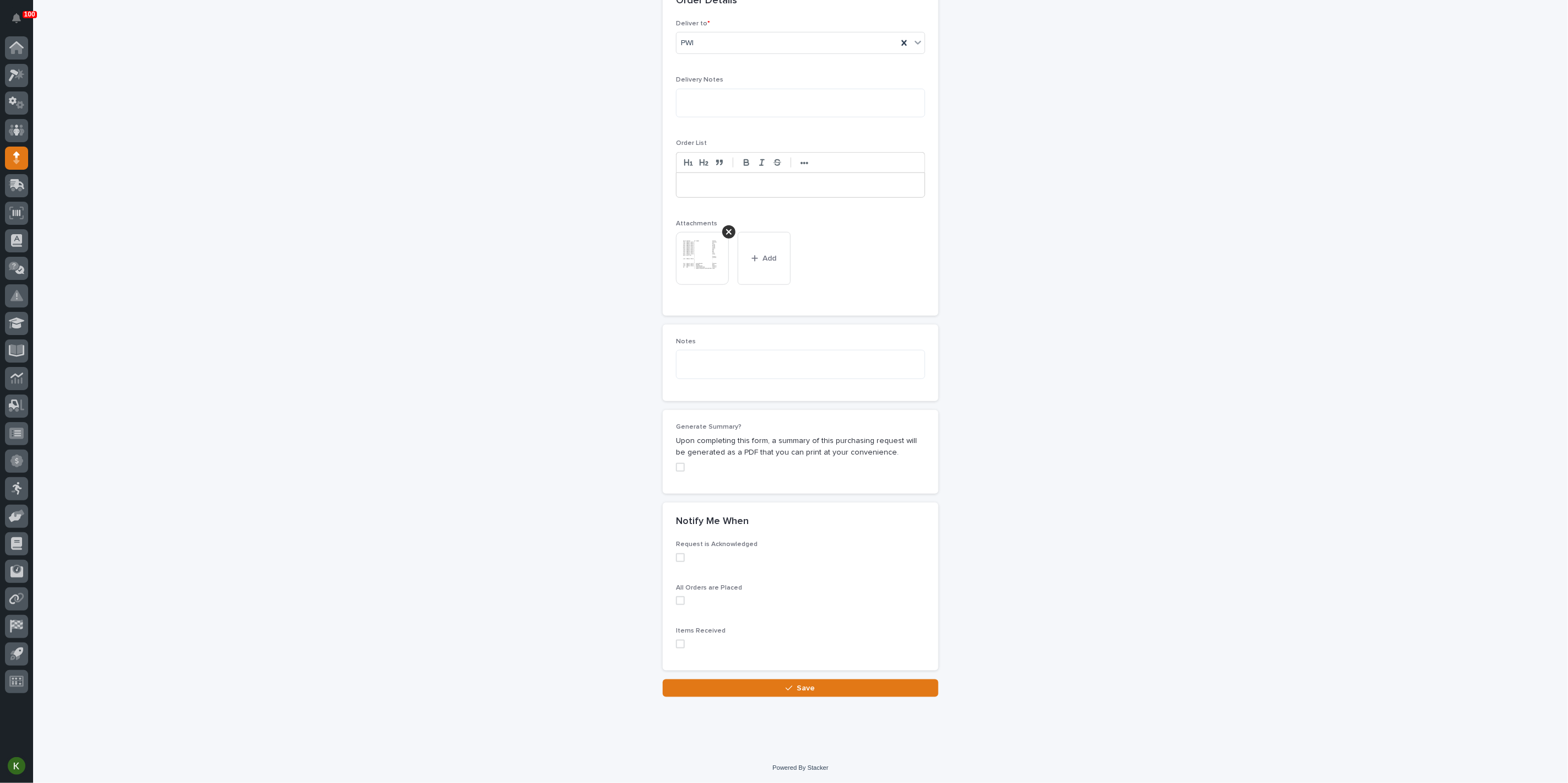
scroll to position [1002, 0]
click at [798, 686] on span "Save" at bounding box center [806, 688] width 18 height 10
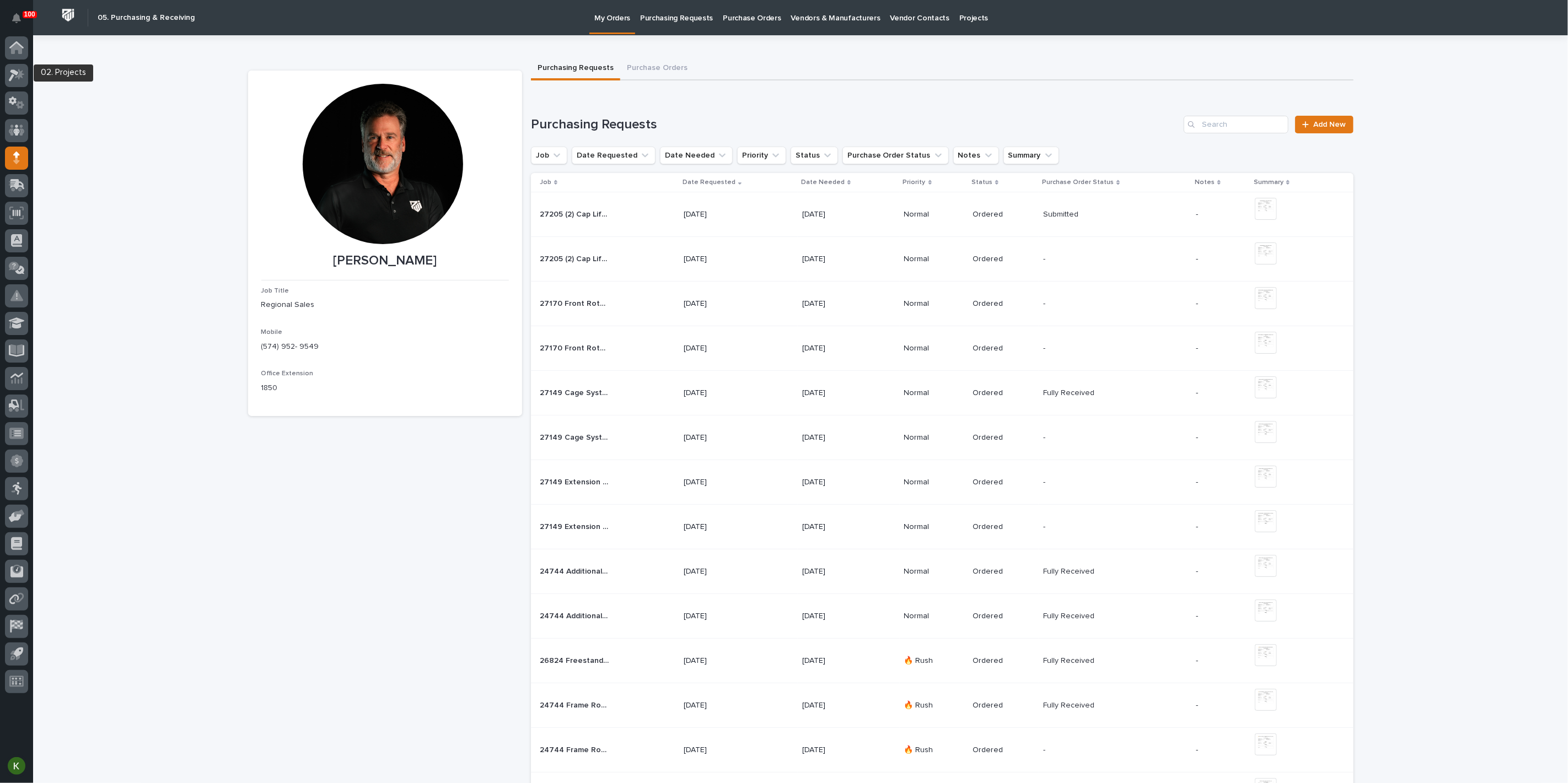
click at [14, 79] on icon at bounding box center [17, 75] width 16 height 13
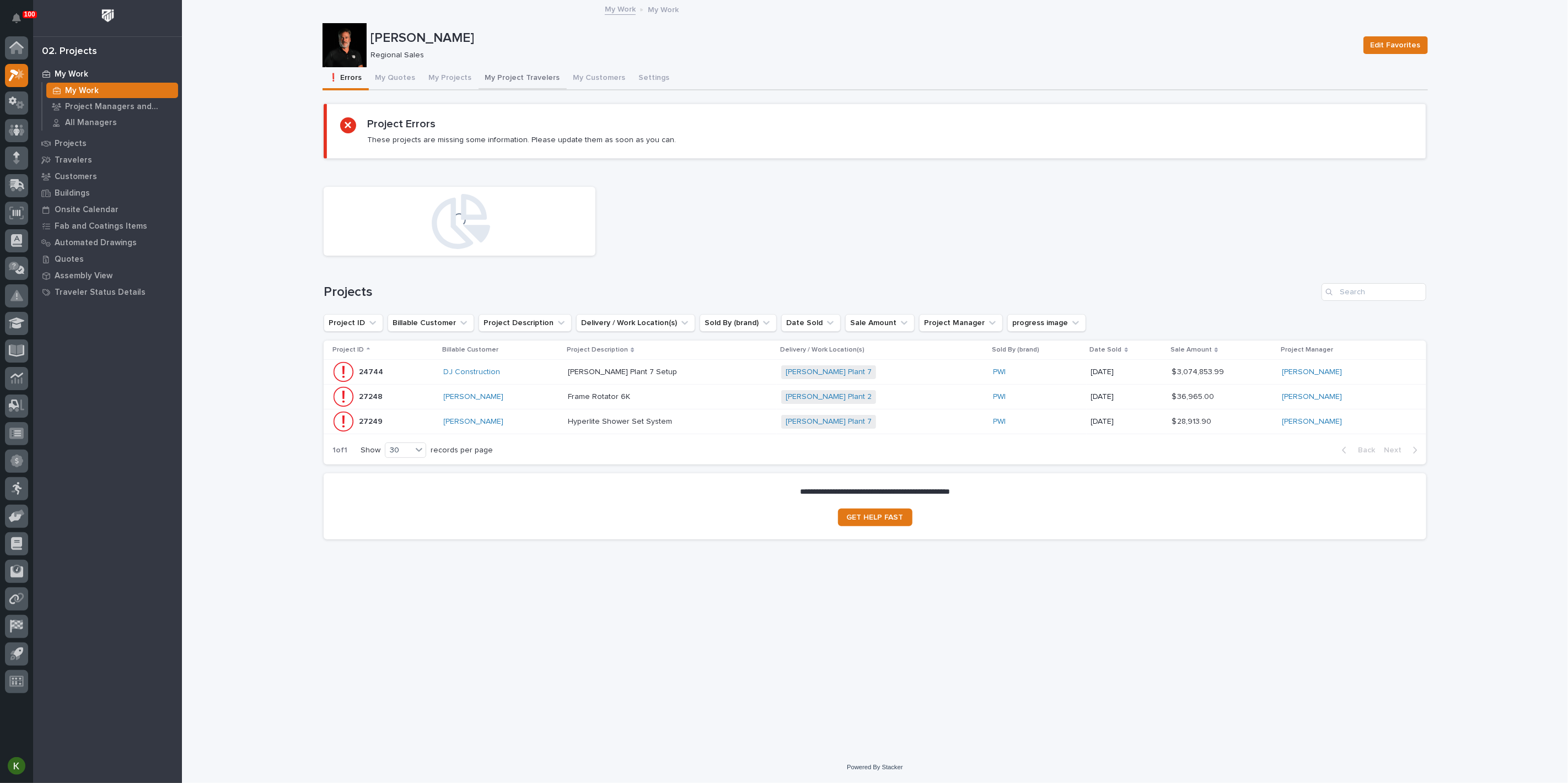
click at [566, 87] on button "My Project Travelers" at bounding box center [523, 79] width 88 height 23
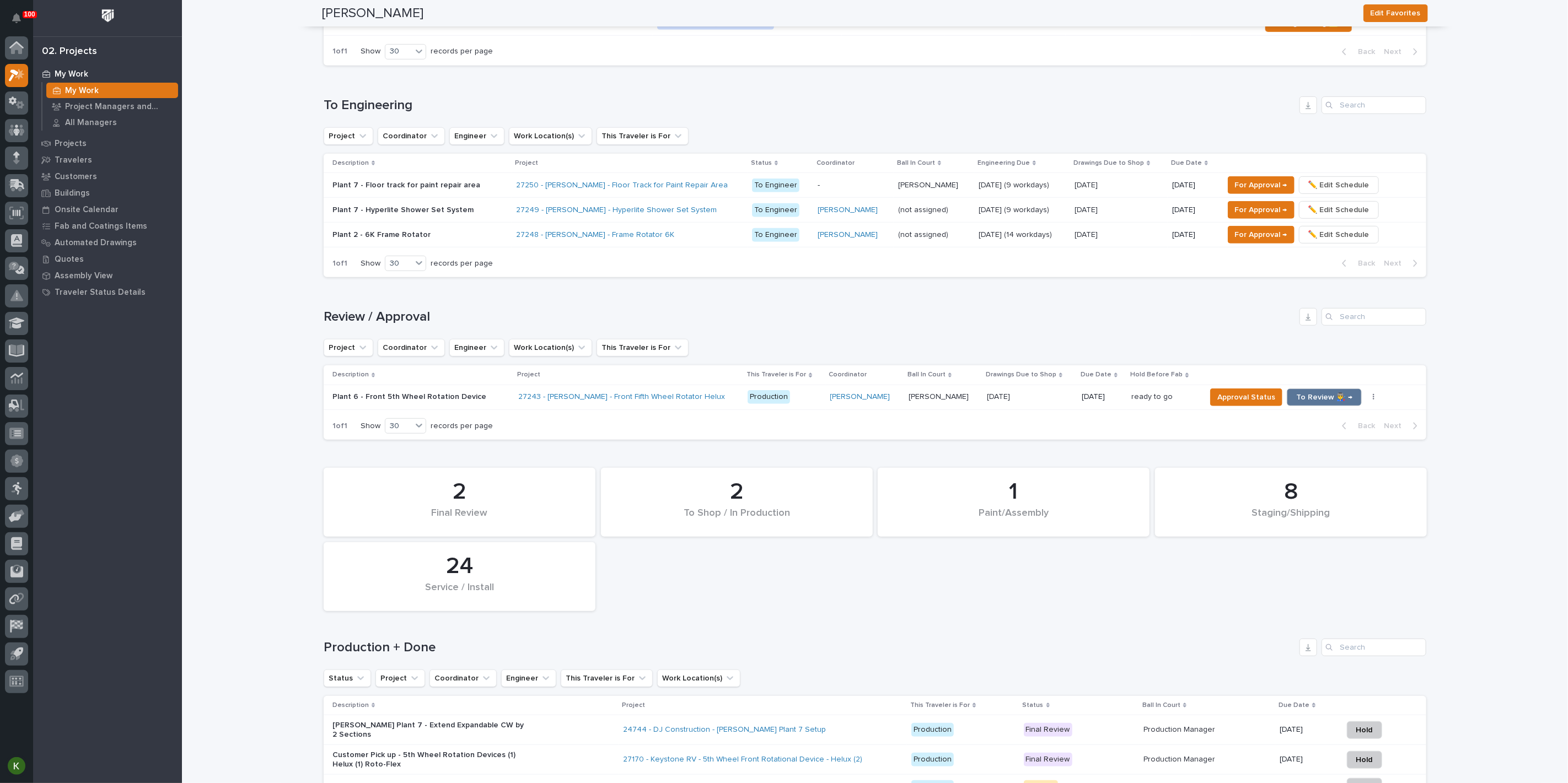
scroll to position [551, 0]
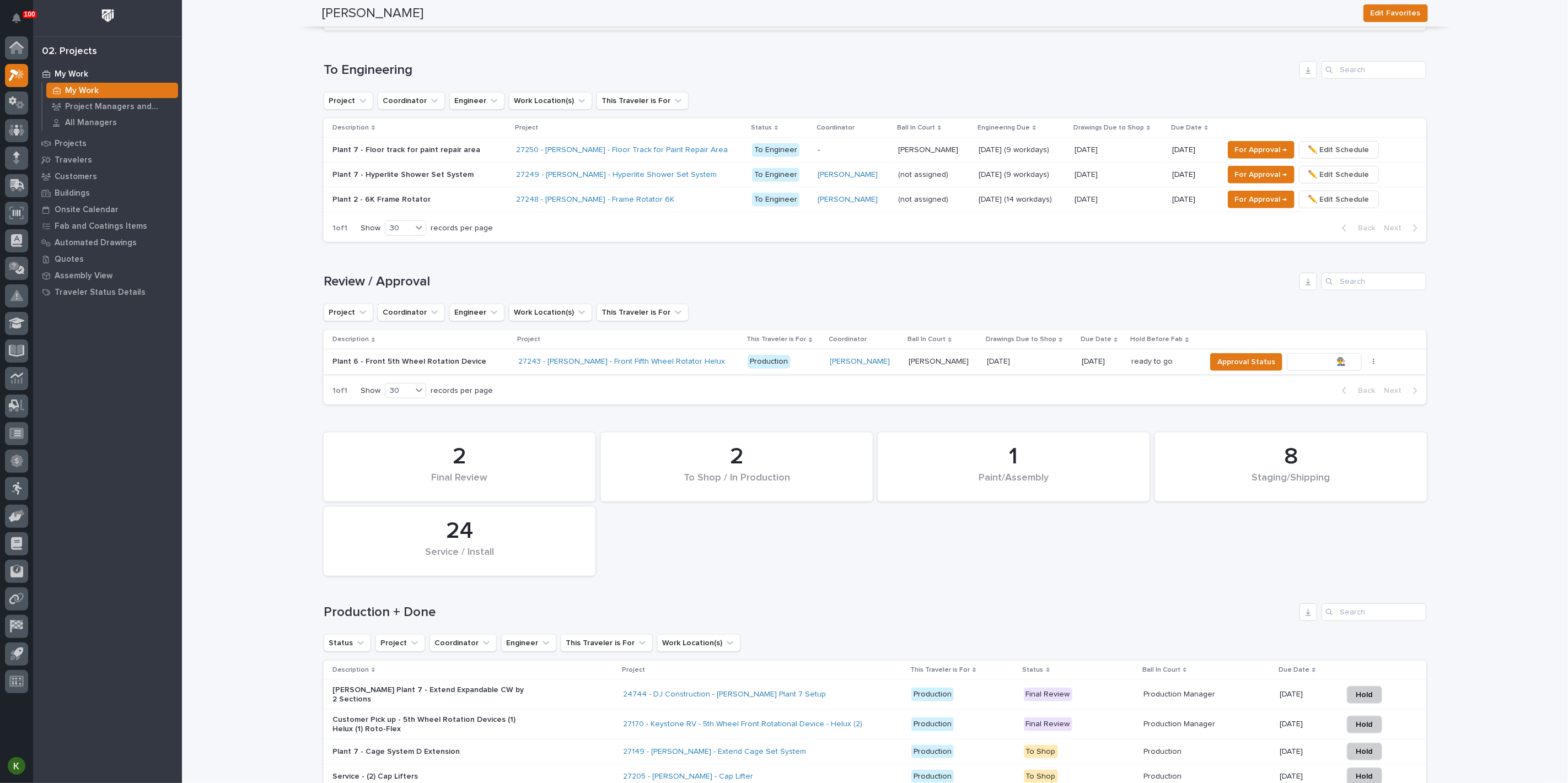
click at [1324, 369] on span "To Review 👨‍🏭 →" at bounding box center [1324, 362] width 56 height 13
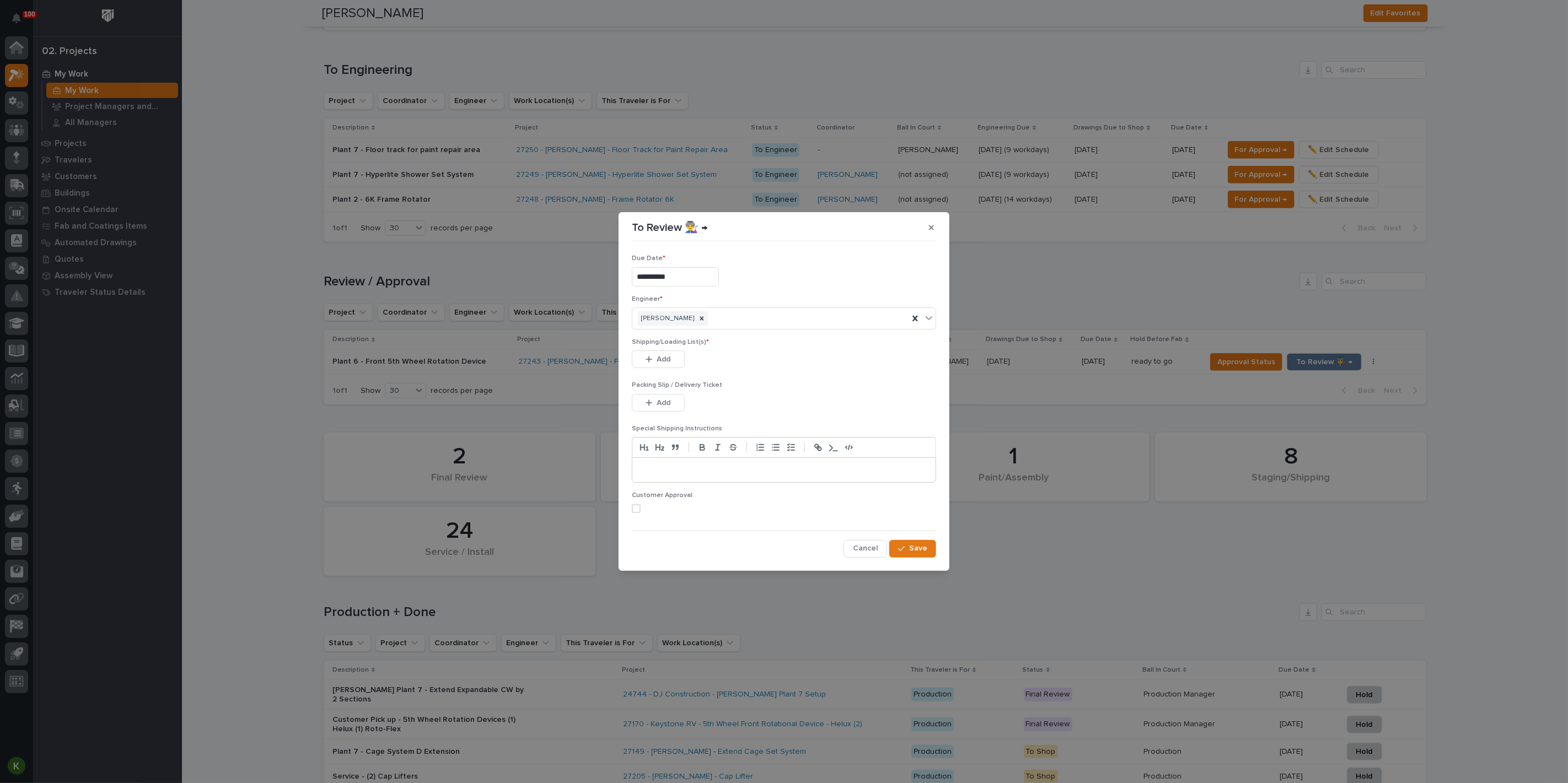
drag, startPoint x: 671, startPoint y: 374, endPoint x: 689, endPoint y: 370, distance: 18.4
click at [671, 364] on span "Add" at bounding box center [664, 359] width 14 height 10
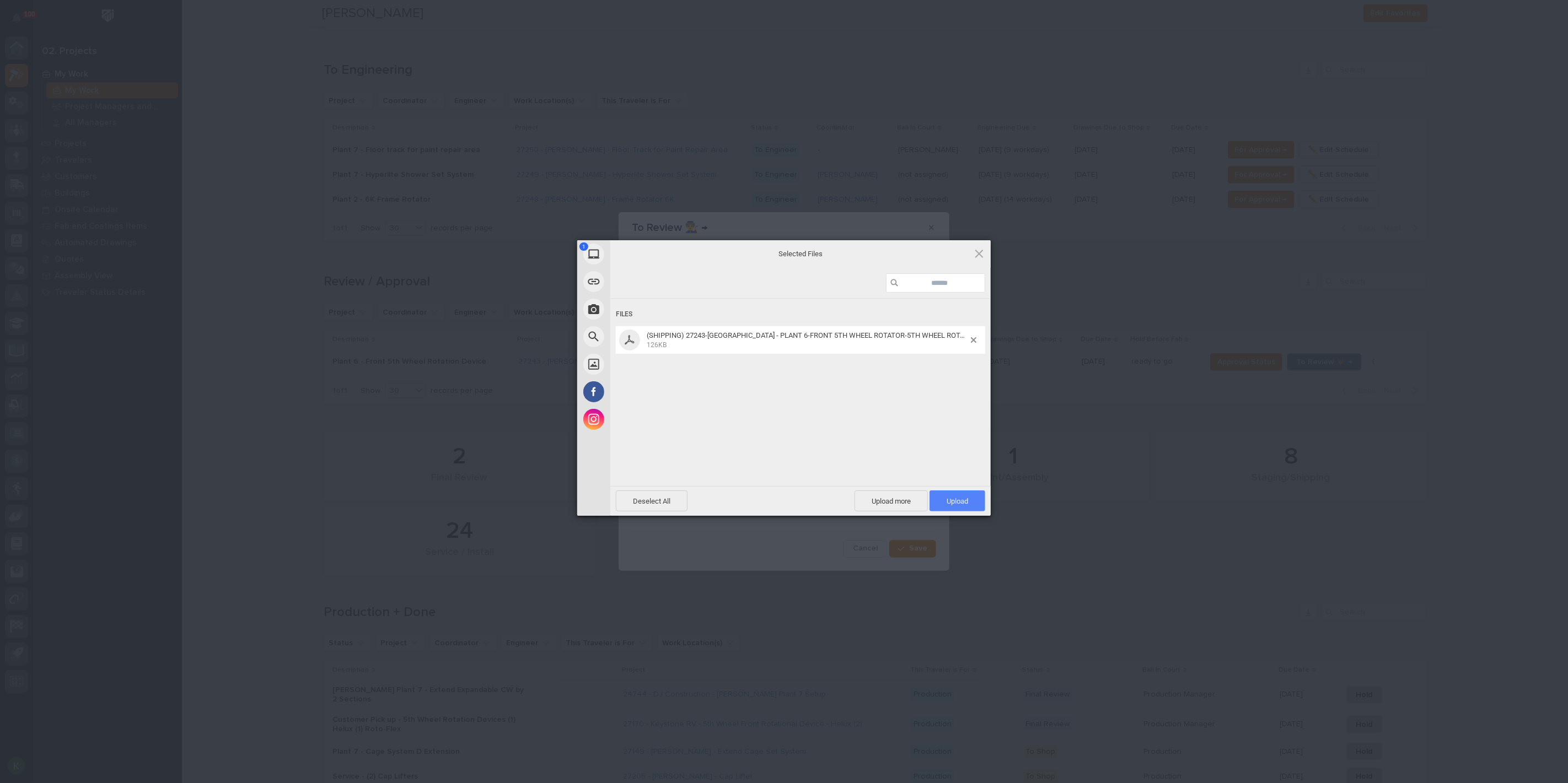
click at [965, 500] on span "Upload 1" at bounding box center [957, 501] width 22 height 8
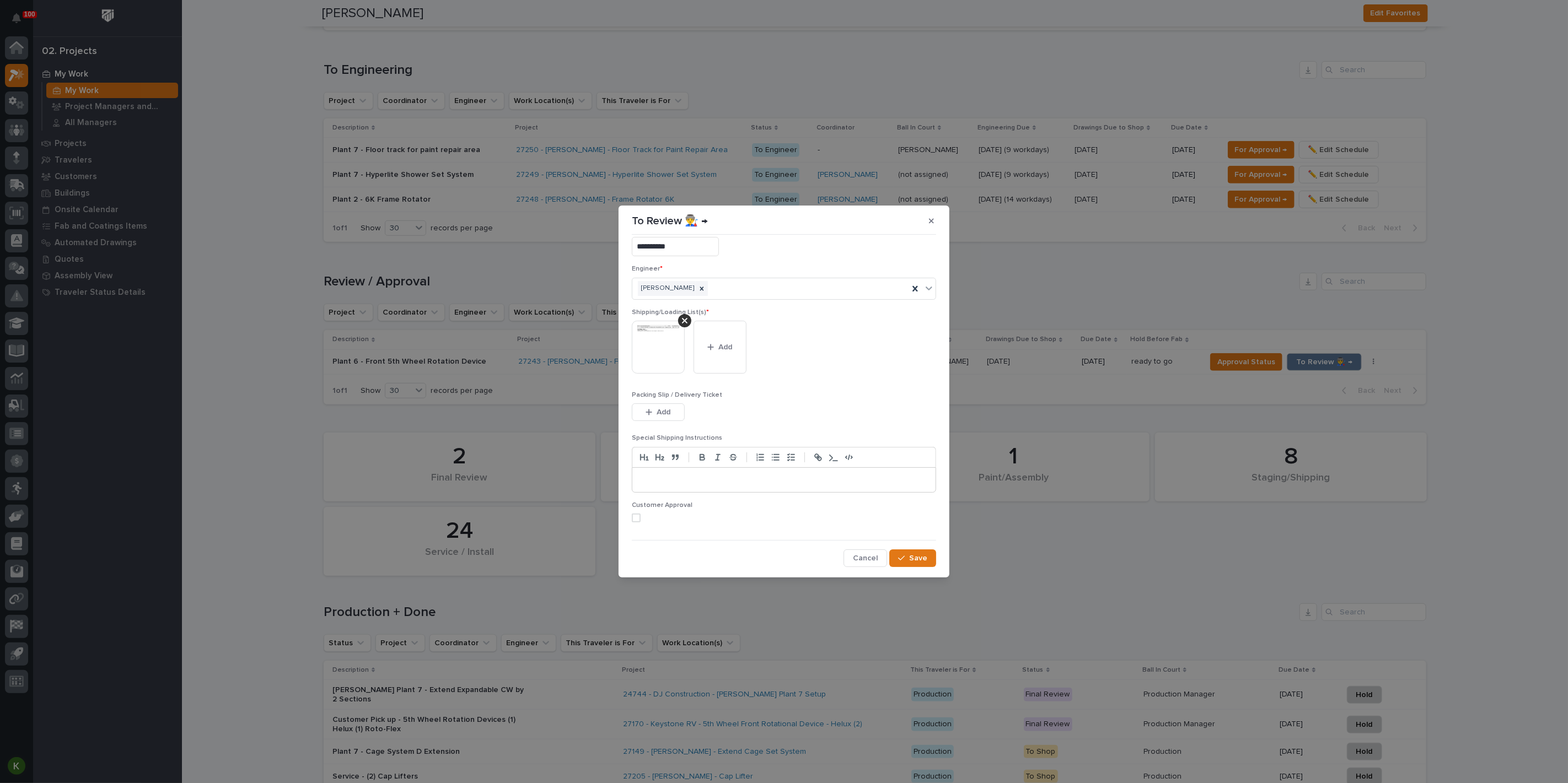
scroll to position [72, 0]
click at [641, 514] on span at bounding box center [636, 518] width 9 height 9
click at [898, 561] on div "button" at bounding box center [904, 558] width 11 height 8
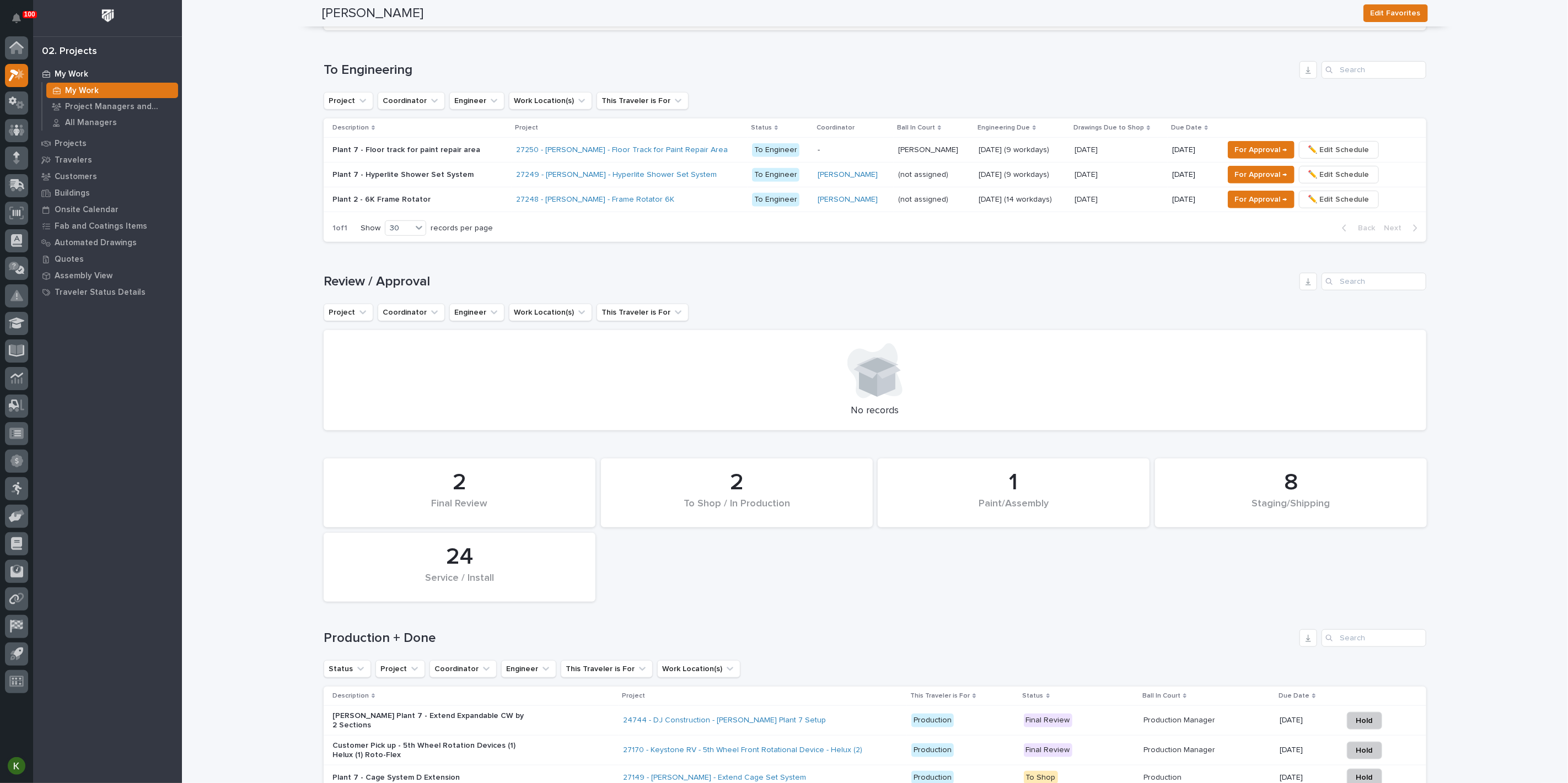
scroll to position [561, 0]
